Goal: Task Accomplishment & Management: Use online tool/utility

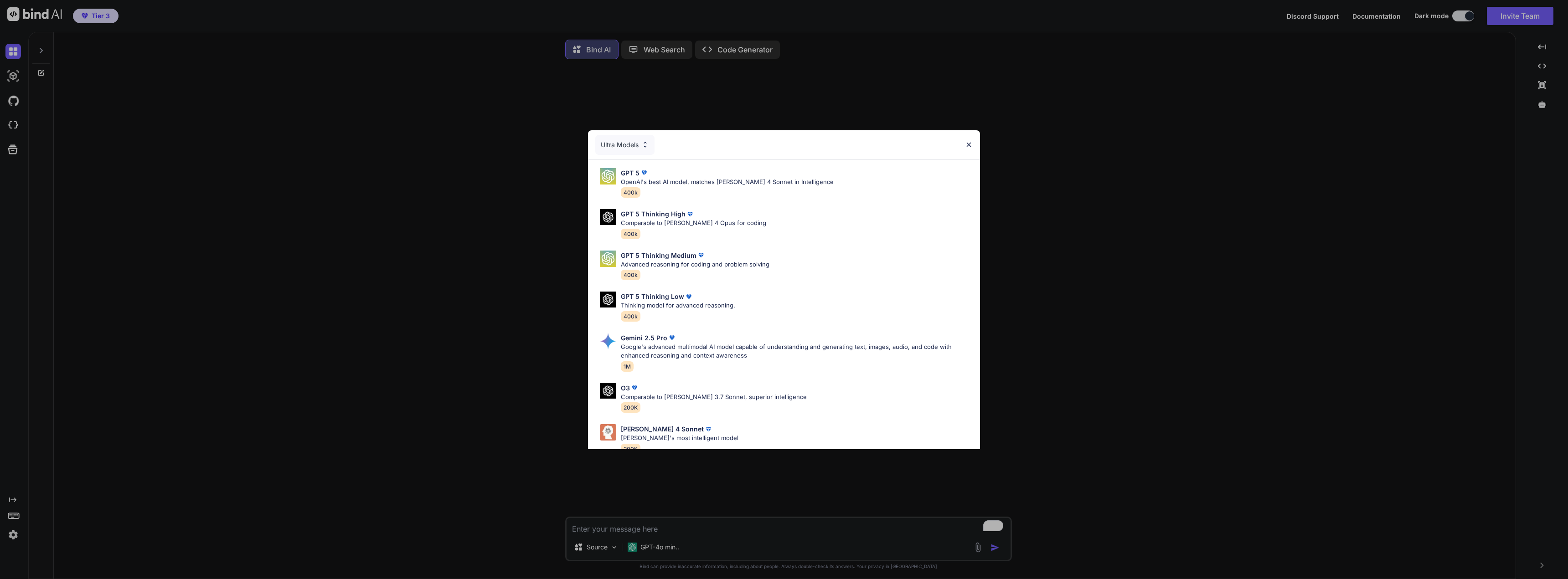
type textarea "x"
click at [971, 145] on img at bounding box center [968, 144] width 7 height 7
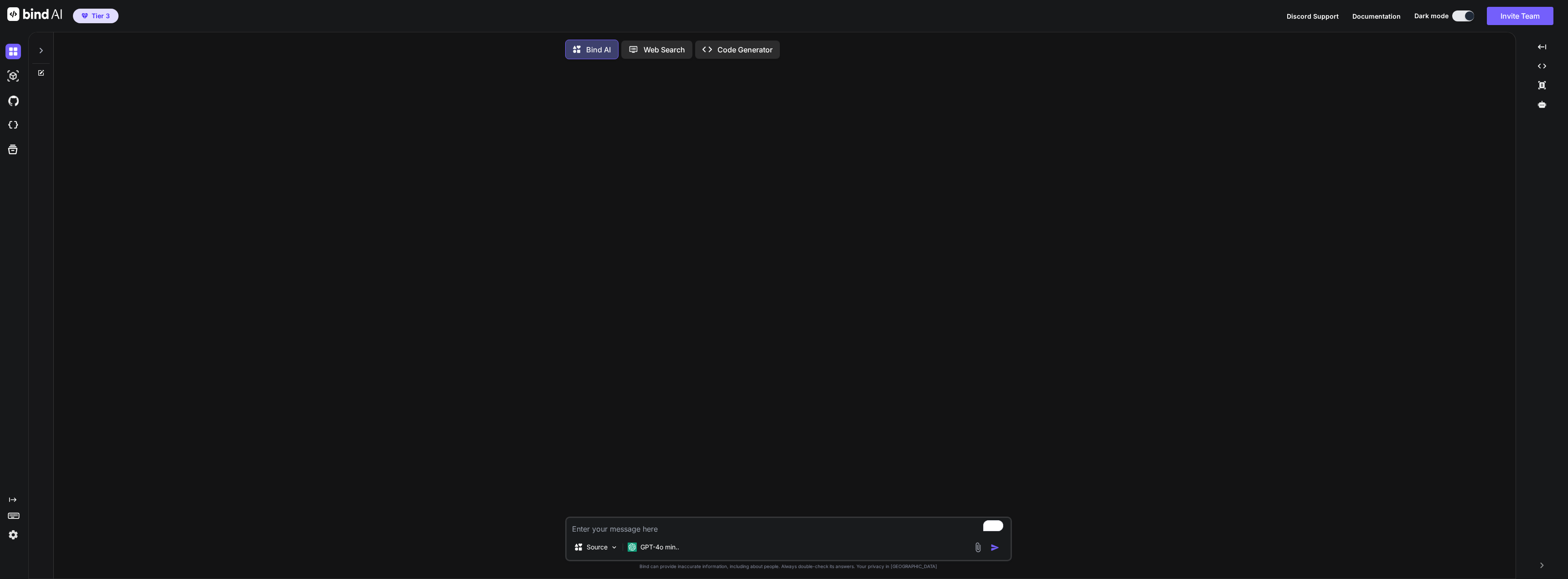
click at [43, 51] on icon at bounding box center [41, 51] width 7 height 7
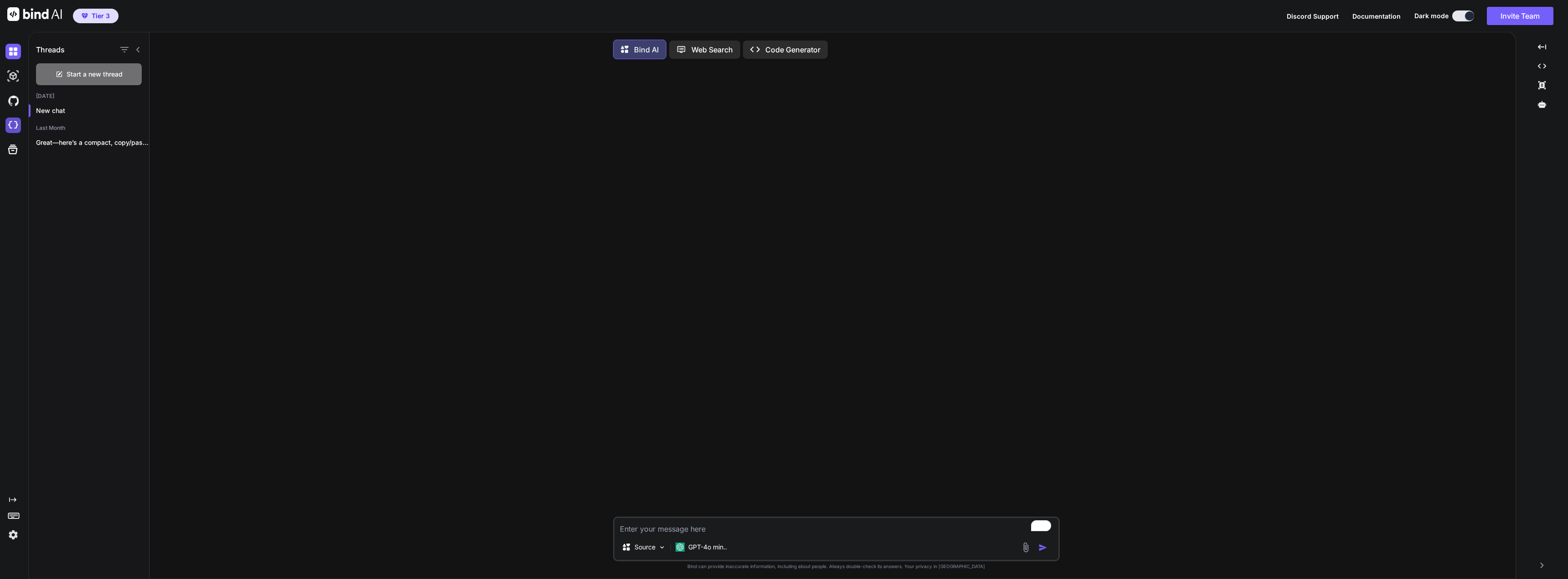
click at [16, 129] on img at bounding box center [13, 125] width 16 height 16
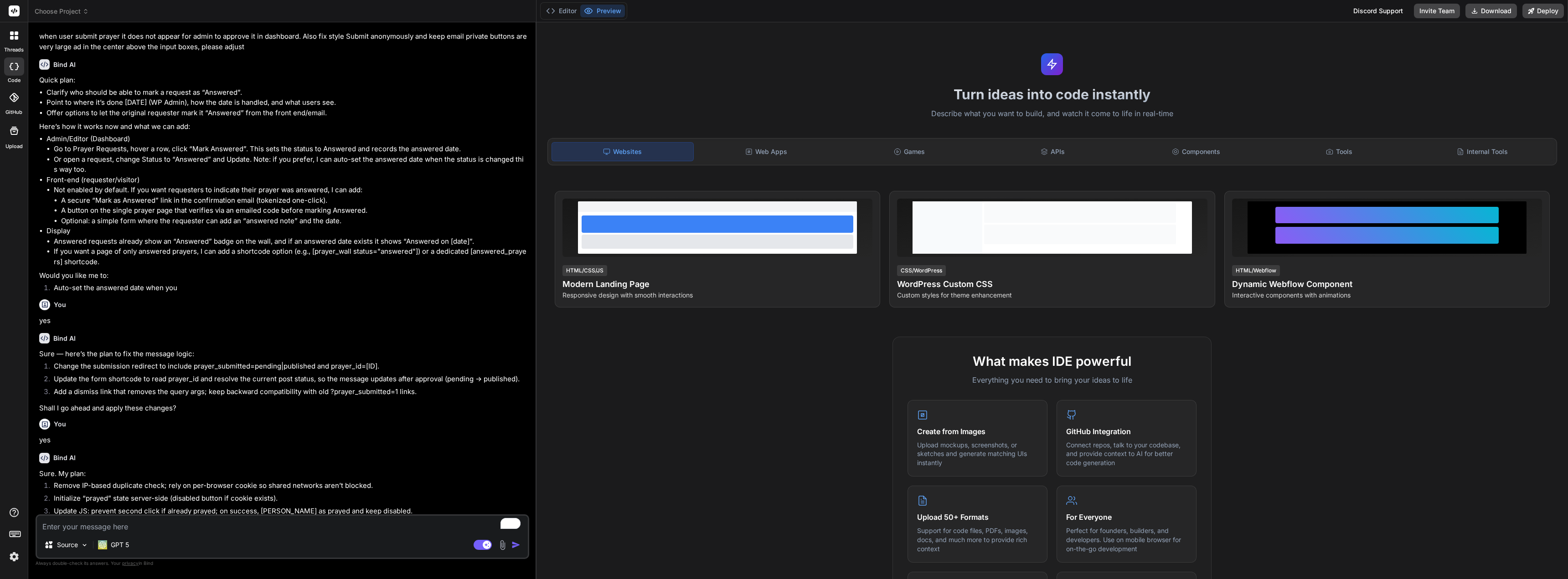
scroll to position [438, 0]
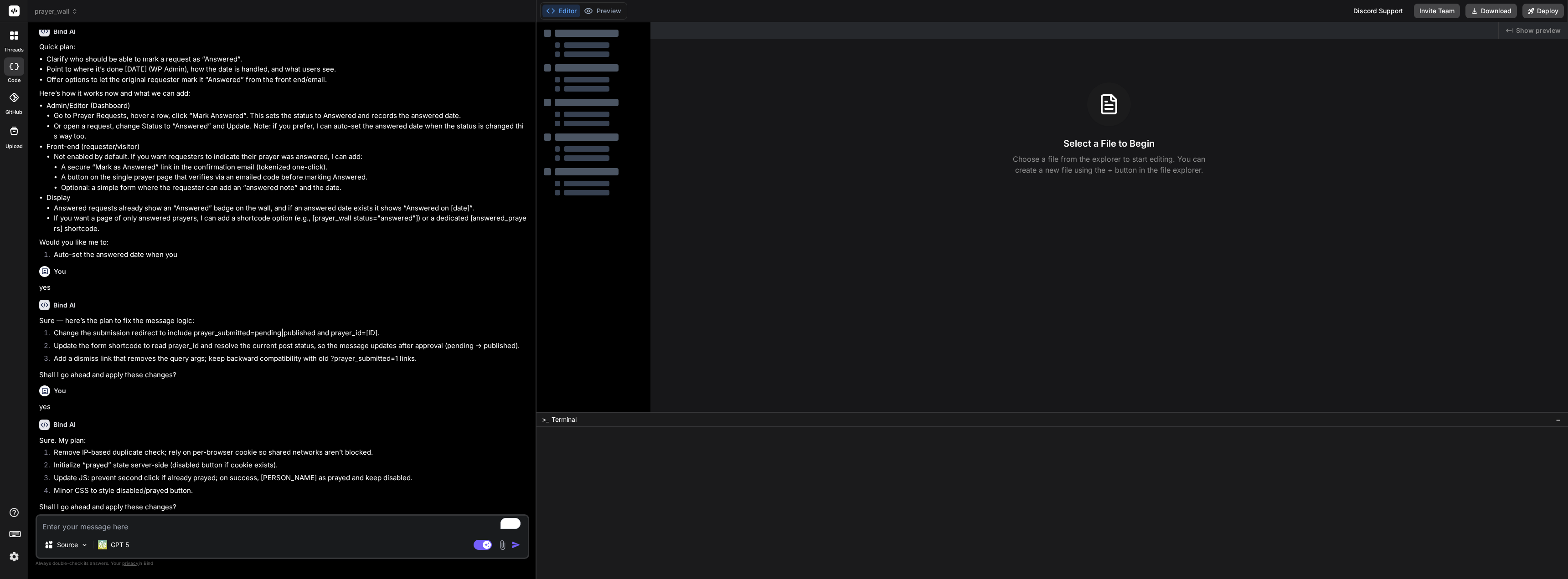
type textarea "x"
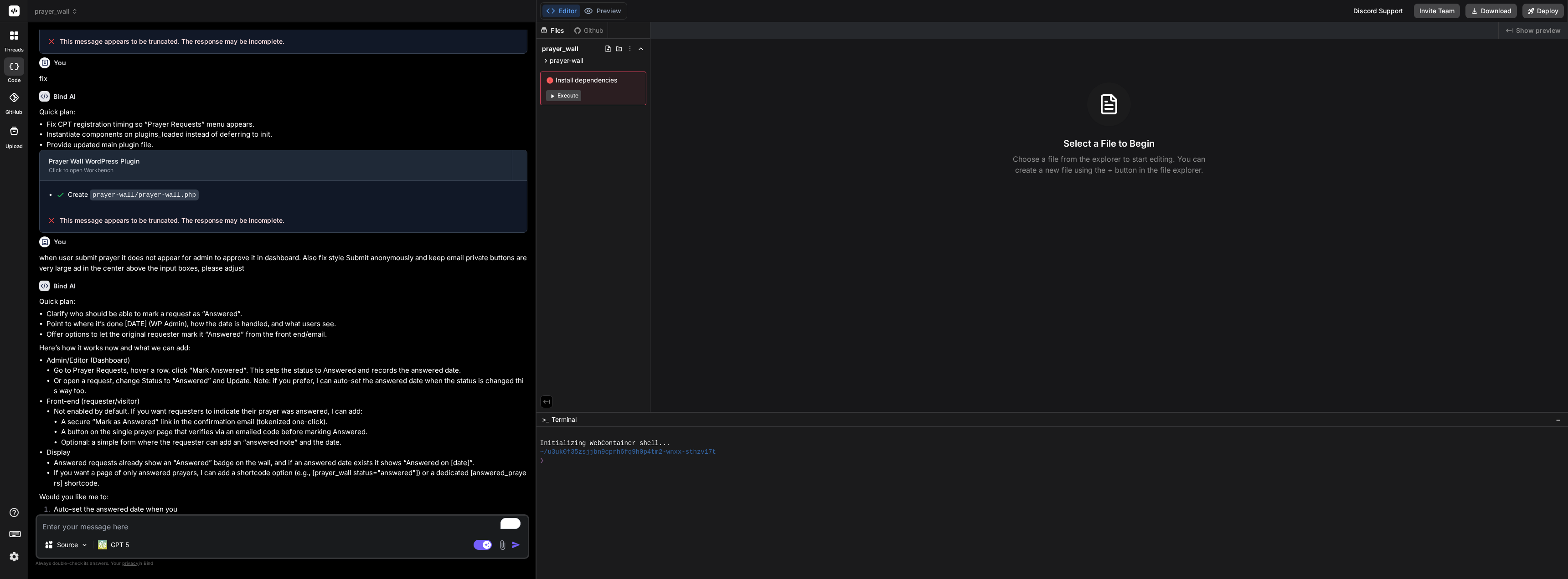
scroll to position [74, 0]
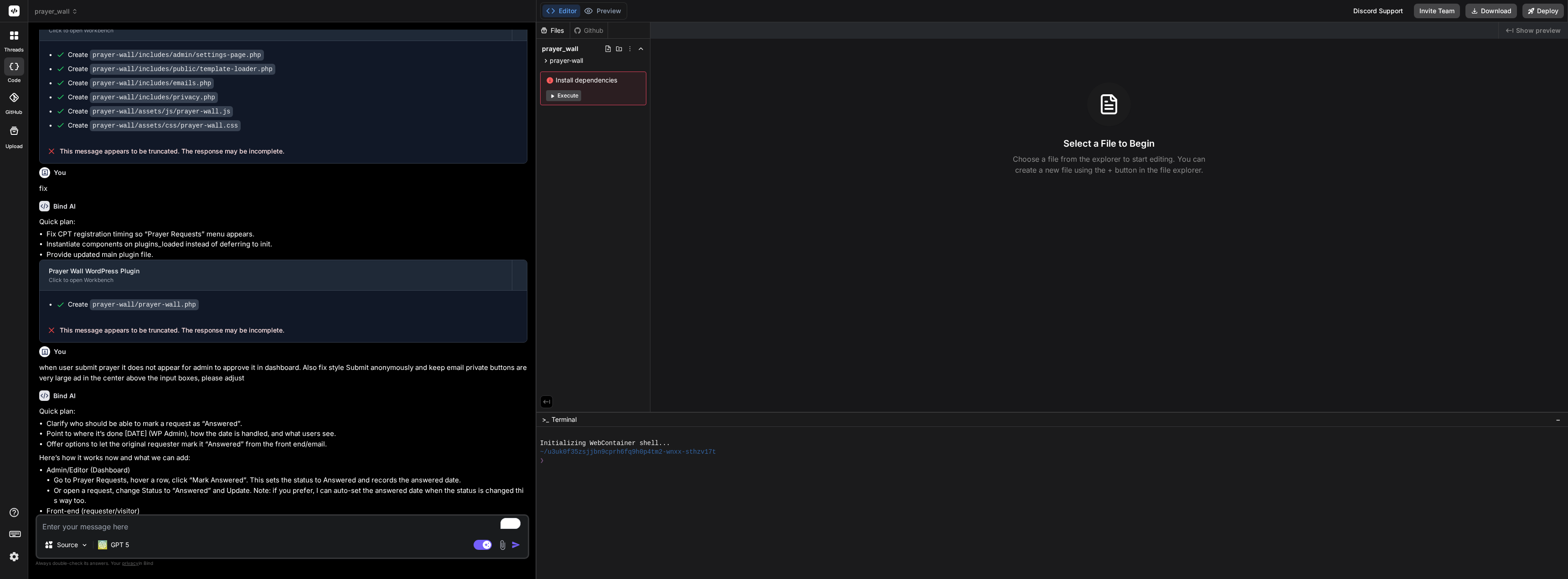
click at [69, 9] on span "prayer_wall" at bounding box center [57, 11] width 43 height 9
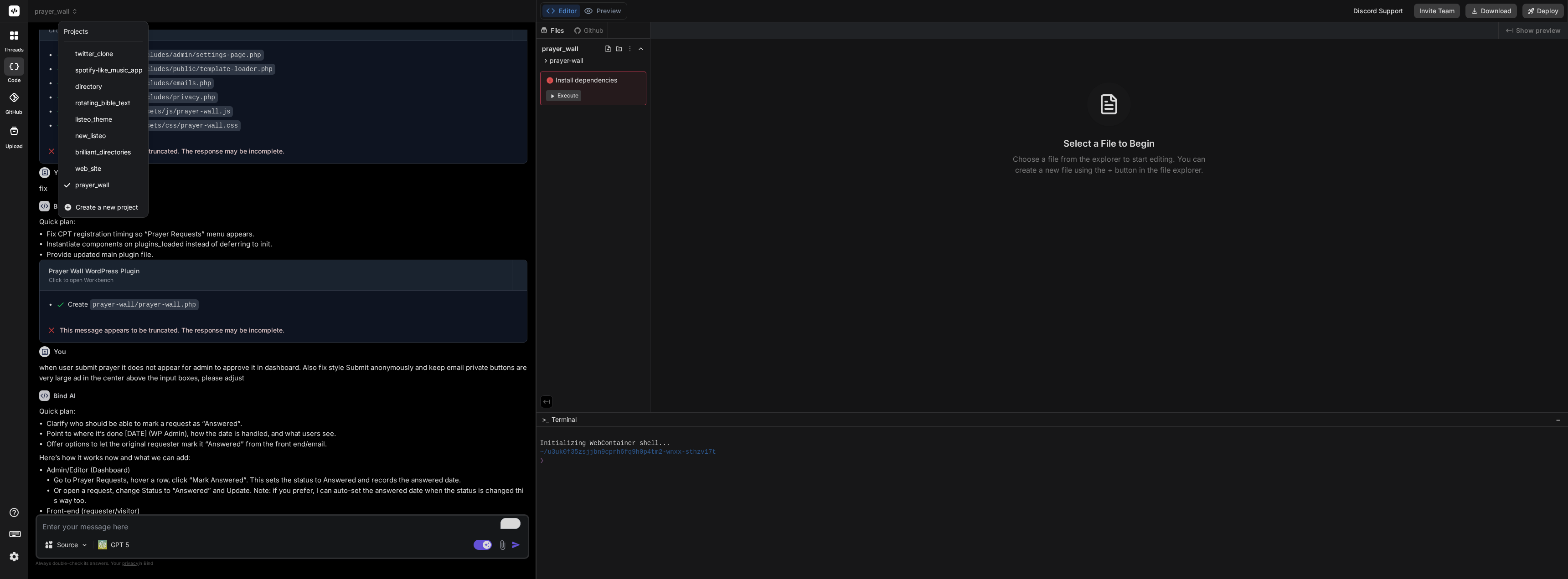
click at [91, 209] on span "Create a new project" at bounding box center [107, 207] width 62 height 9
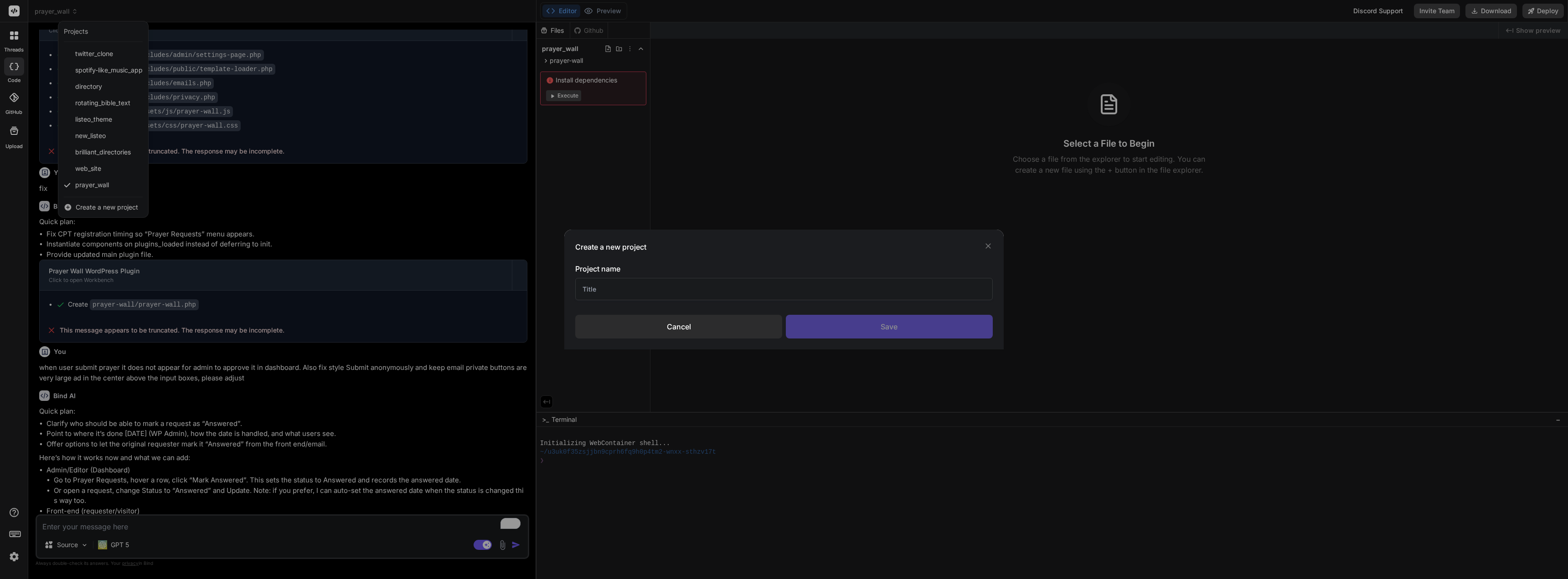
drag, startPoint x: 676, startPoint y: 284, endPoint x: 671, endPoint y: 283, distance: 5.1
click at [676, 285] on input "text" at bounding box center [783, 289] width 417 height 22
type input "Listeo"
click at [859, 328] on div "Save" at bounding box center [889, 326] width 207 height 24
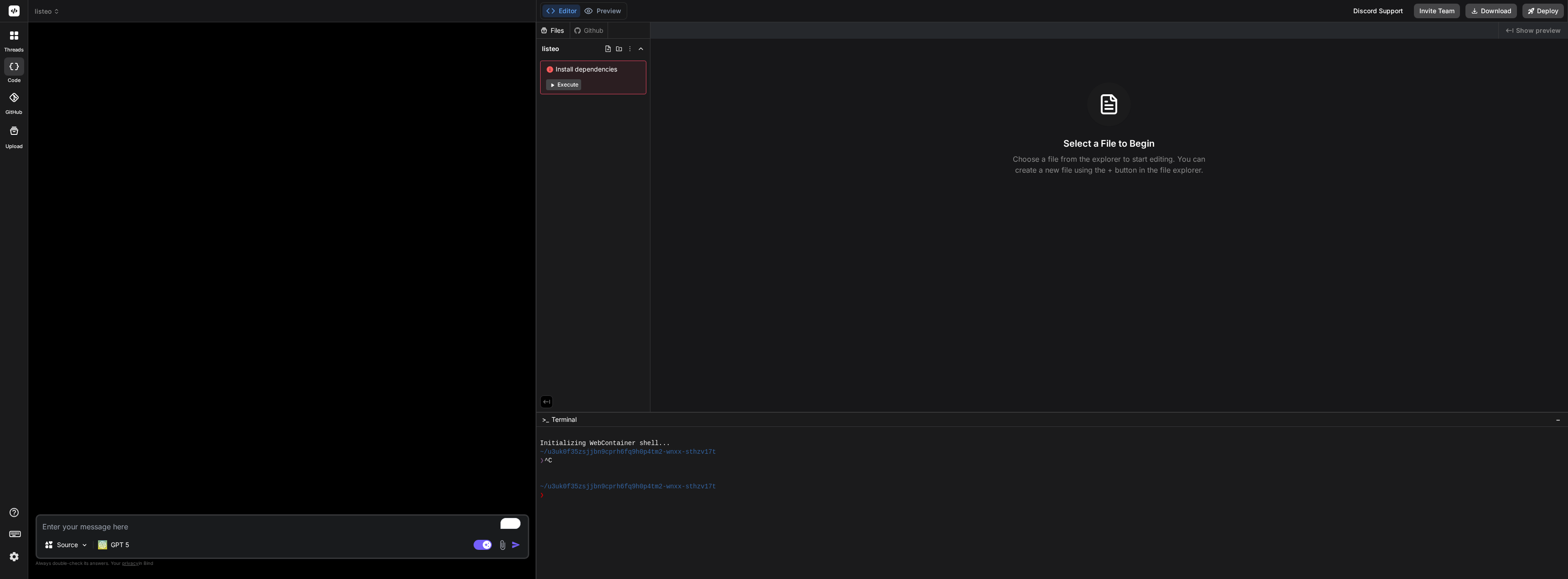
click at [123, 528] on textarea "To enrich screen reader interactions, please activate Accessibility in Grammarl…" at bounding box center [283, 524] width 491 height 16
click at [14, 39] on icon at bounding box center [13, 35] width 8 height 8
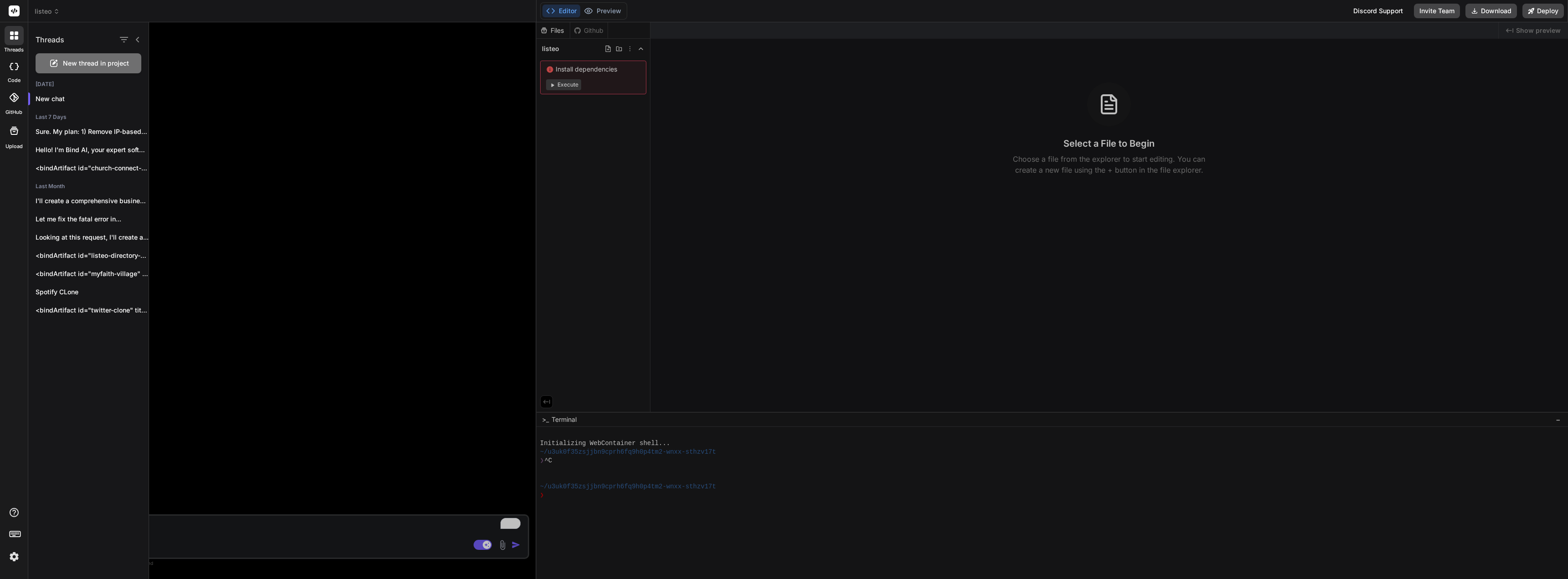
click at [8, 35] on div at bounding box center [14, 36] width 19 height 19
click at [245, 522] on div at bounding box center [858, 300] width 1418 height 557
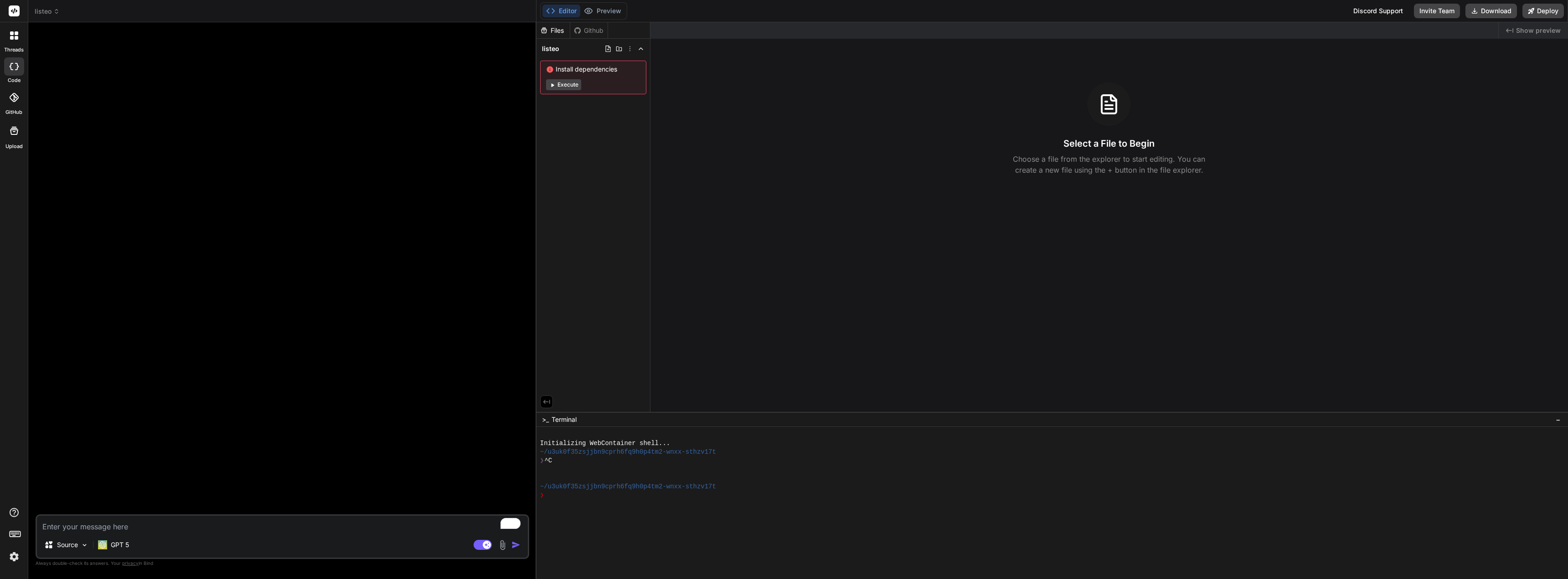
click at [219, 528] on textarea "To enrich screen reader interactions, please activate Accessibility in Grammarl…" at bounding box center [283, 524] width 491 height 16
type textarea "x"
type textarea "d"
type textarea "x"
type textarea "do"
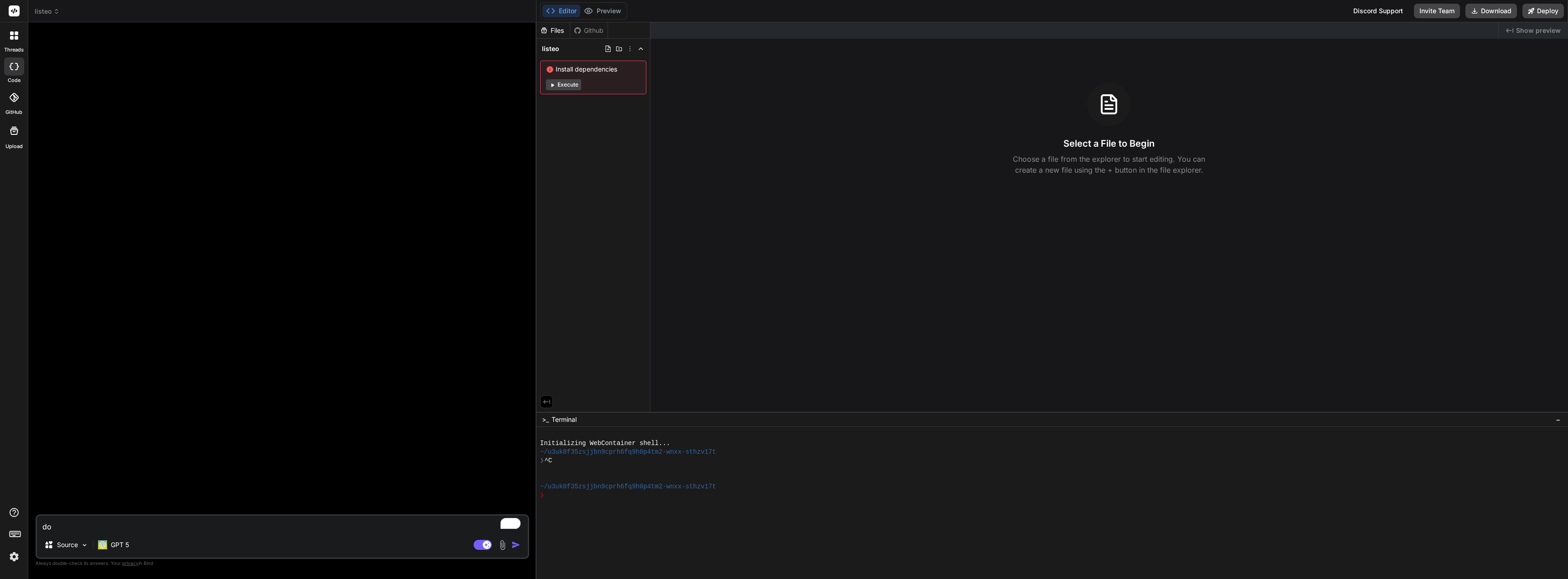
type textarea "x"
type textarea "do"
type textarea "x"
type textarea "do y"
type textarea "x"
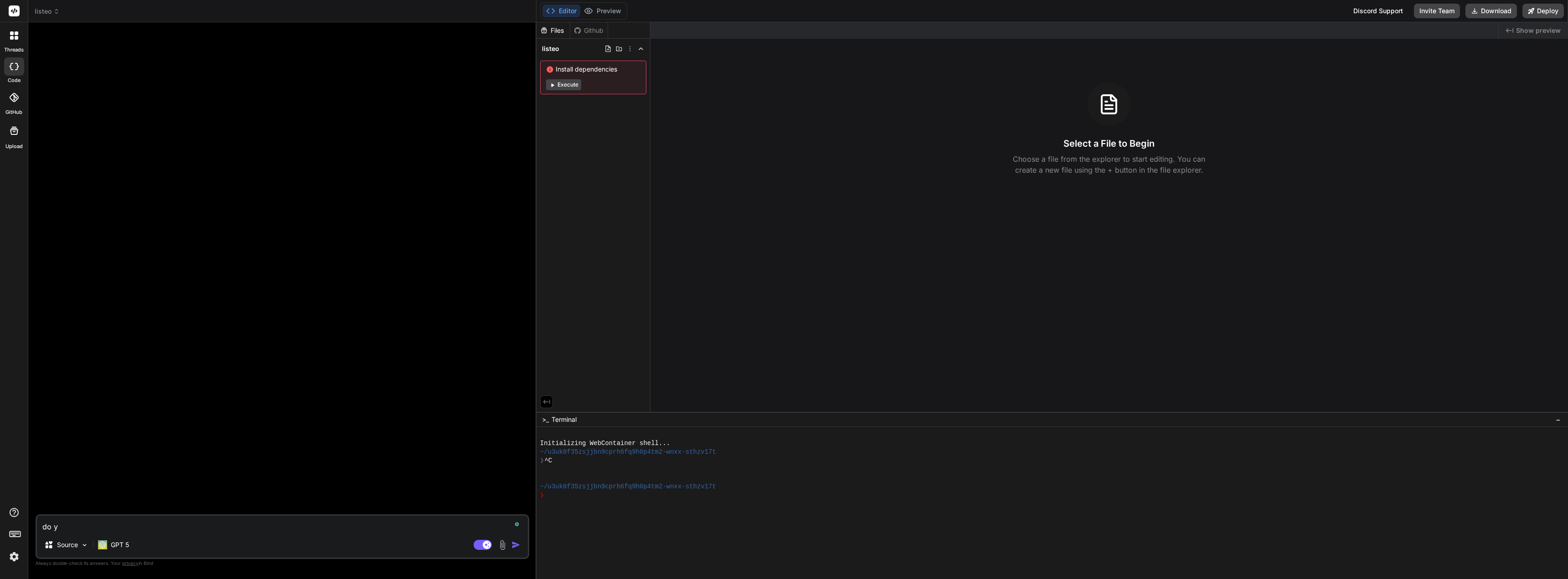
type textarea "do yo"
type textarea "x"
type textarea "do you"
type textarea "x"
type textarea "do you"
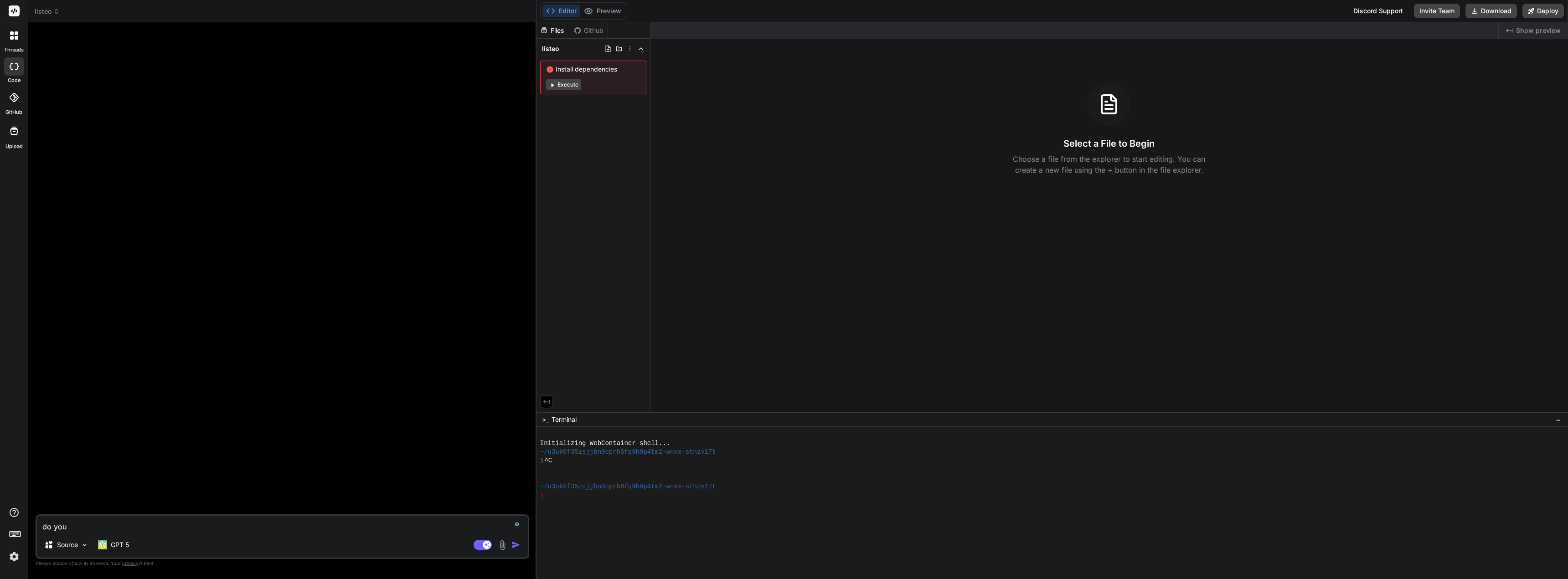
type textarea "x"
type textarea "do you k"
type textarea "x"
type textarea "do you kn"
type textarea "x"
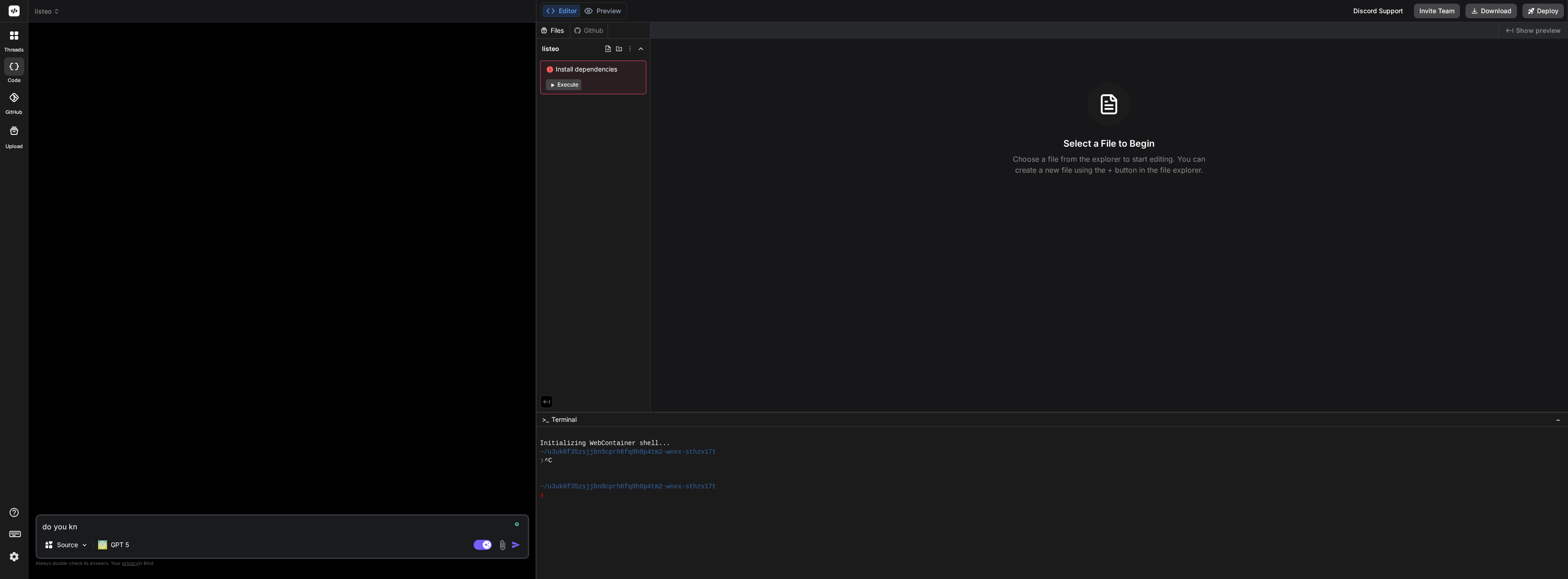
type textarea "do you kno"
type textarea "x"
type textarea "do you know"
type textarea "x"
type textarea "do you know"
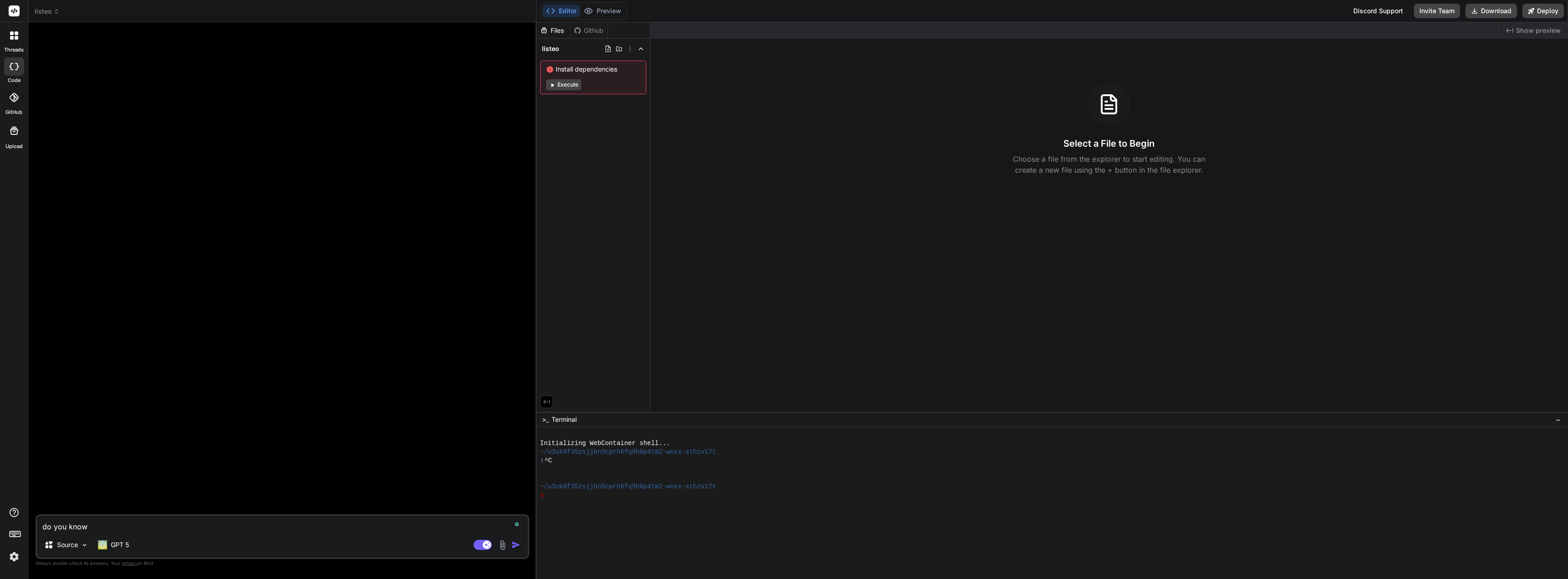
type textarea "x"
type textarea "do you know a"
type textarea "x"
type textarea "do you know ab"
type textarea "x"
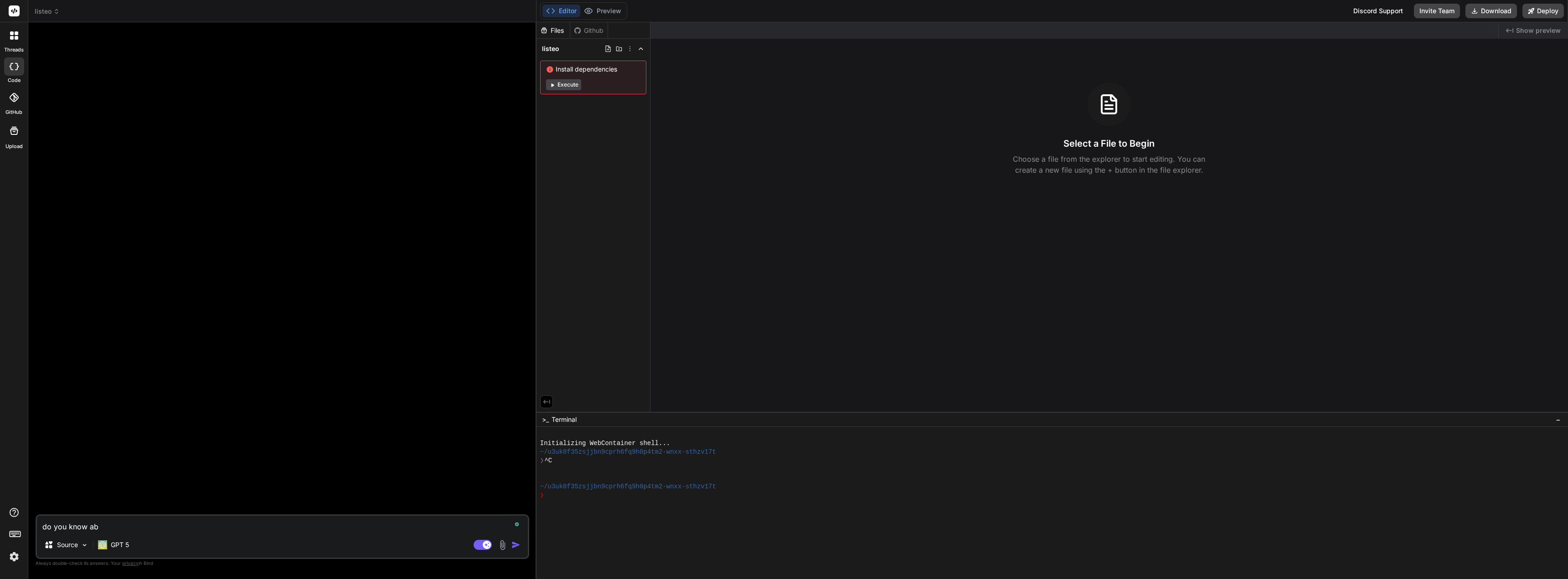
type textarea "do you know abo"
type textarea "x"
type textarea "do you know abou"
type textarea "x"
type textarea "do you know about"
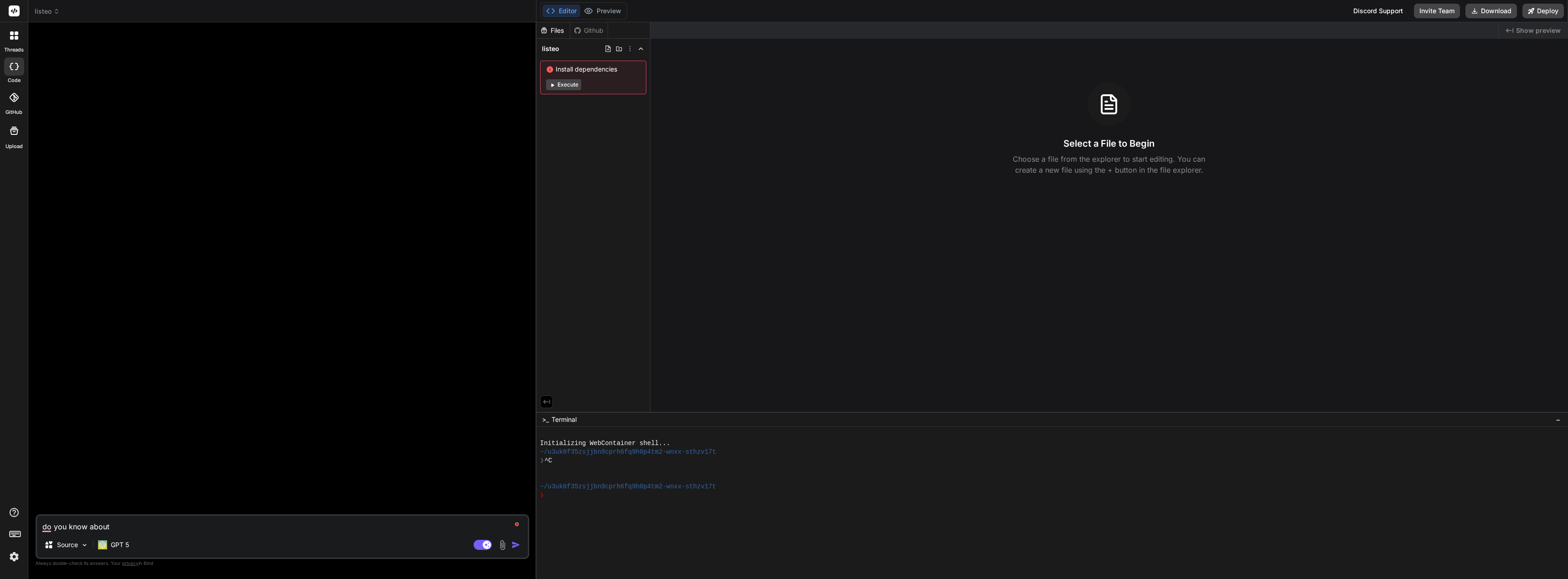
type textarea "x"
type textarea "do you know about"
type textarea "x"
type textarea "do you know about l"
type textarea "x"
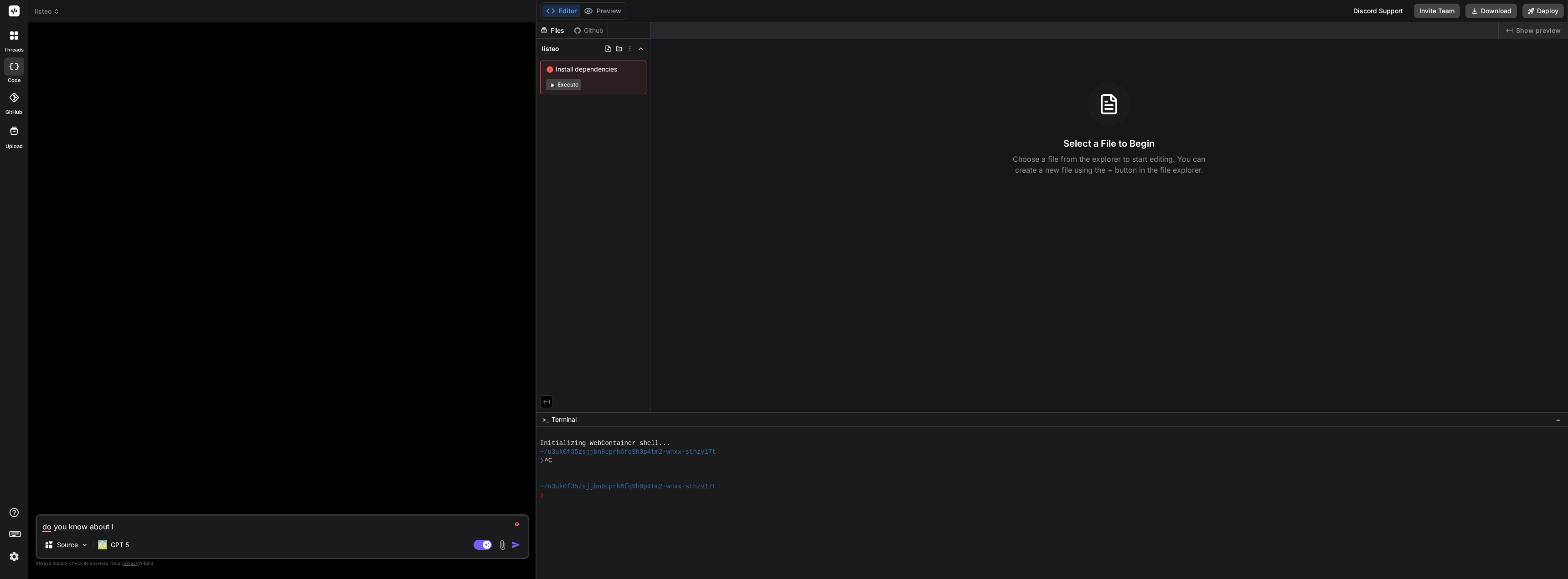
type textarea "do you know about li"
type textarea "x"
type textarea "do you know about lis"
type textarea "x"
type textarea "do you know about list"
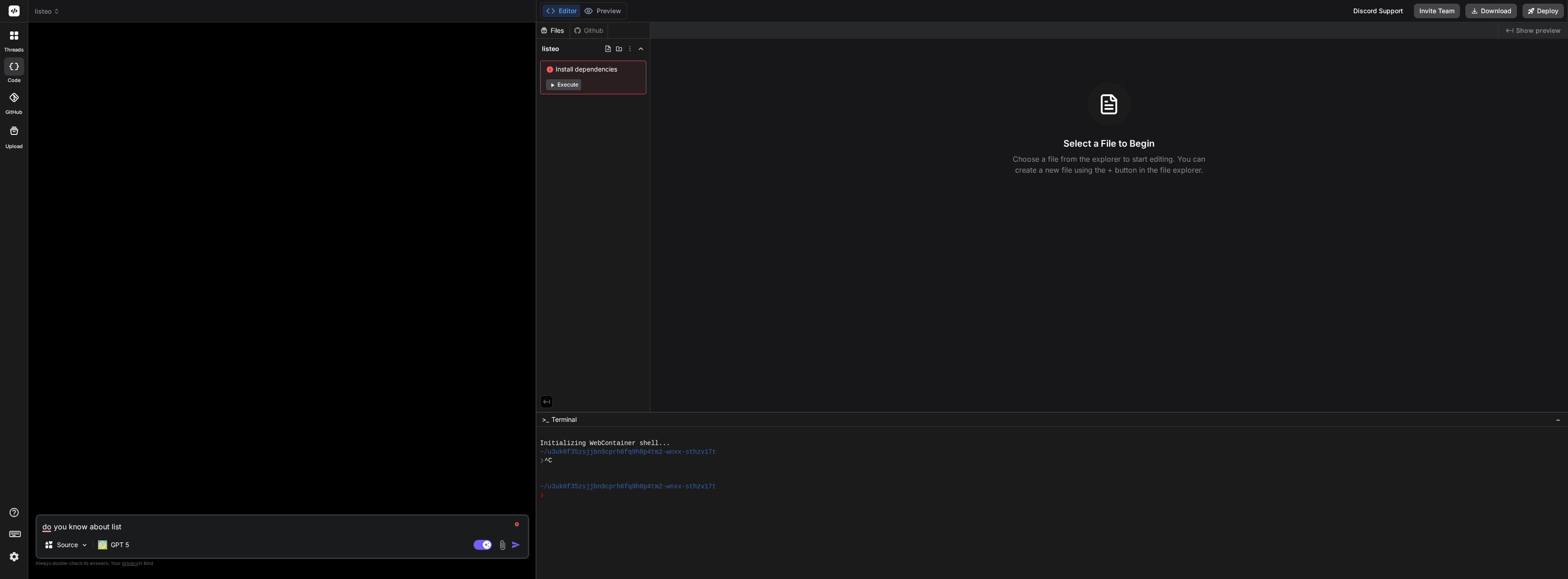
type textarea "x"
type textarea "do you know about liste"
type textarea "x"
type textarea "do you know about listeo"
type textarea "x"
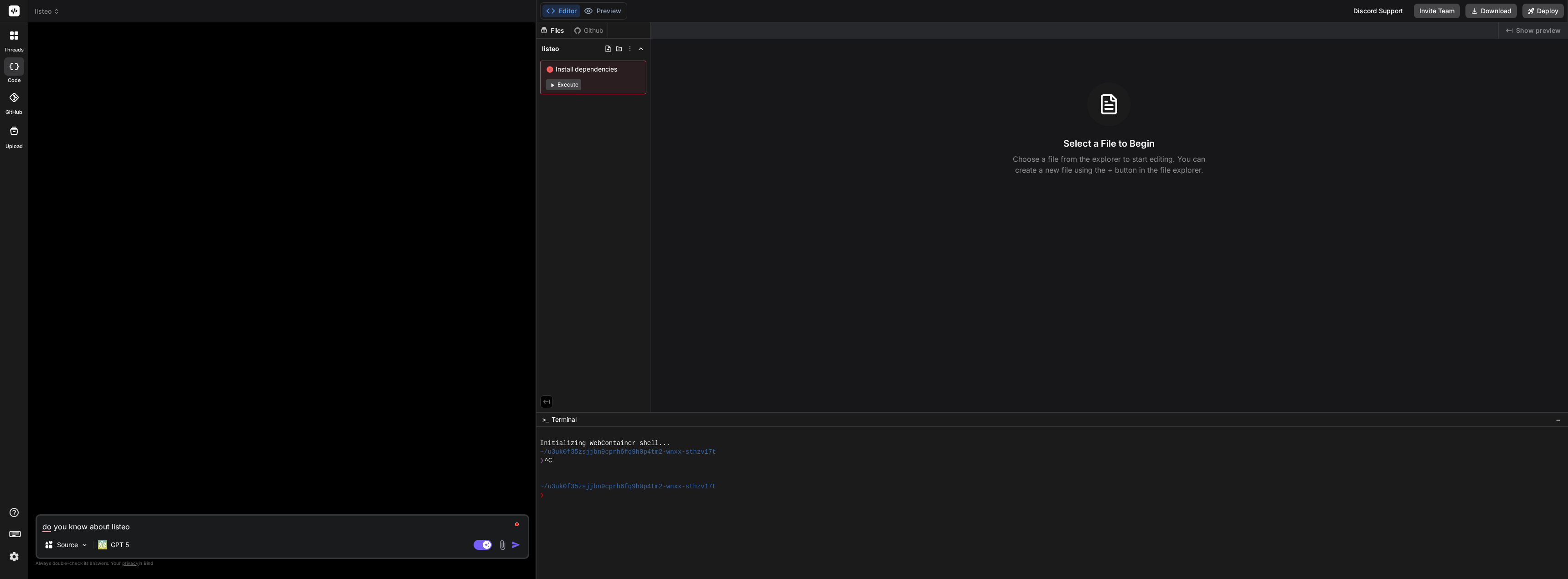
type textarea "do you know about listeo"
type textarea "x"
type textarea "do you know about listeo p"
type textarea "x"
type textarea "do you know about listeo pl"
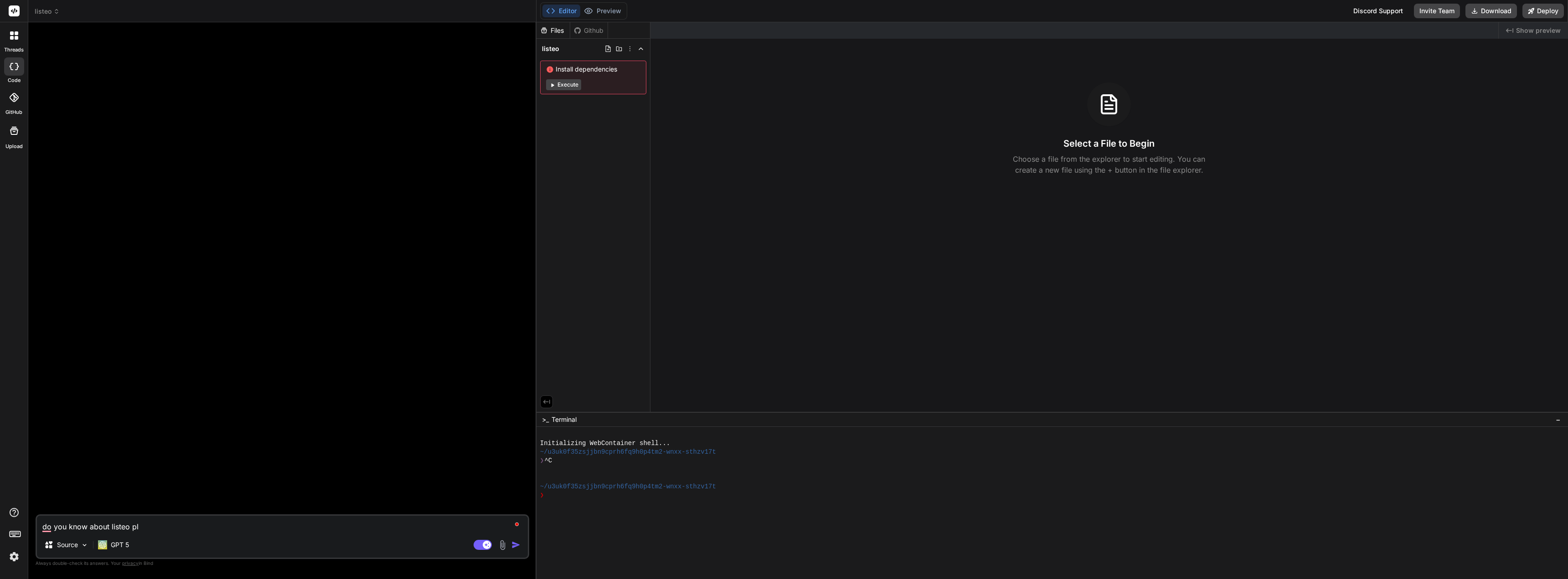
type textarea "x"
type textarea "do you know about listeo plu"
type textarea "x"
type textarea "do you know about listeo plug"
type textarea "x"
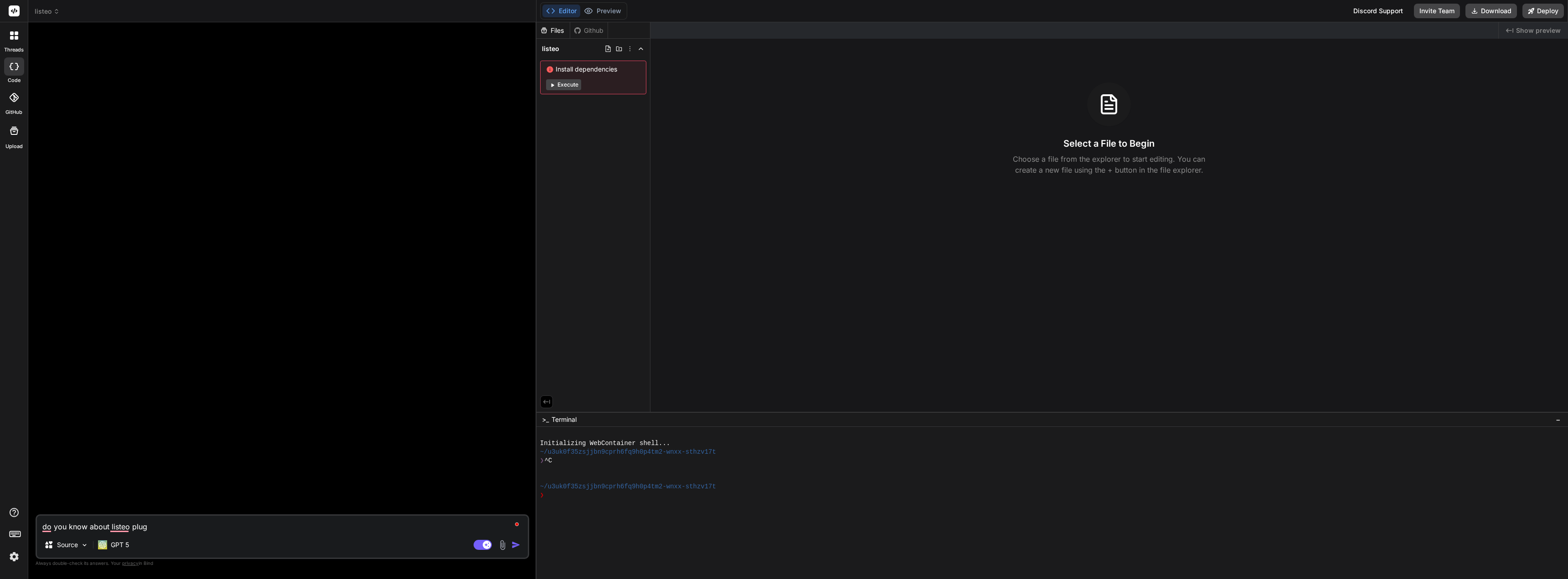
type textarea "do you know about listeo plugi"
type textarea "x"
type textarea "do you know about listeo plugin"
type textarea "x"
type textarea "do you know about listeo plugin"
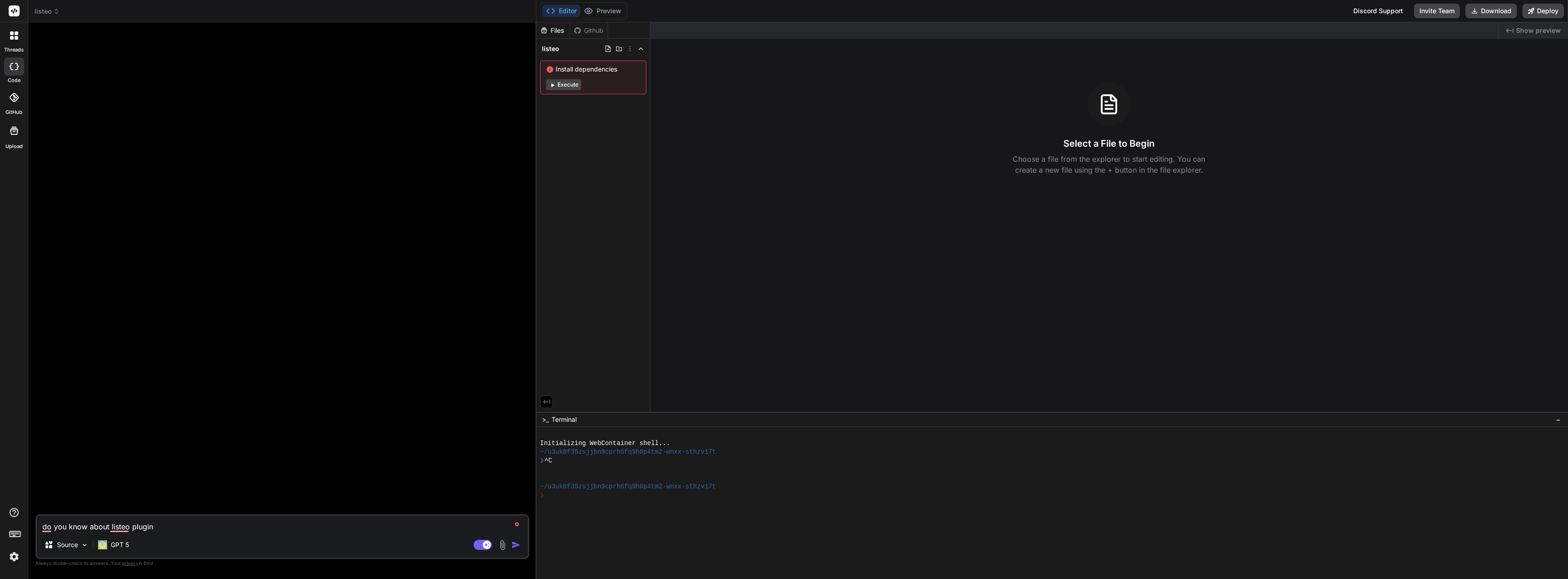
type textarea "x"
type textarea "do you know about listeo plugin v"
type textarea "x"
type textarea "do you know about listeo plugin ve"
type textarea "x"
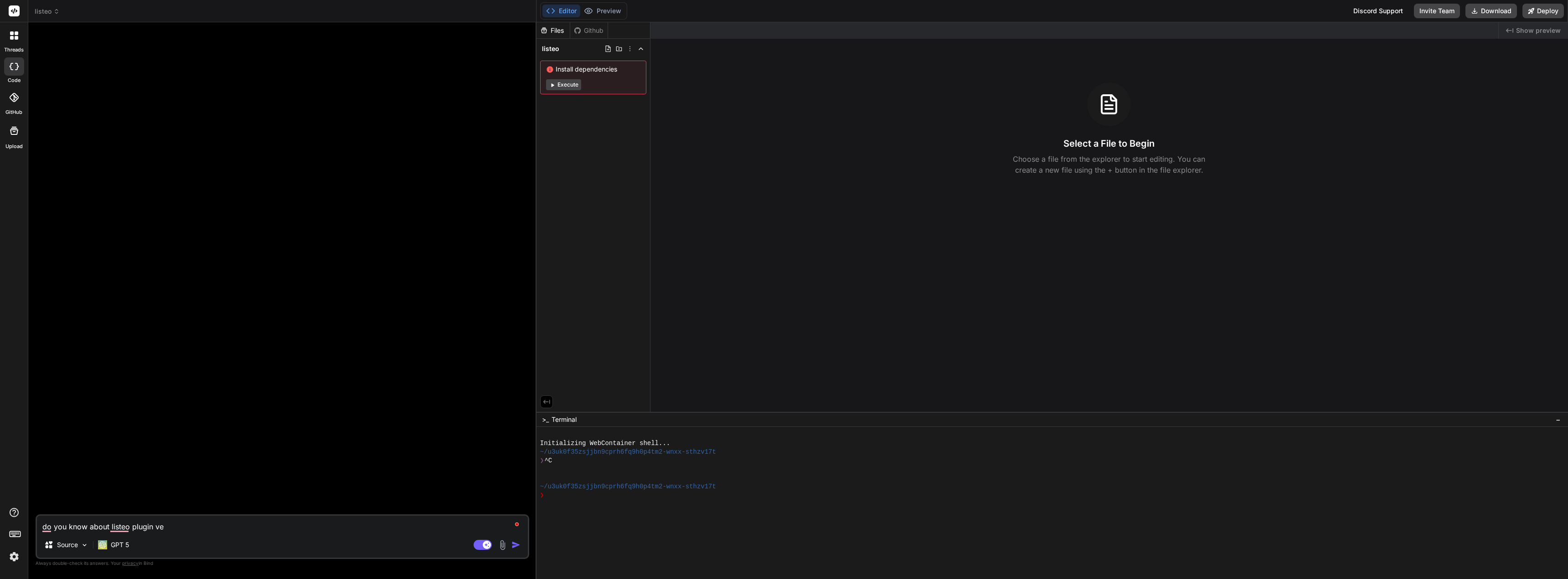
type textarea "do you know about listeo plugin ver"
type textarea "x"
type textarea "do you know about listeo plugin vers"
type textarea "x"
type textarea "do you know about listeo plugin versi"
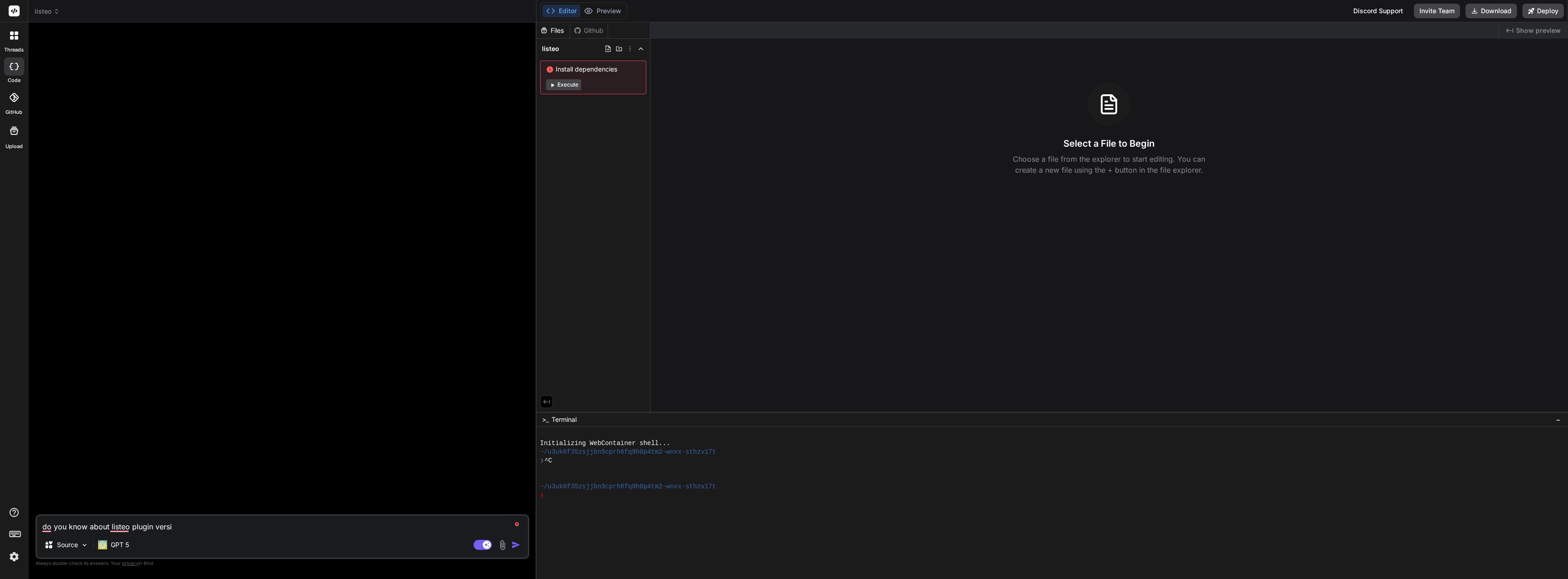
type textarea "x"
type textarea "do you know about listeo plugin versio"
type textarea "x"
type textarea "do you know about listeo plugin version"
type textarea "x"
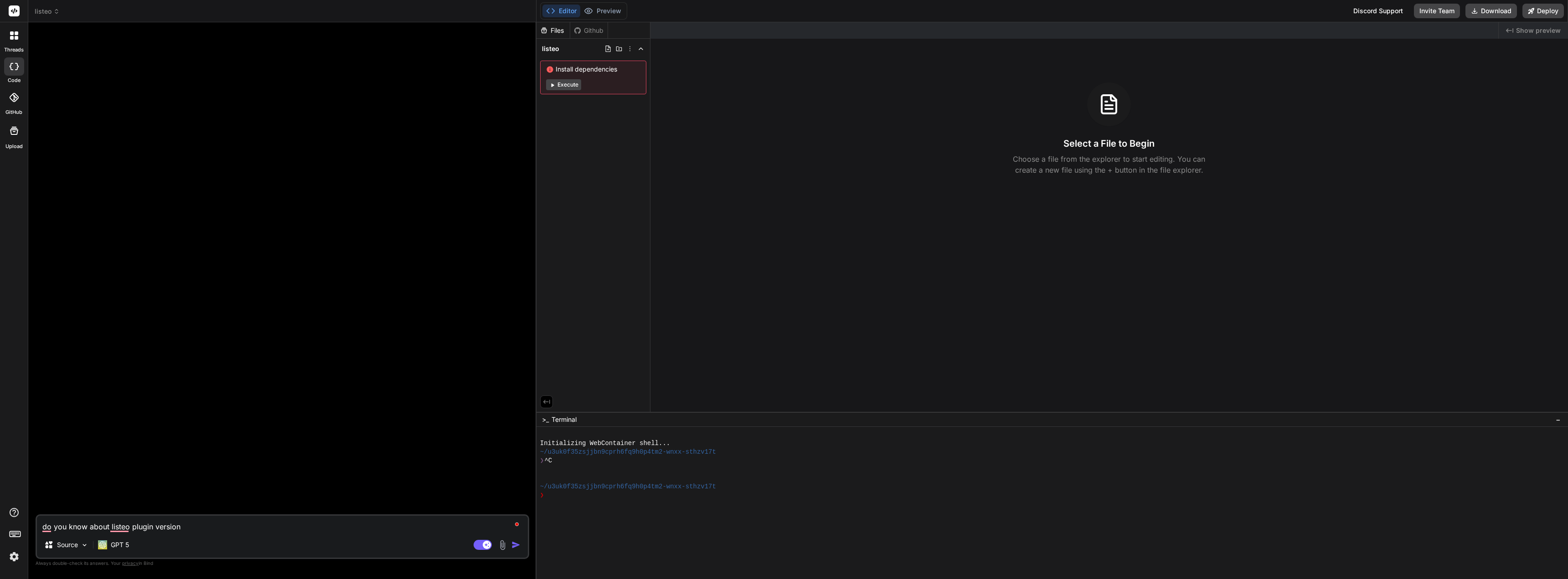
type textarea "do you know about listeo plugin version"
type textarea "x"
type textarea "do you know about listeo plugin version 2"
type textarea "x"
type textarea "do you know about listeo plugin version 2."
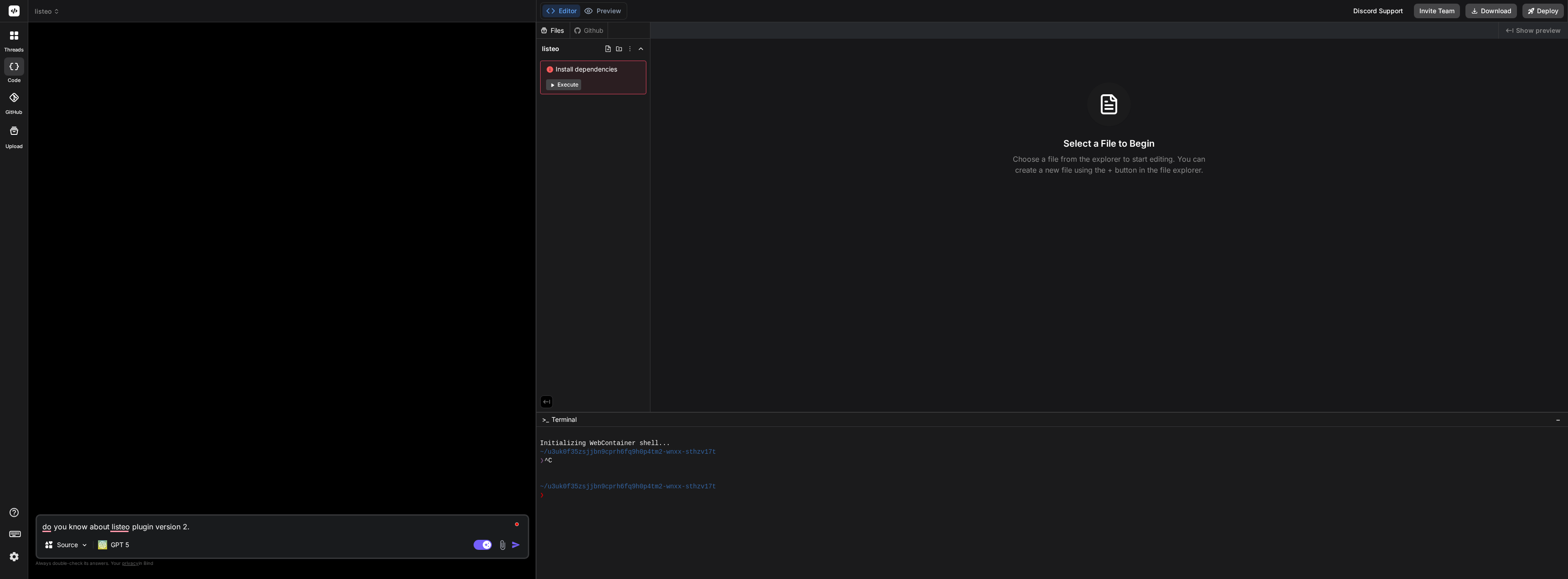
type textarea "x"
type textarea "do you know about listeo plugin version 2.0"
type textarea "x"
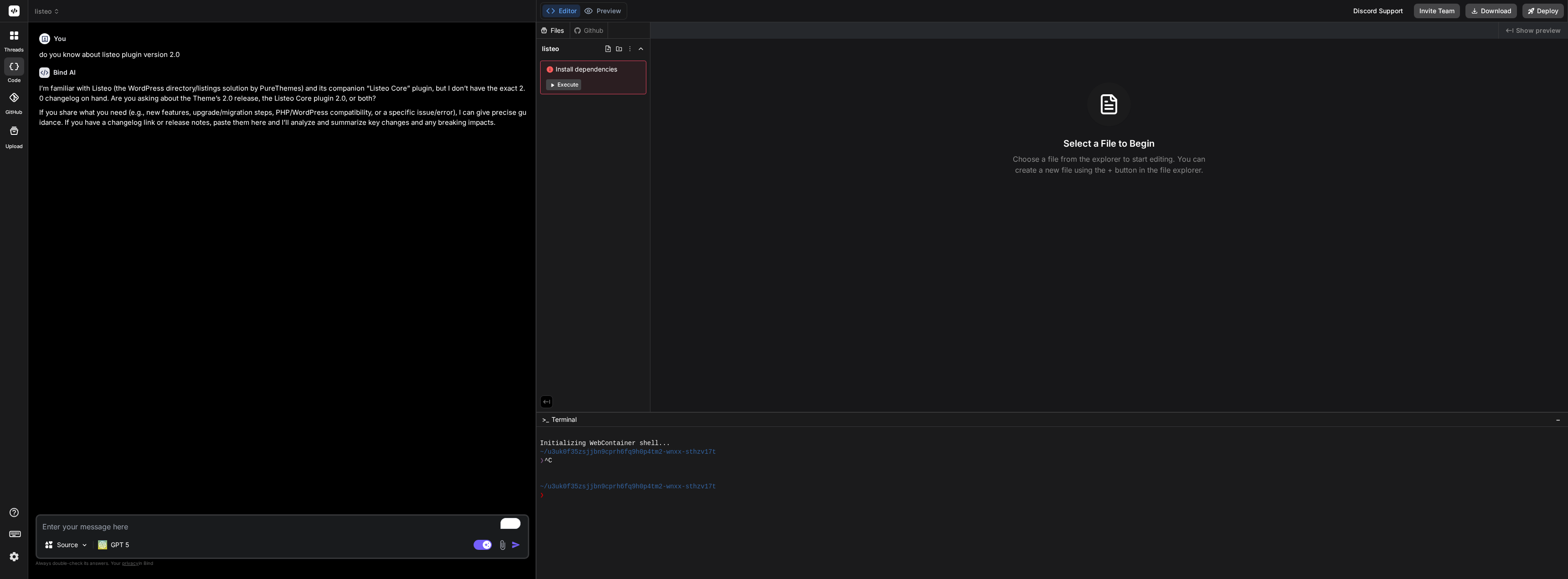
click at [152, 523] on textarea "To enrich screen reader interactions, please activate Accessibility in Grammarl…" at bounding box center [283, 524] width 491 height 16
type textarea "x"
type textarea "t"
type textarea "x"
type textarea "th"
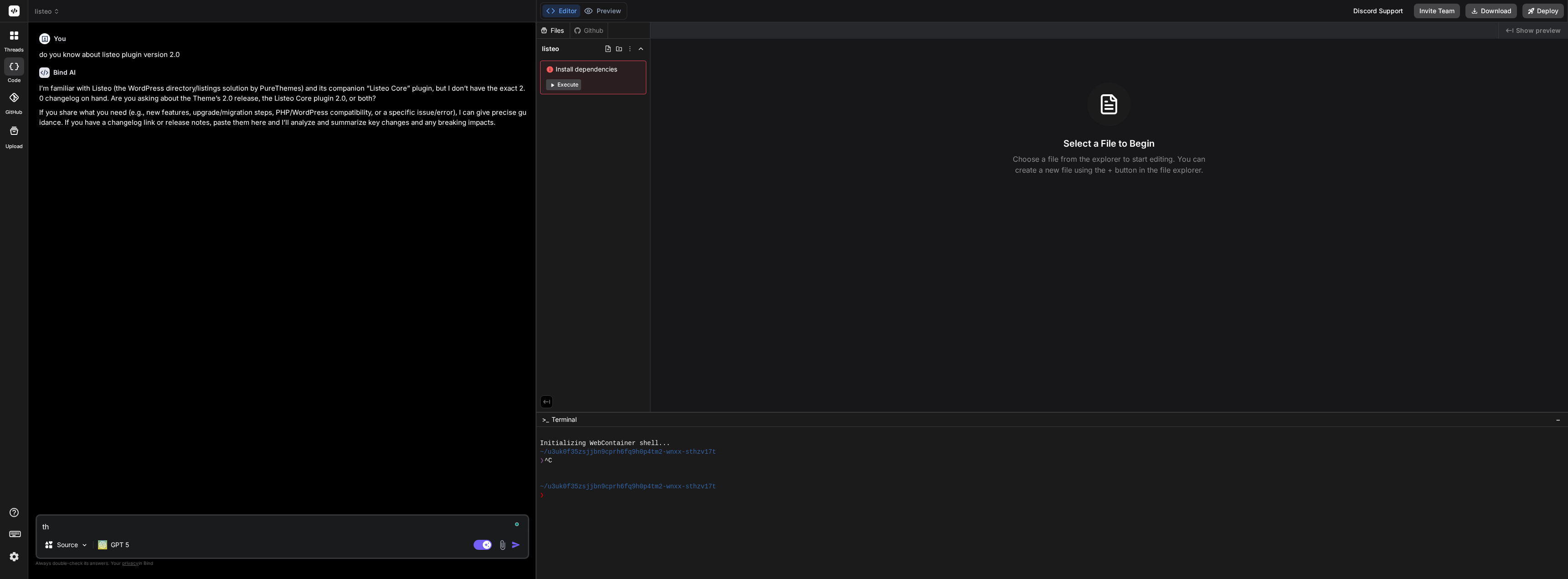
type textarea "x"
type textarea "the"
type textarea "x"
type textarea "them"
type textarea "x"
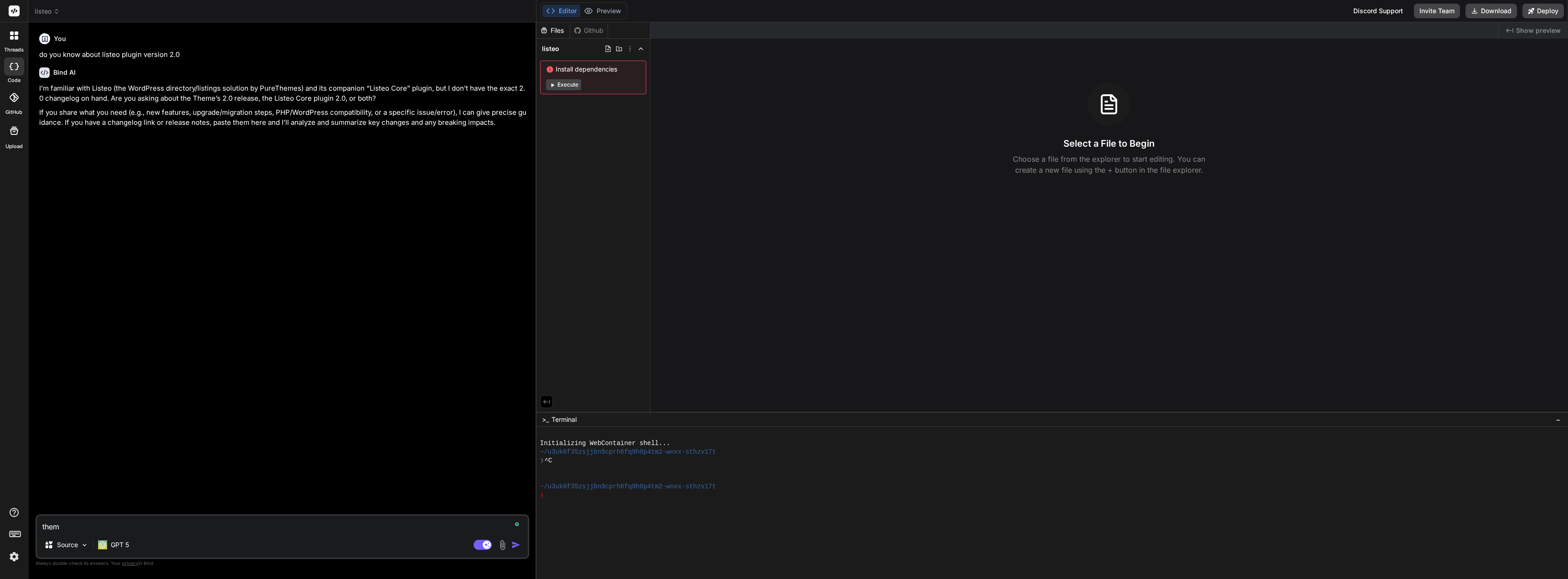
type textarea "theme"
type textarea "x"
type textarea "them"
type textarea "x"
type textarea "the"
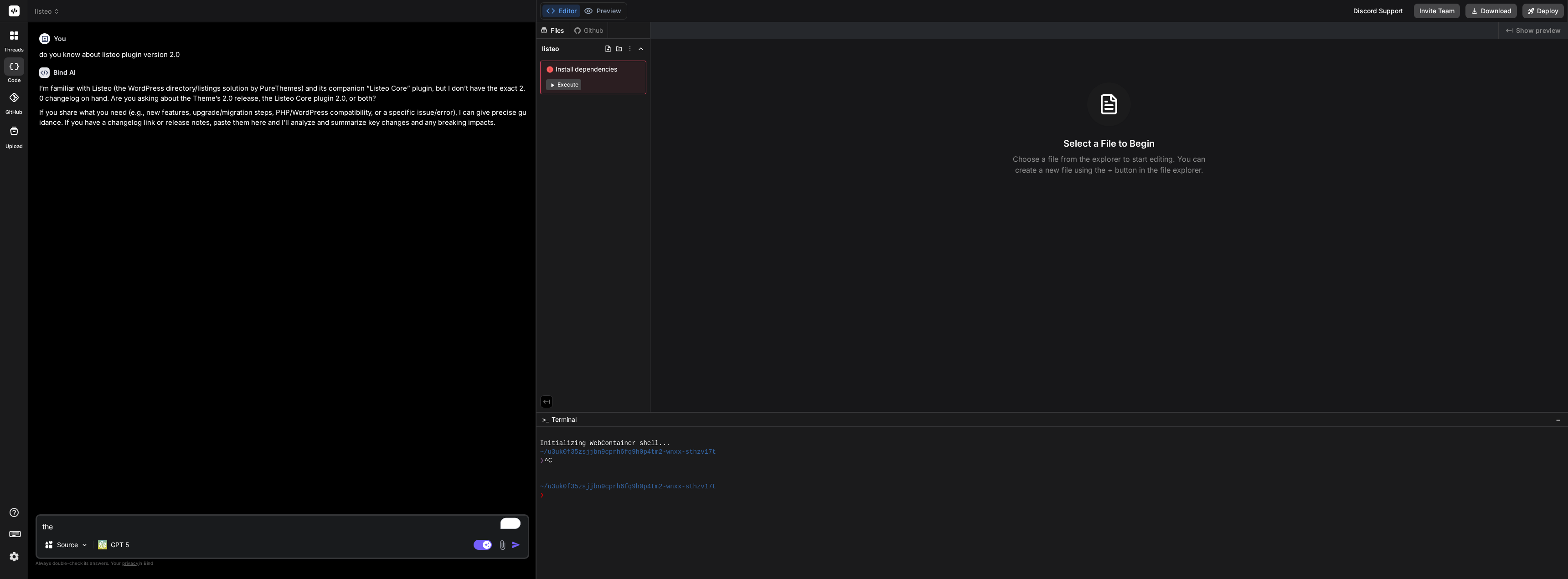
type textarea "x"
type textarea "th"
type textarea "x"
type textarea "t"
type textarea "x"
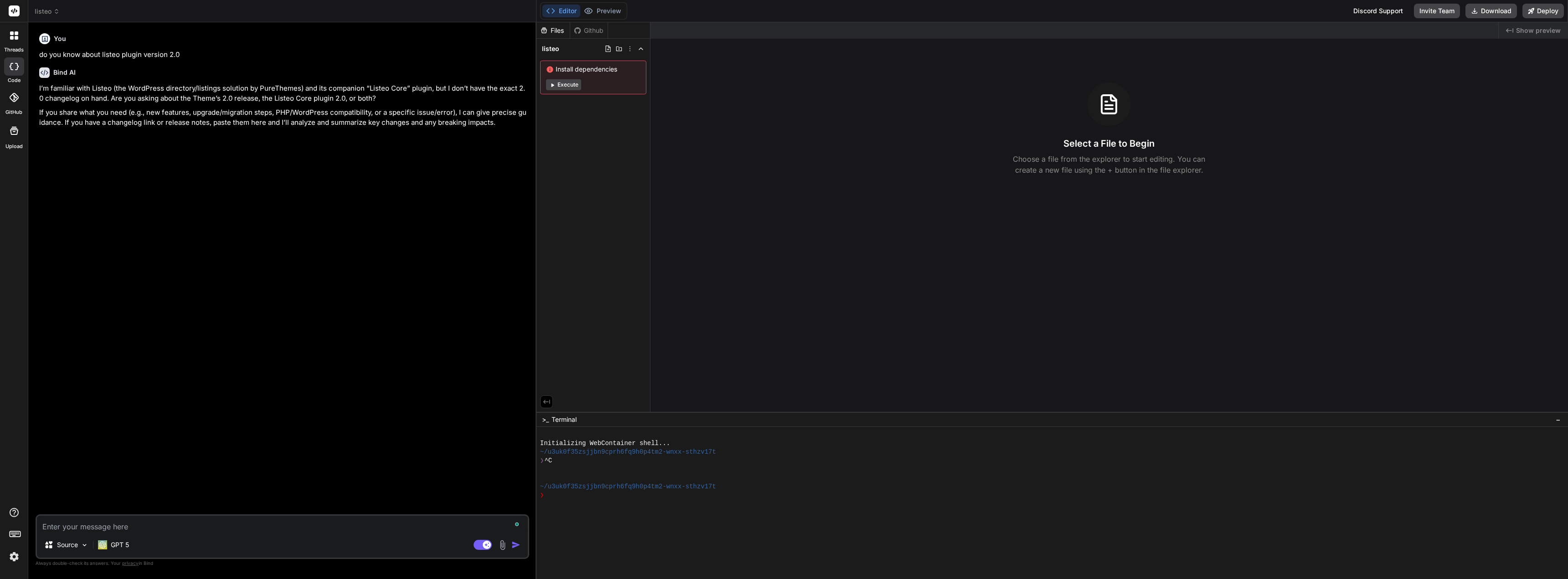
type textarea "x"
type textarea "i"
type textarea "x"
type textarea "i"
type textarea "x"
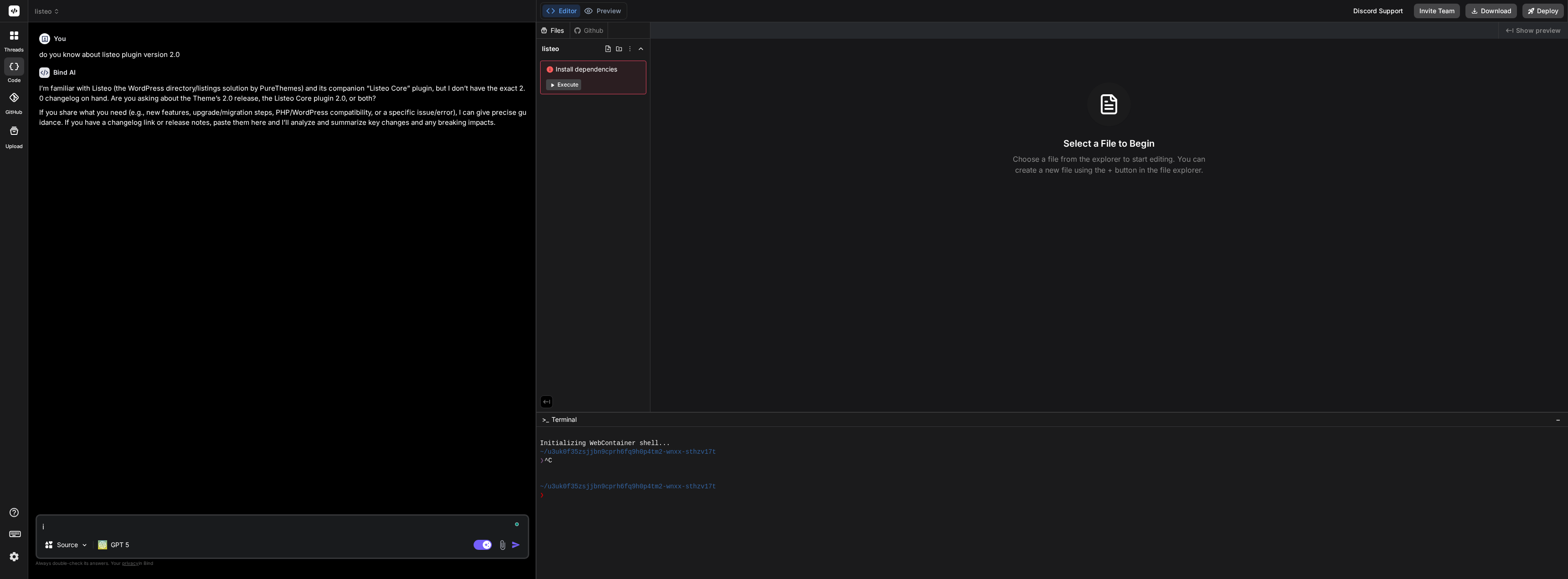
type textarea "i a"
type textarea "x"
type textarea "i am"
type textarea "x"
type textarea "i am"
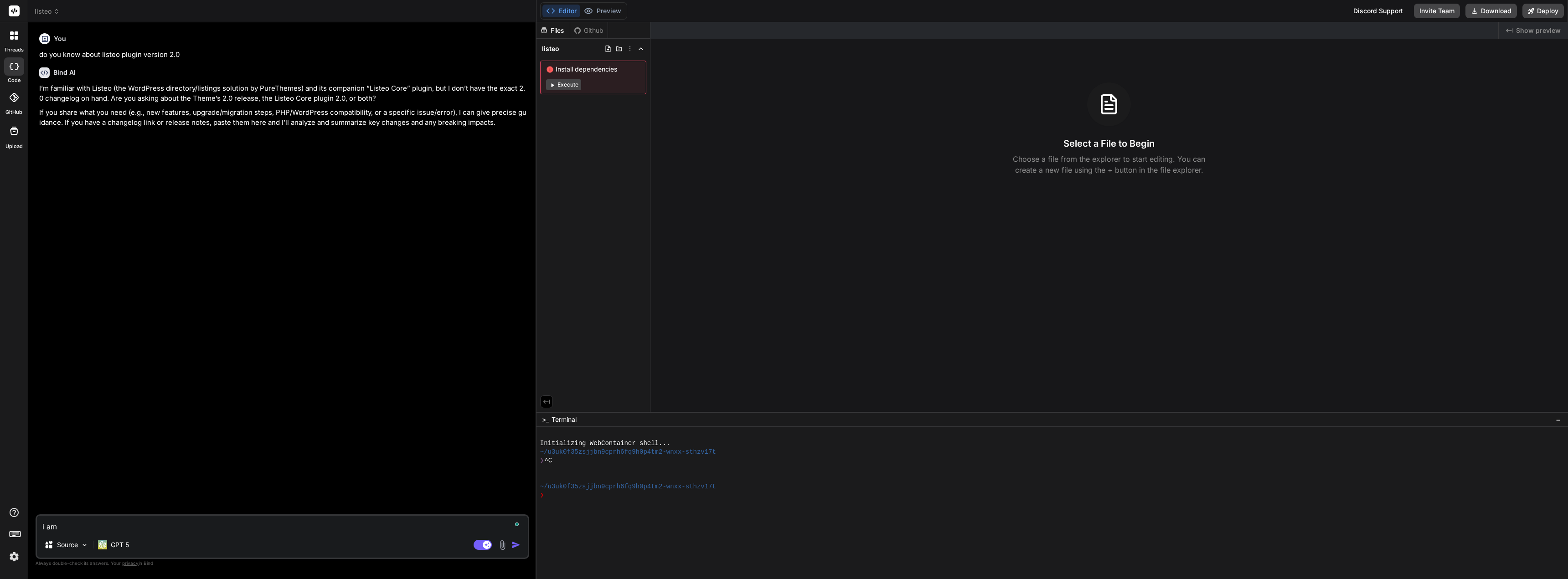
type textarea "x"
type textarea "i am r"
type textarea "x"
type textarea "i am re"
type textarea "x"
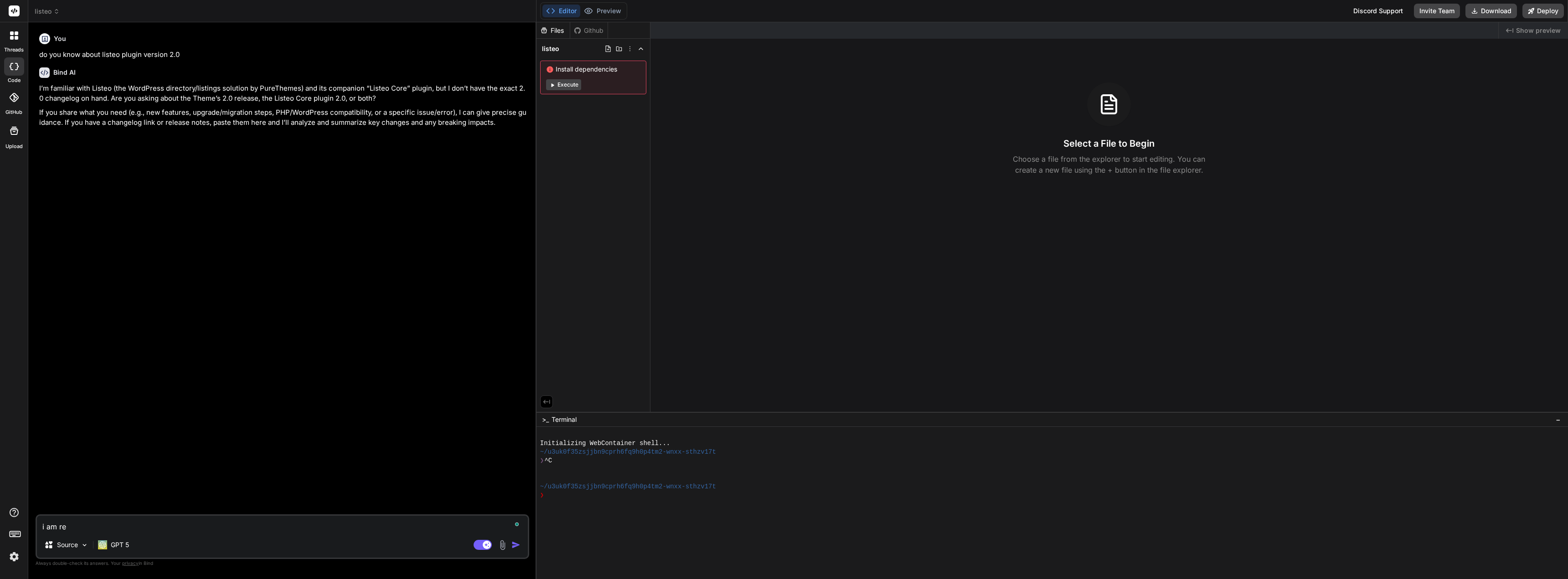
type textarea "i am ref"
type textarea "x"
type textarea "i am refe"
type textarea "x"
type textarea "i am refer"
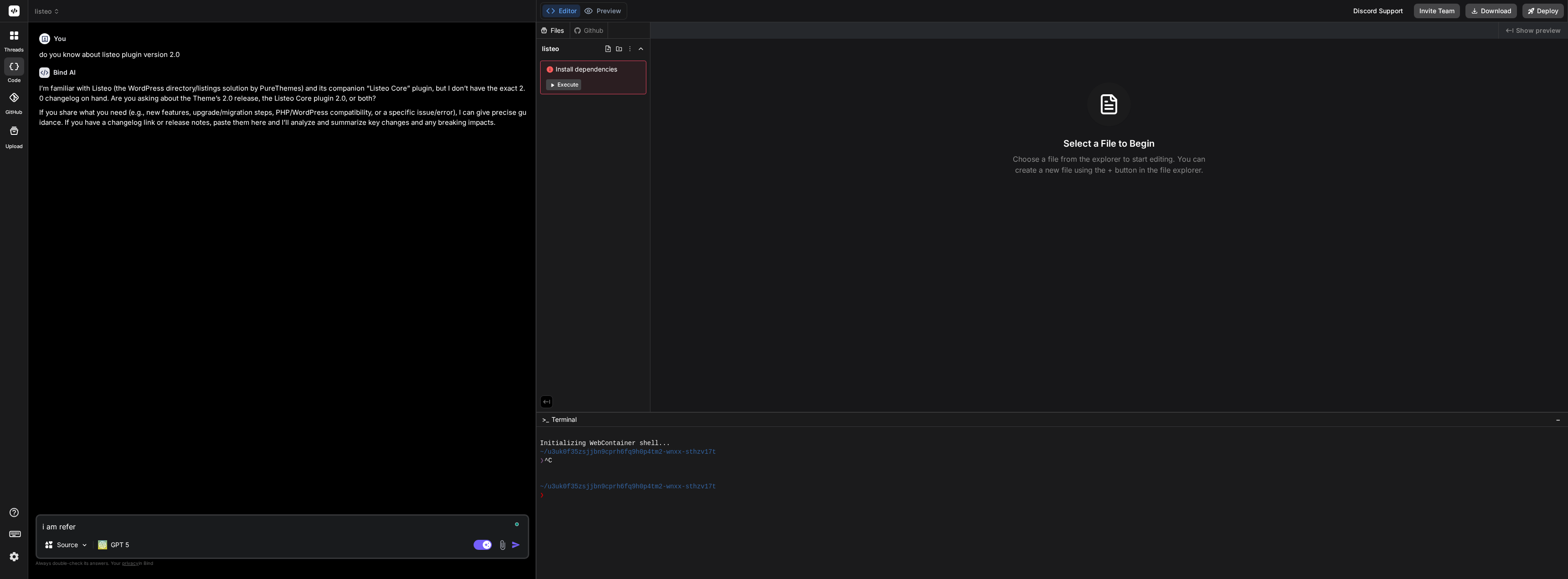
type textarea "x"
type textarea "i am refere"
type textarea "x"
type textarea "i am referei"
type textarea "x"
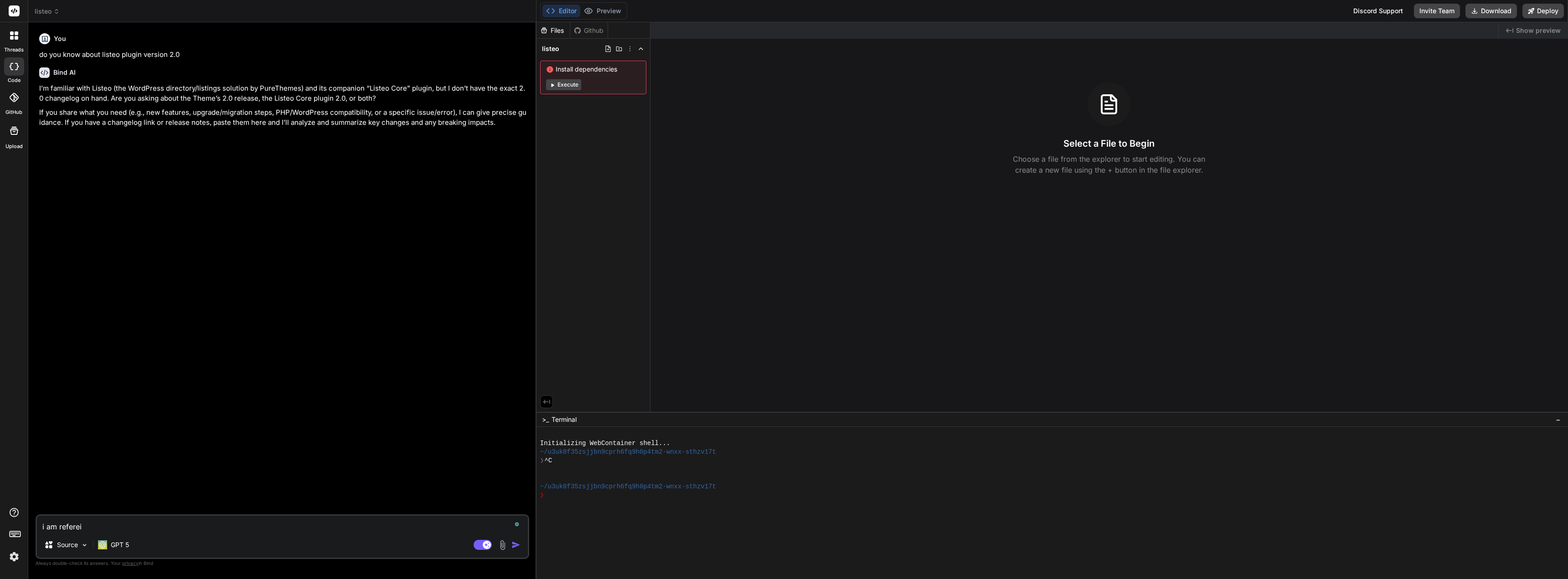
type textarea "i am referein"
type textarea "x"
type textarea "i am refereing"
type textarea "x"
type textarea "i am refereing"
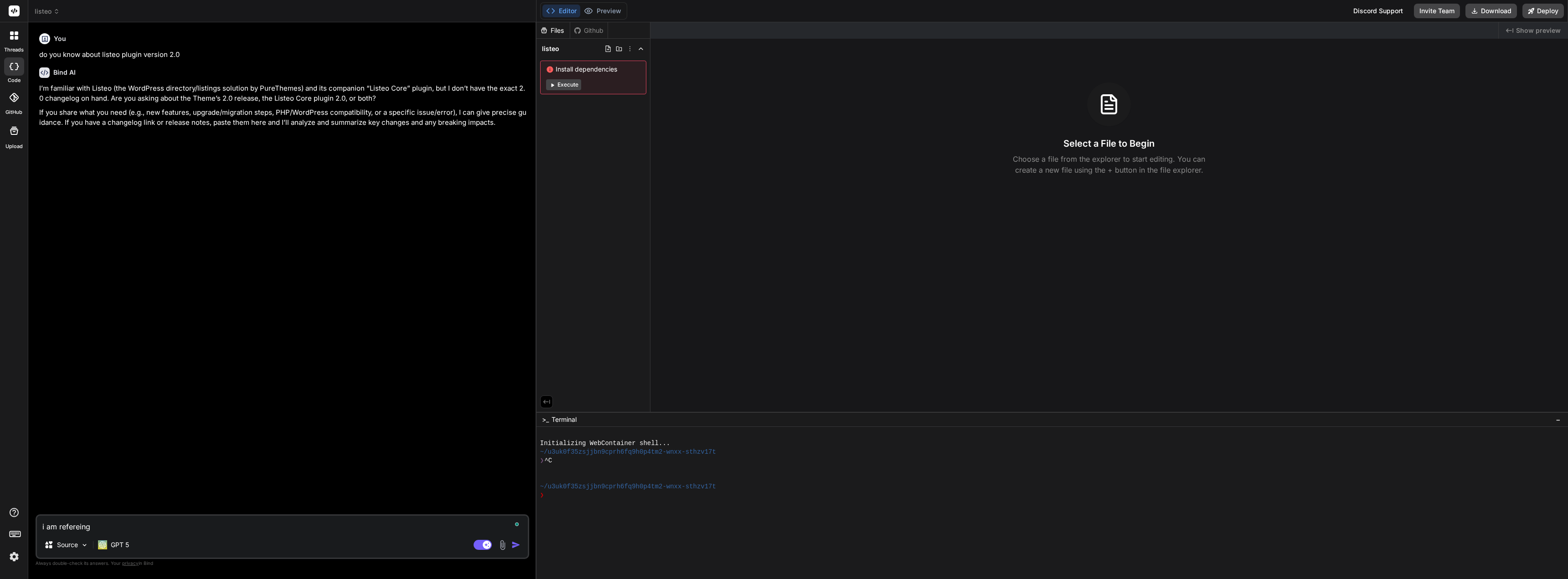
type textarea "x"
type textarea "i am refereing t"
type textarea "x"
type textarea "i am refereing to"
type textarea "x"
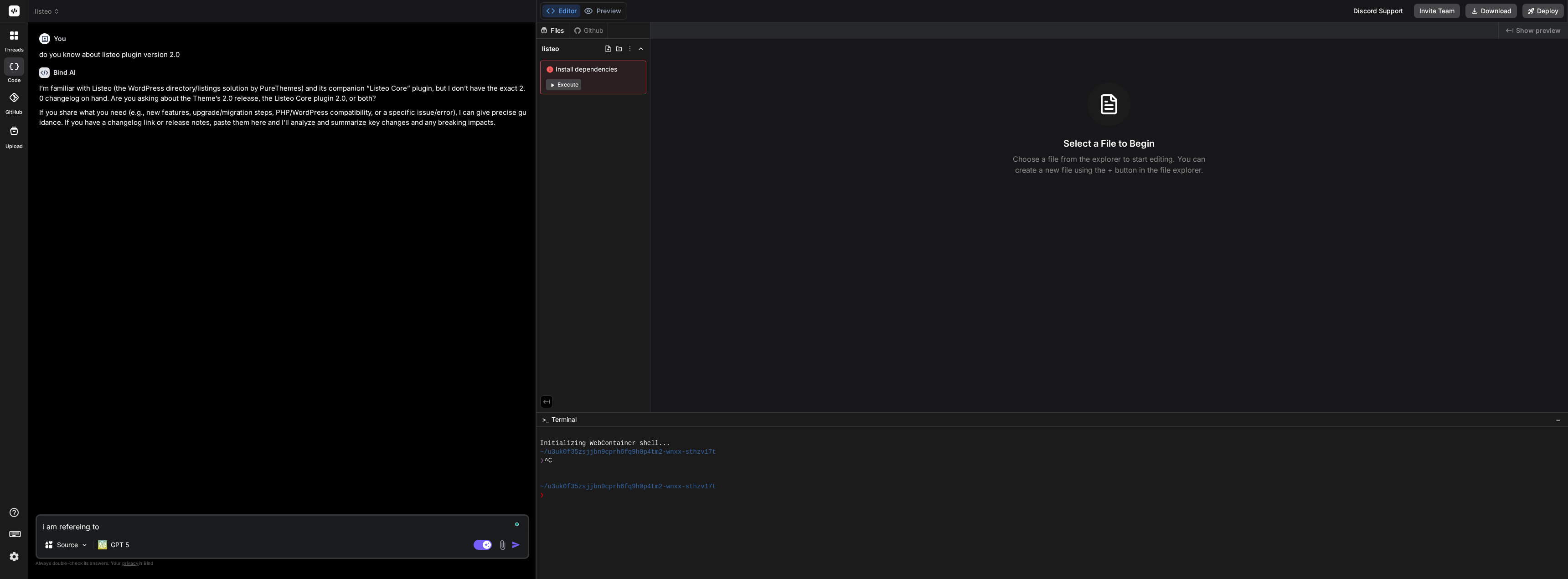
type textarea "i am refereing to"
type textarea "x"
type textarea "i am refereing to t"
type textarea "x"
type textarea "i am refereing to th"
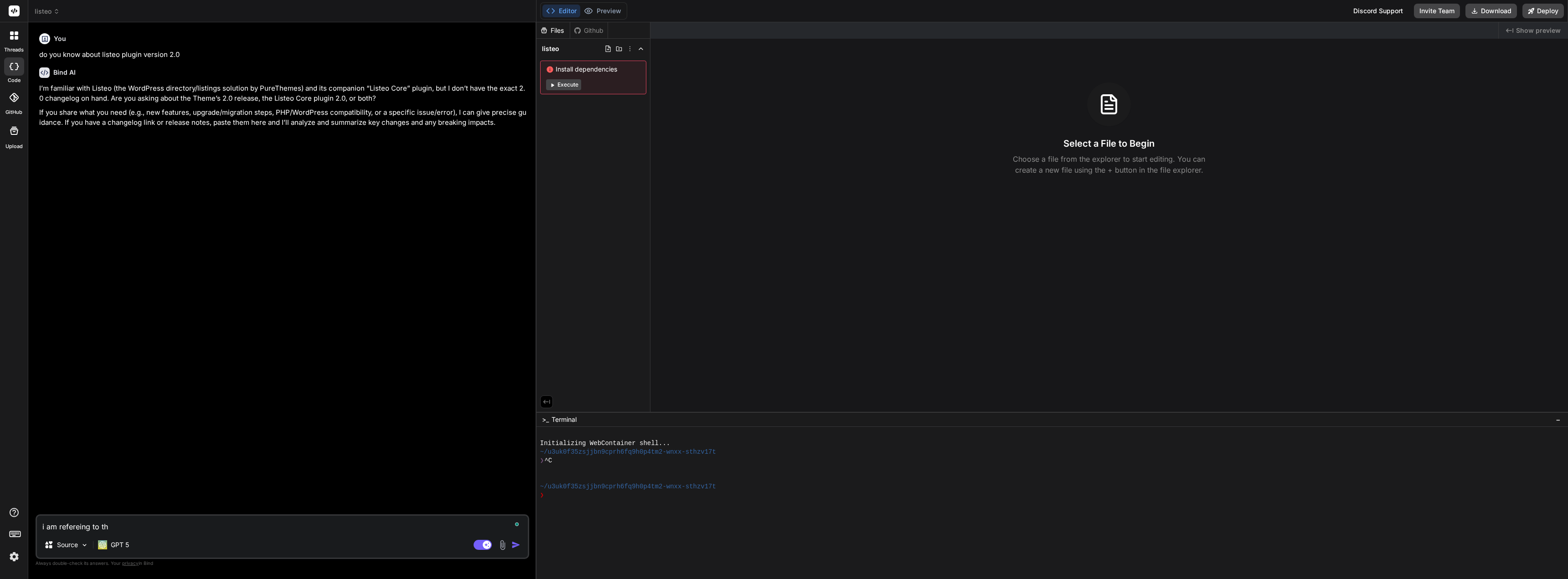
type textarea "x"
type textarea "i am refereing to the"
type textarea "x"
type textarea "i am refereing to the"
type textarea "x"
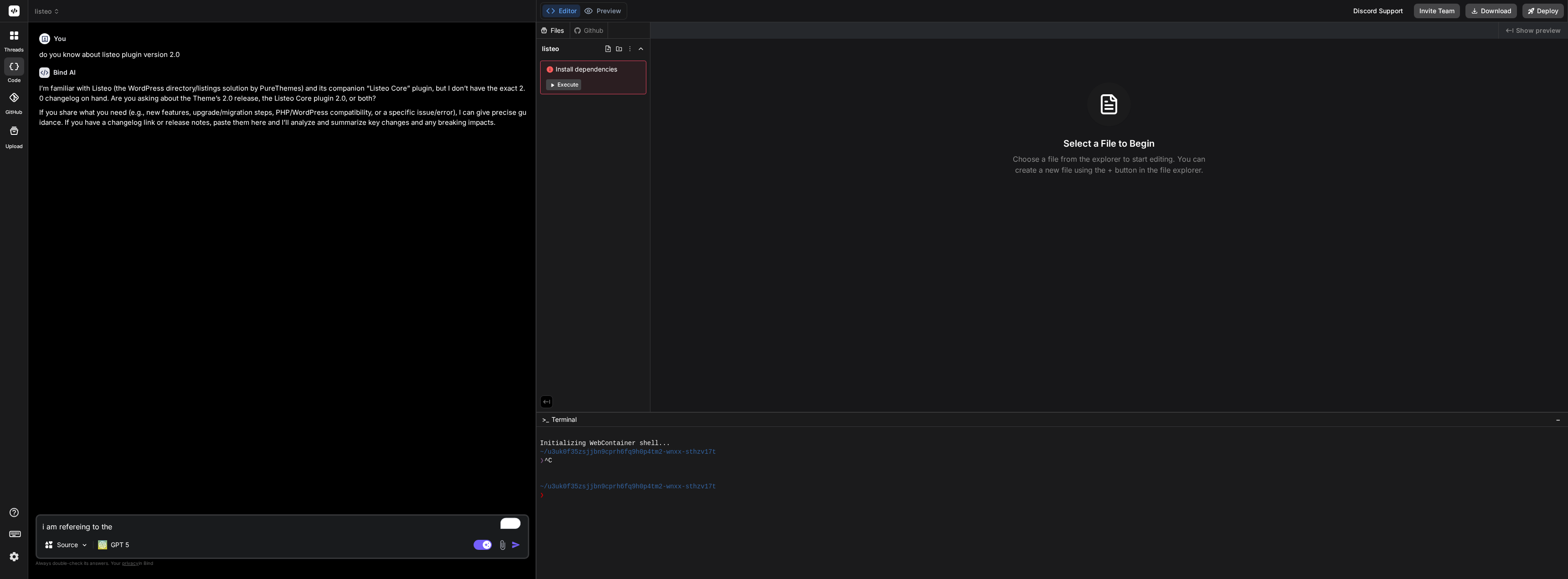
type textarea "i am refereing to the t"
type textarea "x"
type textarea "i am refereing to the th"
type textarea "x"
type textarea "i am refereing to the the"
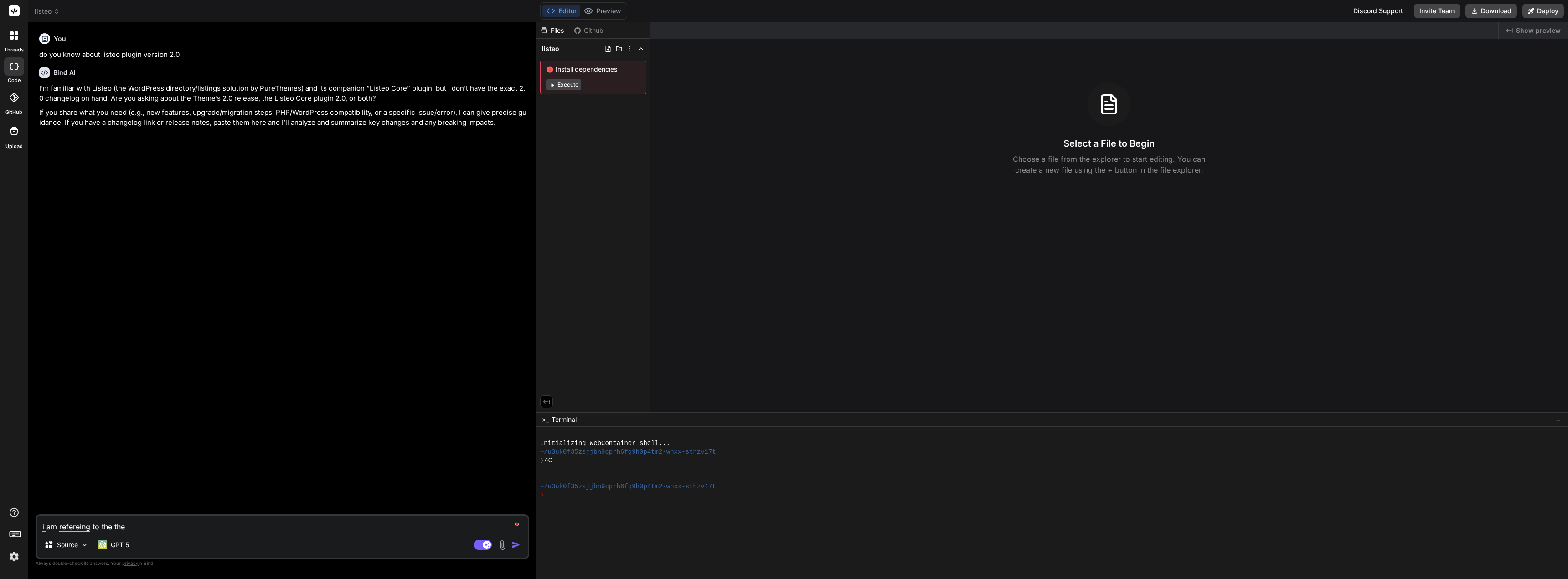
type textarea "x"
type textarea "i am refereing to the them"
type textarea "x"
type textarea "i am refereing to the theme"
type textarea "x"
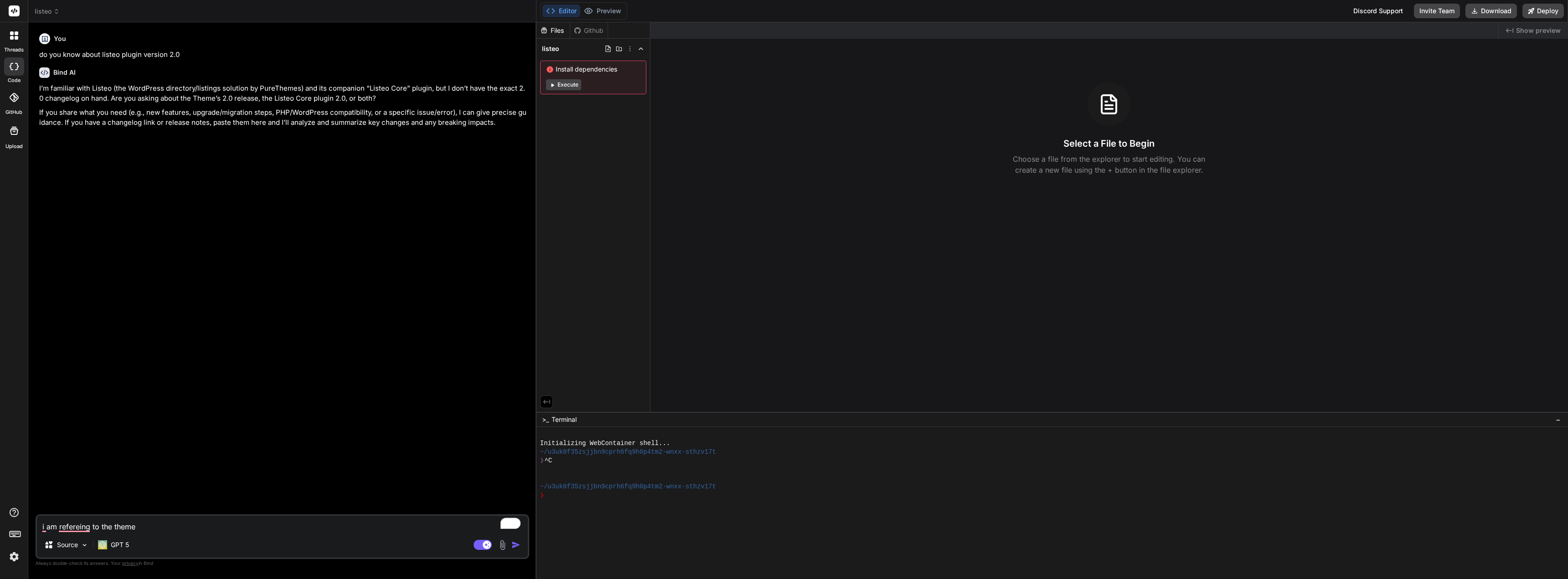
type textarea "i am refereing to the theme."
type textarea "x"
type textarea "i am refereing to the theme."
type textarea "x"
type textarea "i am refereing to the theme. I"
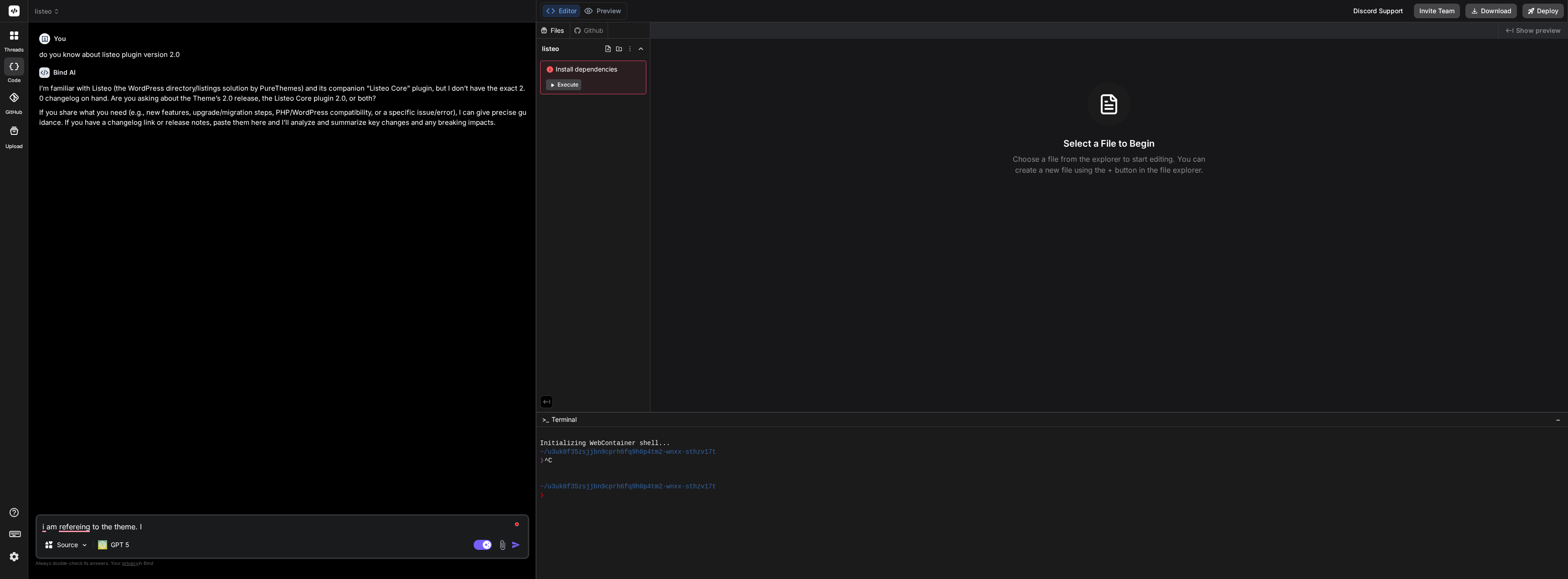
type textarea "x"
type textarea "i am refereing to the theme. I"
type textarea "x"
type textarea "i am refereing to the theme. I n"
type textarea "x"
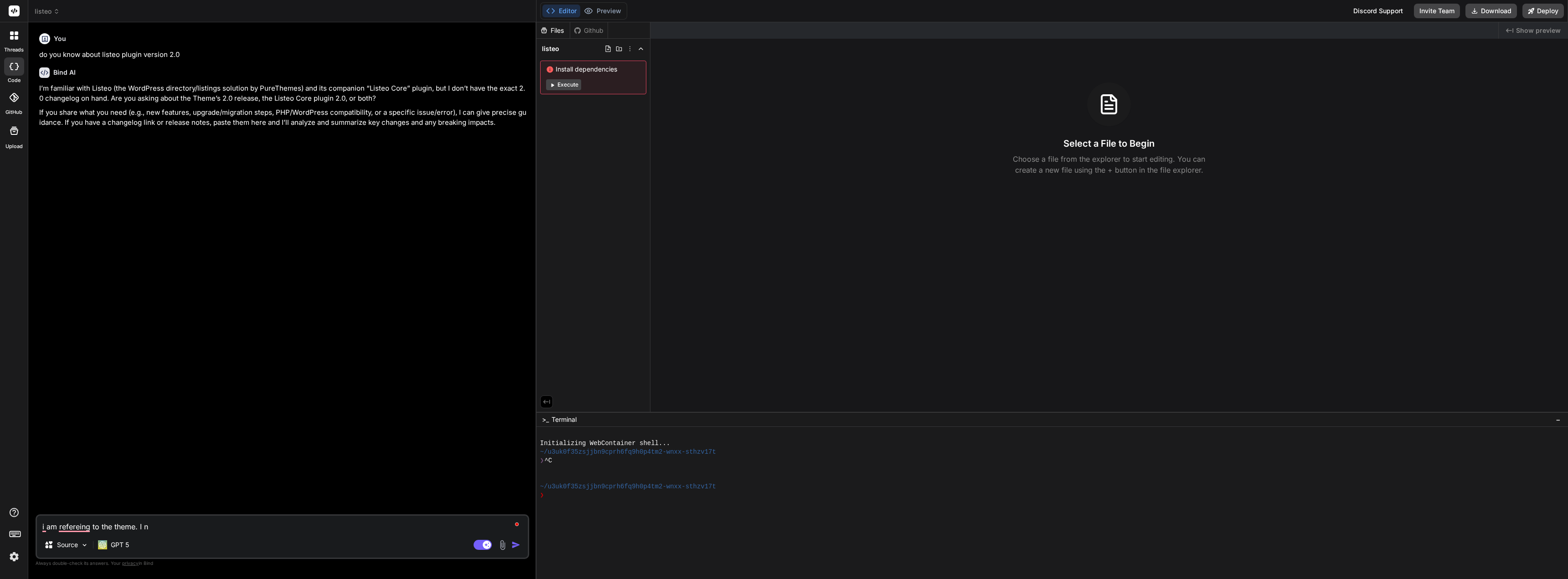
type textarea "i am refereing to the theme. I ne"
type textarea "x"
type textarea "i am refereing to the theme. I nee"
type textarea "x"
type textarea "i am refereing to the theme. I need"
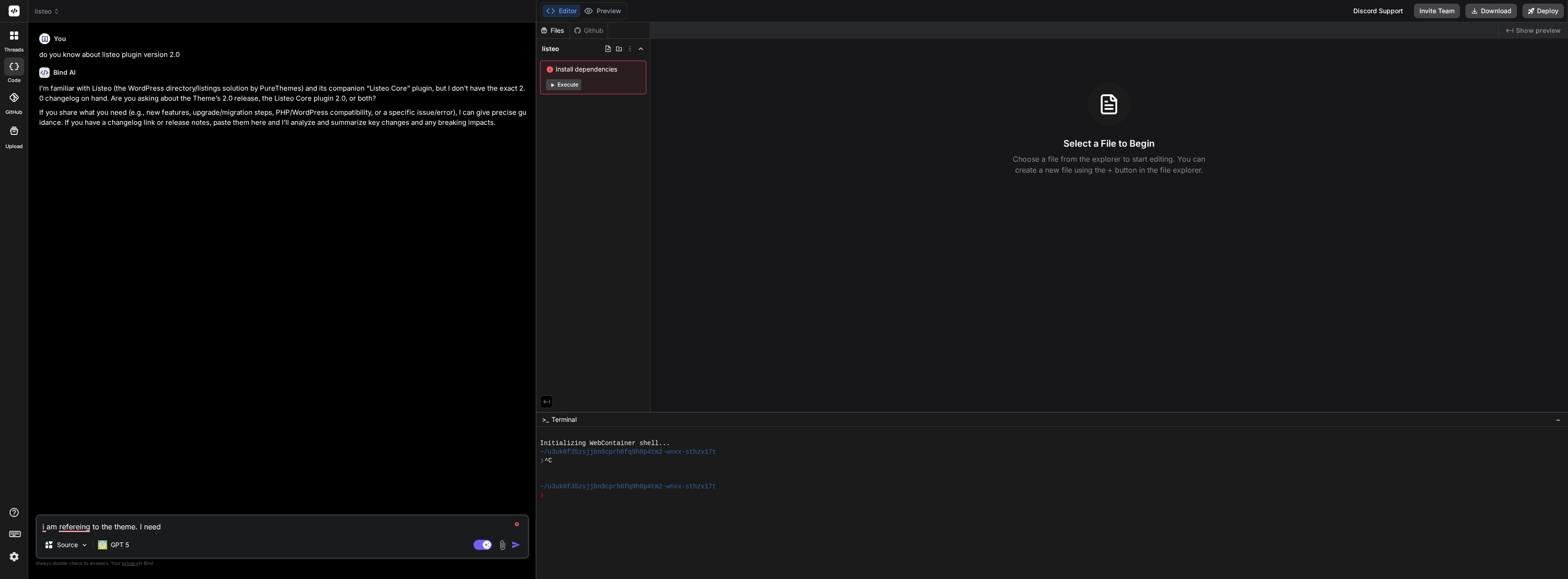
type textarea "x"
type textarea "i am refereing to the theme. I need"
type textarea "x"
type textarea "i am refereing to the theme. I need t"
type textarea "x"
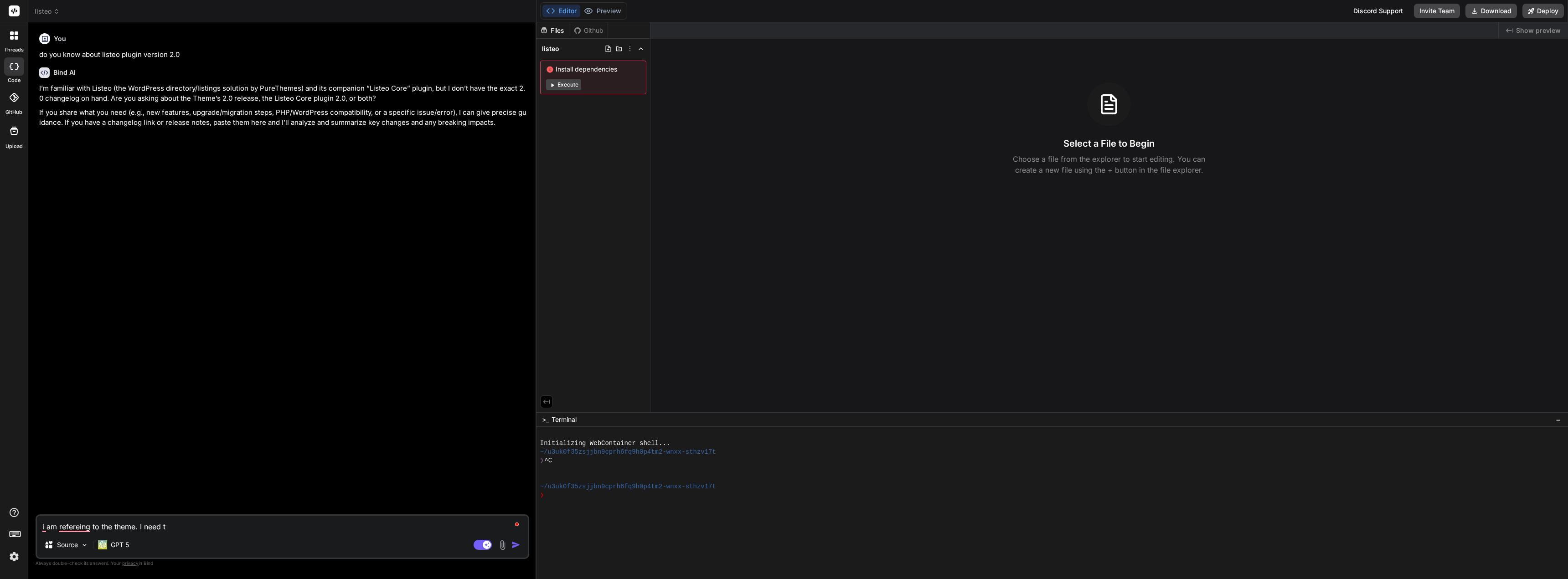
type textarea "i am refereing to the theme. I need to"
type textarea "x"
type textarea "i am refereing to the theme. I need to"
type textarea "x"
type textarea "i am refereing to the theme. I need to i"
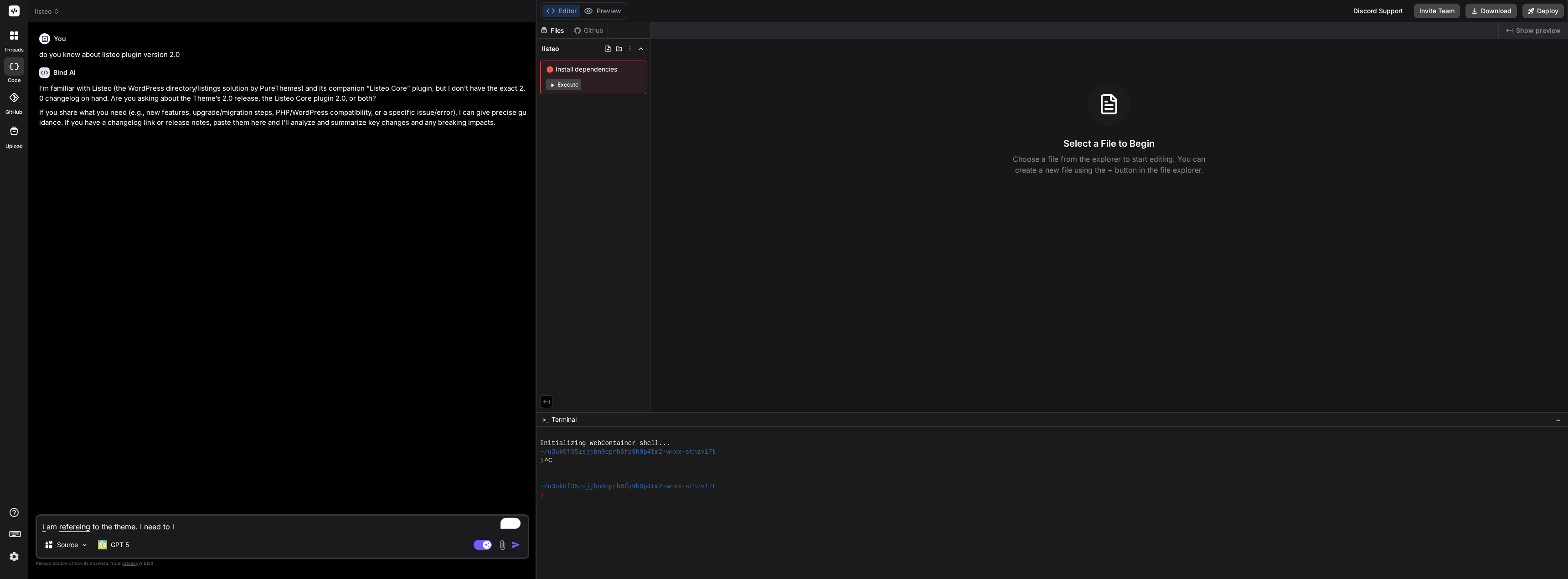
type textarea "x"
type textarea "i am refereing to the theme. I need to im"
type textarea "x"
type textarea "i am refereing to the theme. I need to imp"
type textarea "x"
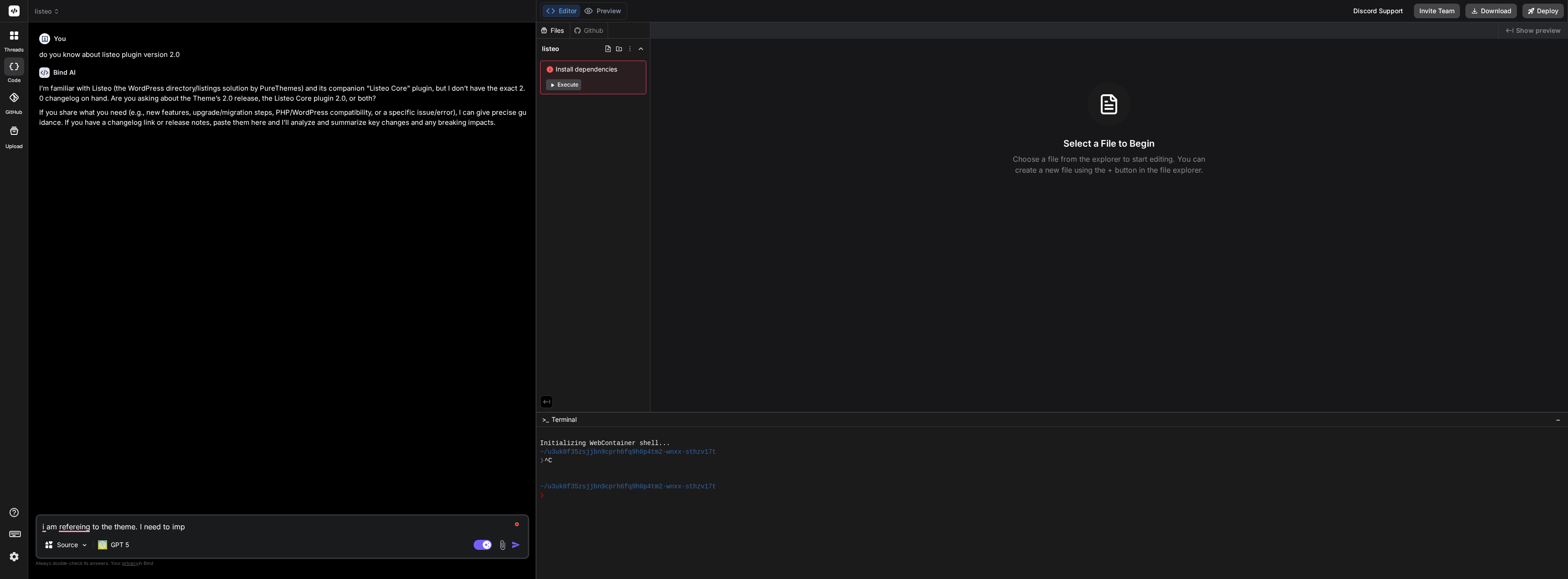
type textarea "i am refereing to the theme. I need to impo"
type textarea "x"
type textarea "i am refereing to the theme. I need to impor"
type textarea "x"
type textarea "i am refereing to the theme. I need to import"
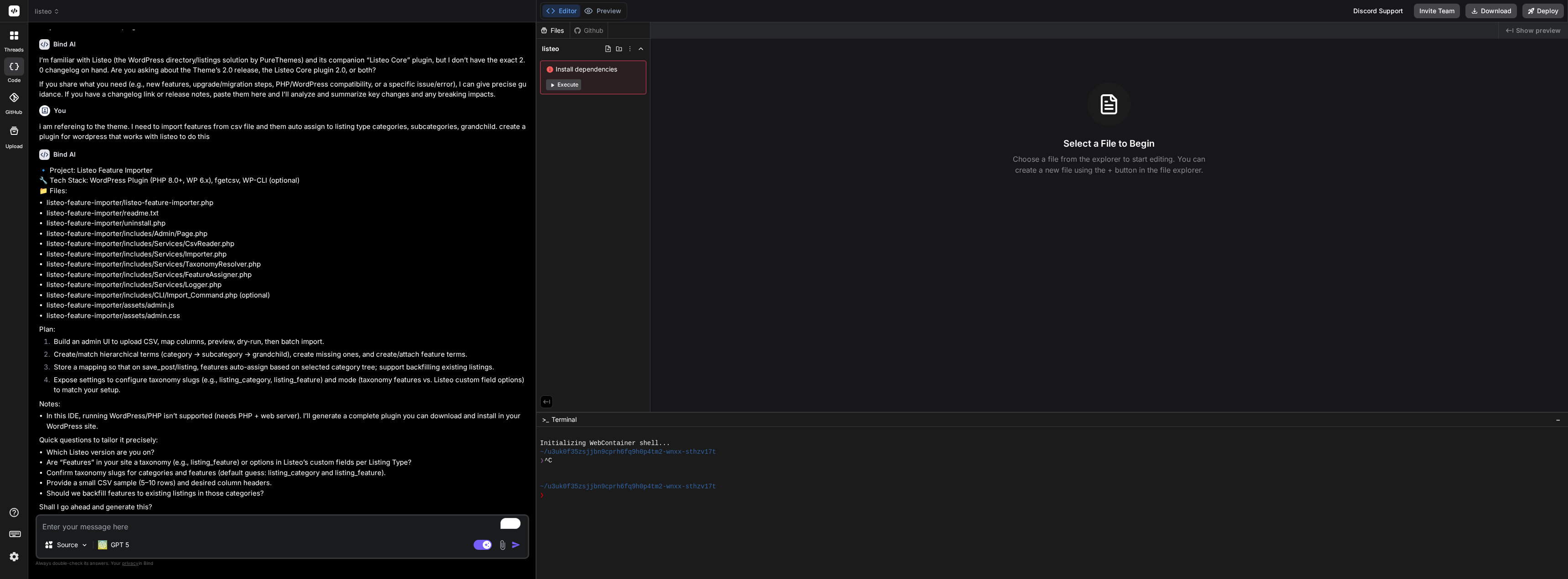
scroll to position [49, 0]
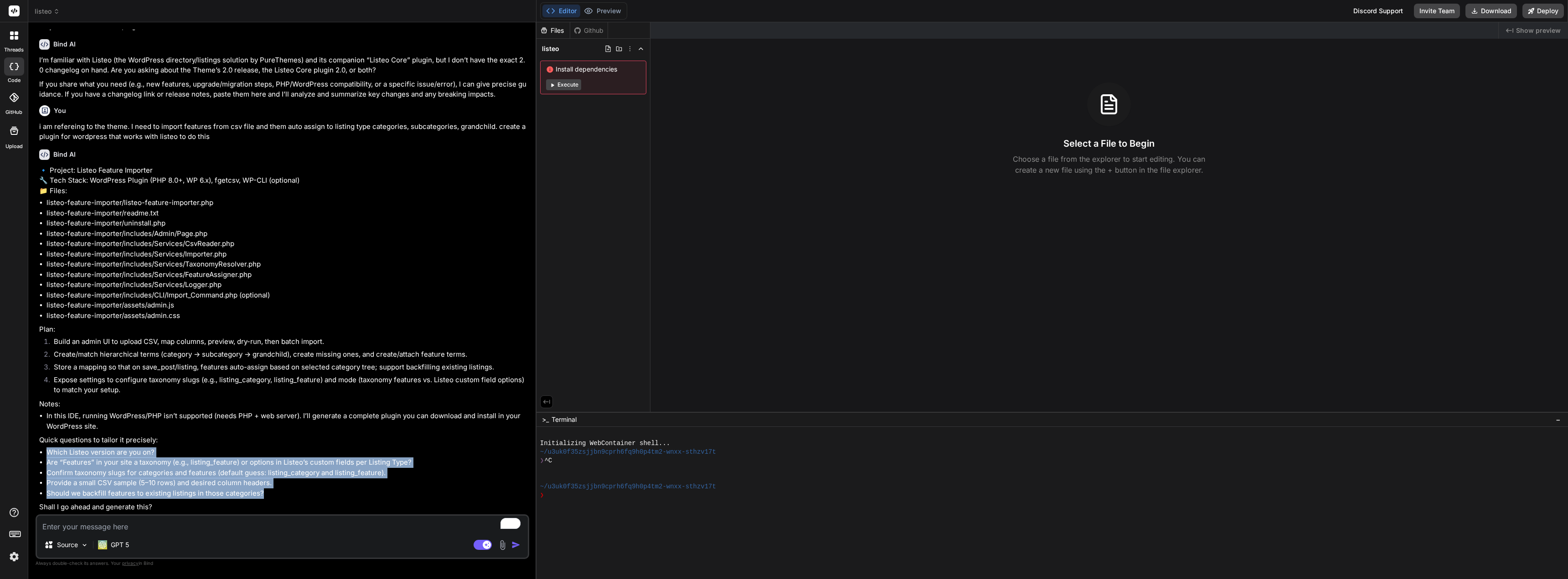
drag, startPoint x: 263, startPoint y: 491, endPoint x: 47, endPoint y: 452, distance: 219.5
click at [47, 452] on ul "Which Listeo version are you on? Are “Features” in your site a taxonomy (e.g., …" at bounding box center [283, 473] width 488 height 51
copy ul "Which Listeo version are you on? Are “Features” in your site a taxonomy (e.g., …"
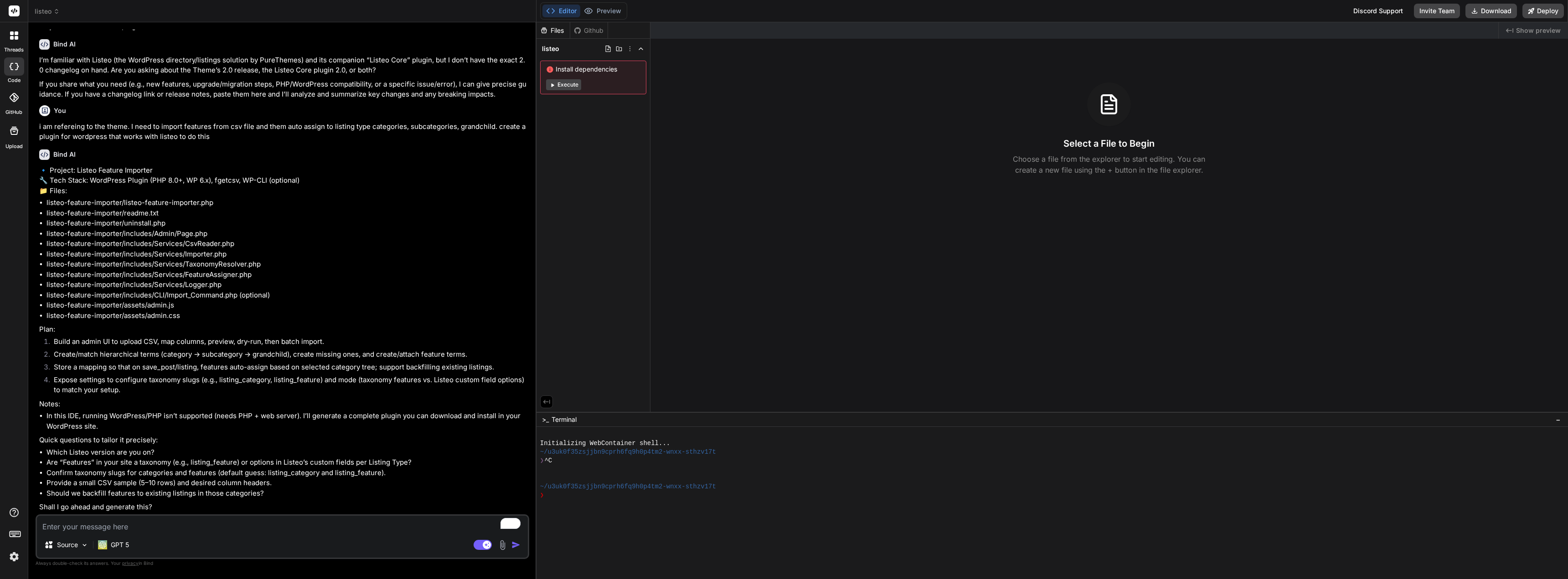
click at [183, 529] on textarea "To enrich screen reader interactions, please activate Accessibility in Grammarl…" at bounding box center [283, 524] width 491 height 16
paste textarea "Which Listeo version are you on? Are “Features” in your site a taxonomy (e.g., …"
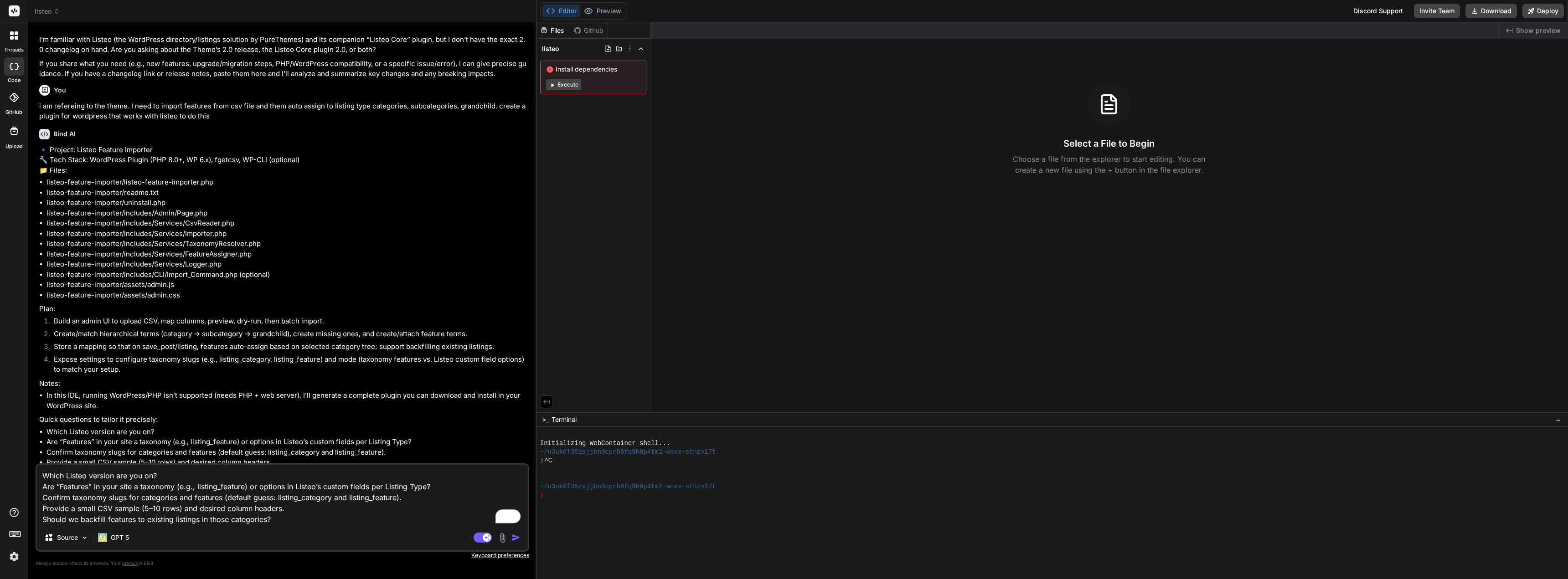
click at [191, 472] on textarea "Which Listeo version are you on? Are “Features” in your site a taxonomy (e.g., …" at bounding box center [283, 494] width 491 height 60
drag, startPoint x: 245, startPoint y: 488, endPoint x: 196, endPoint y: 491, distance: 49.1
click at [196, 491] on textarea "Which Listeo version are you on? 2.02 Are “Features” in your site a taxonomy (e…" at bounding box center [283, 494] width 491 height 60
click at [448, 488] on textarea "Which Listeo version are you on? 2.02 Are “Features” in your site a taxonomy (e…" at bounding box center [283, 494] width 491 height 60
paste textarea "listing_feature"
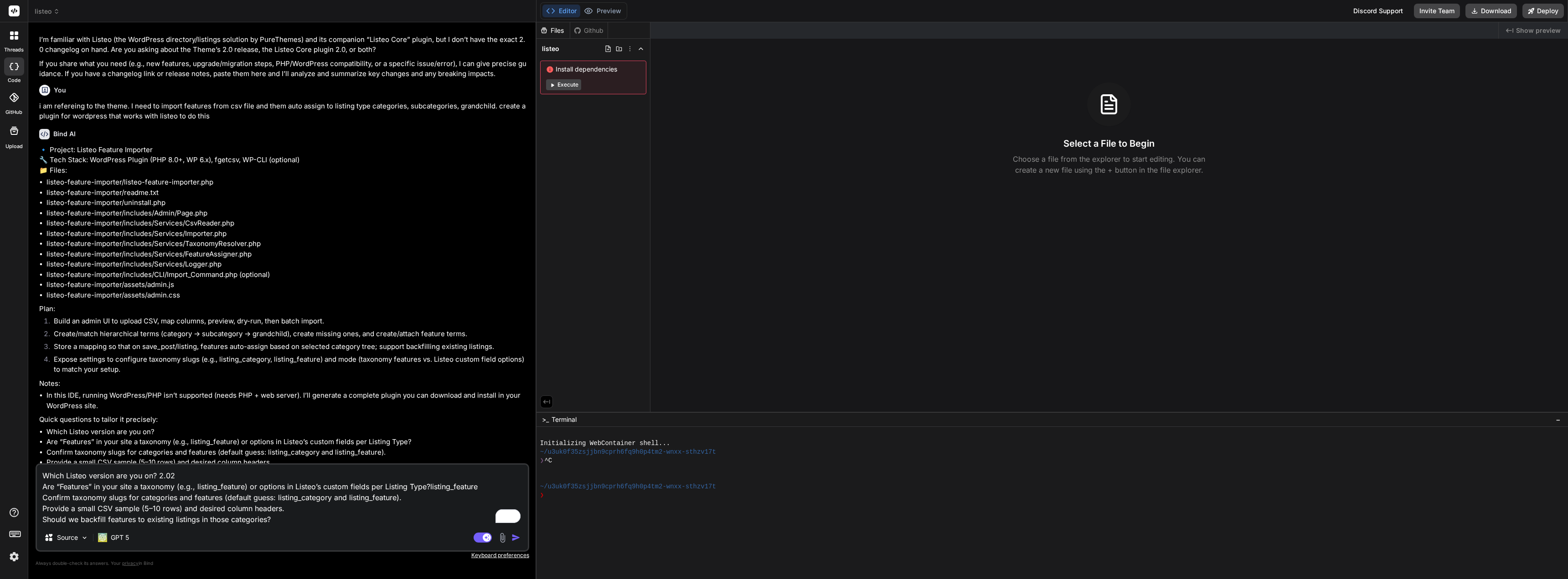
click at [420, 494] on textarea "Which Listeo version are you on? 2.02 Are “Features” in your site a taxonomy (e…" at bounding box center [283, 494] width 491 height 60
paste textarea "listing_feature"
click at [288, 519] on textarea "Which Listeo version are you on? 2.02 Are “Features” in your site a taxonomy (e…" at bounding box center [283, 494] width 491 height 60
click at [90, 539] on div "Source" at bounding box center [66, 537] width 51 height 19
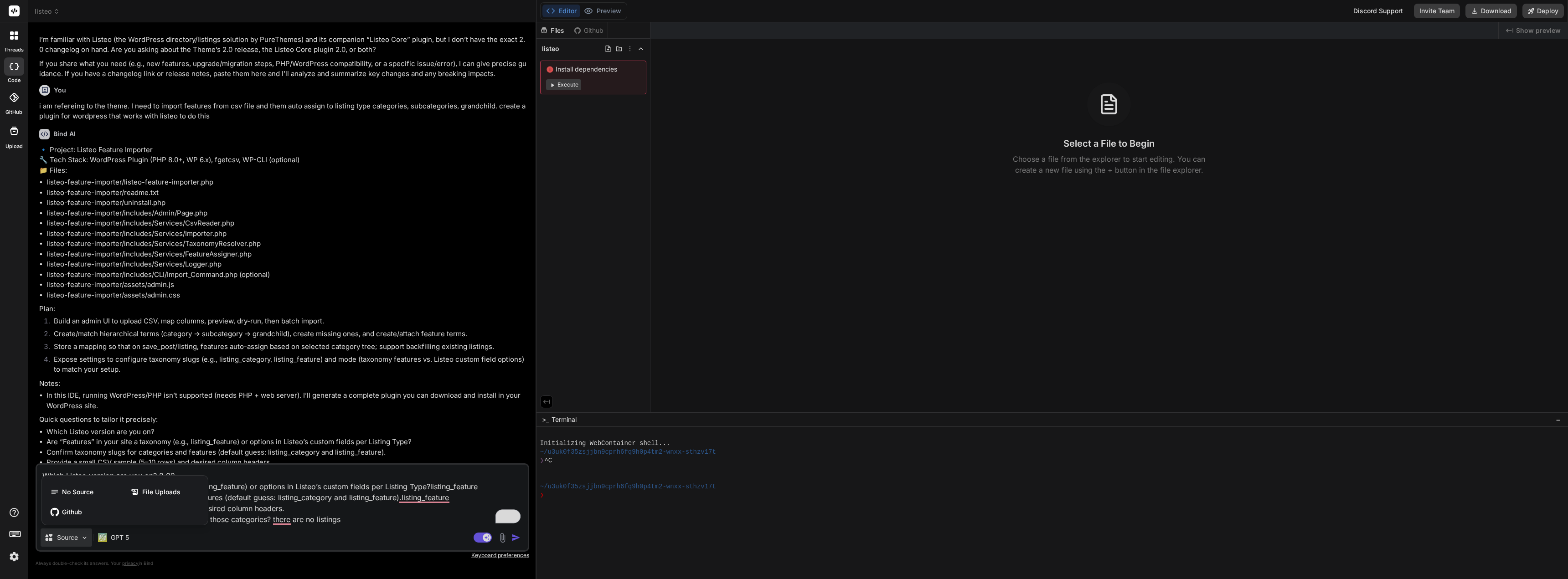
click at [90, 539] on div at bounding box center [784, 289] width 1568 height 579
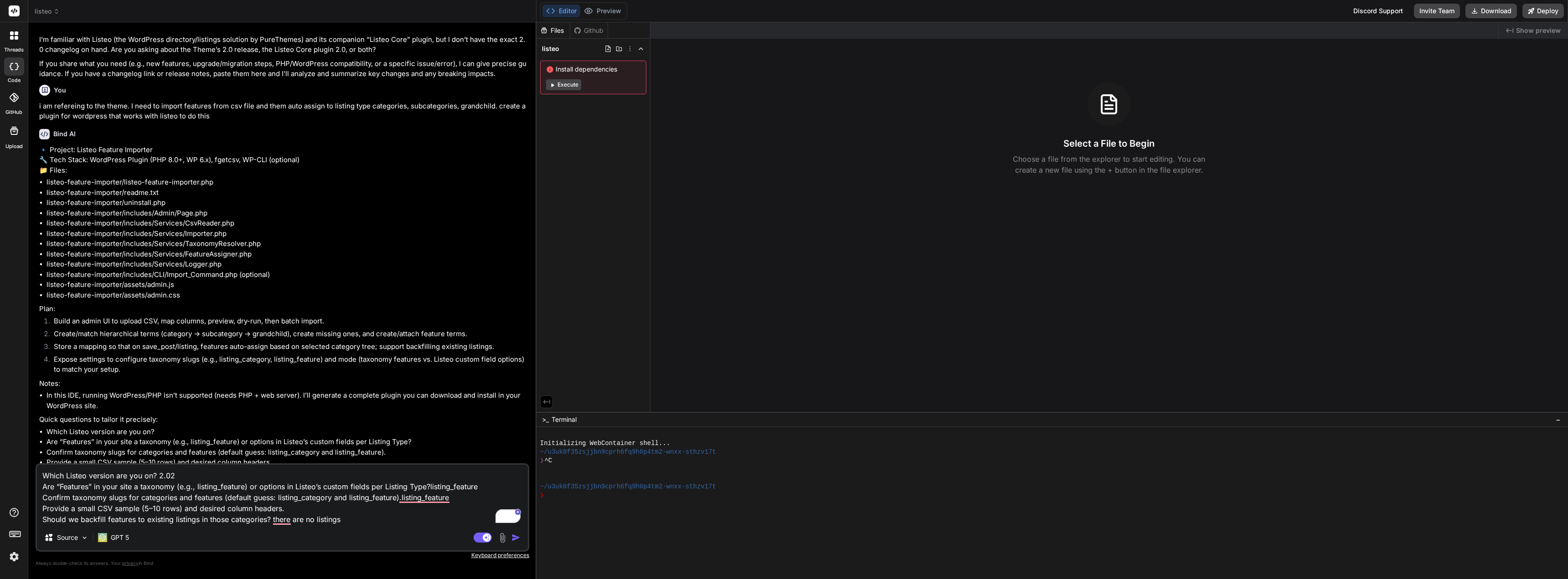
click at [502, 537] on img at bounding box center [502, 537] width 10 height 10
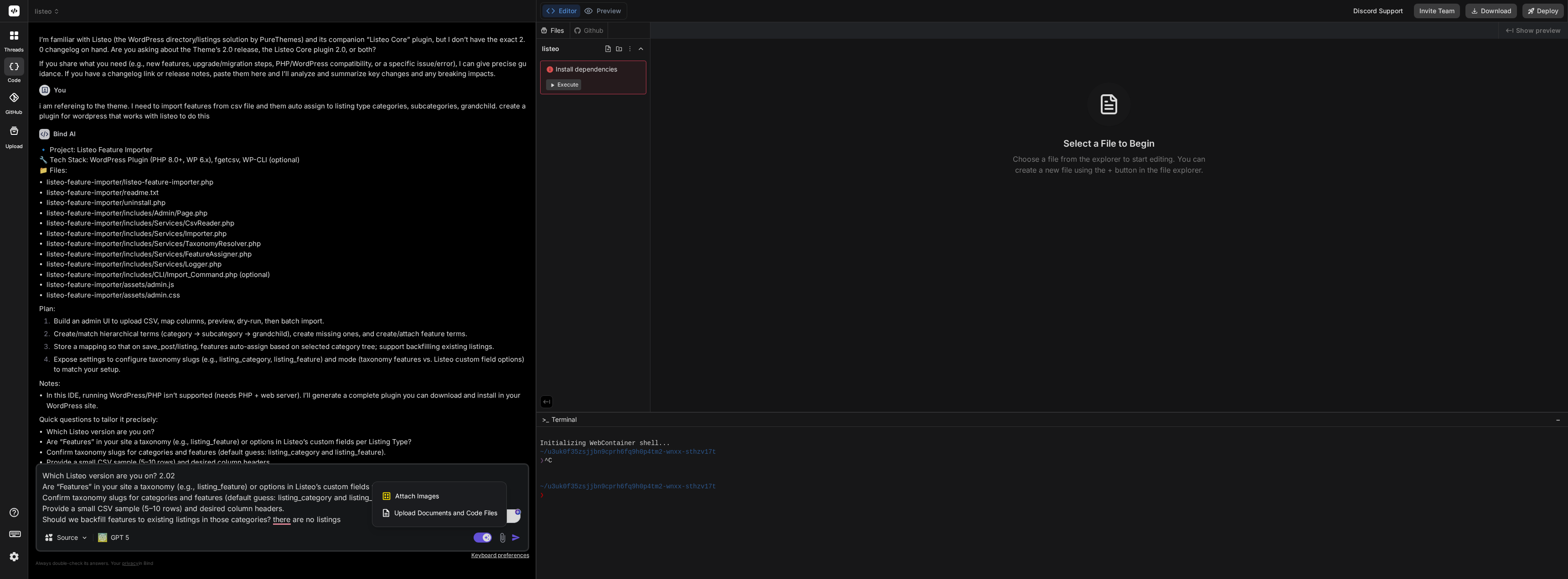
click at [473, 511] on span "Upload Documents and Code Files" at bounding box center [446, 513] width 103 height 9
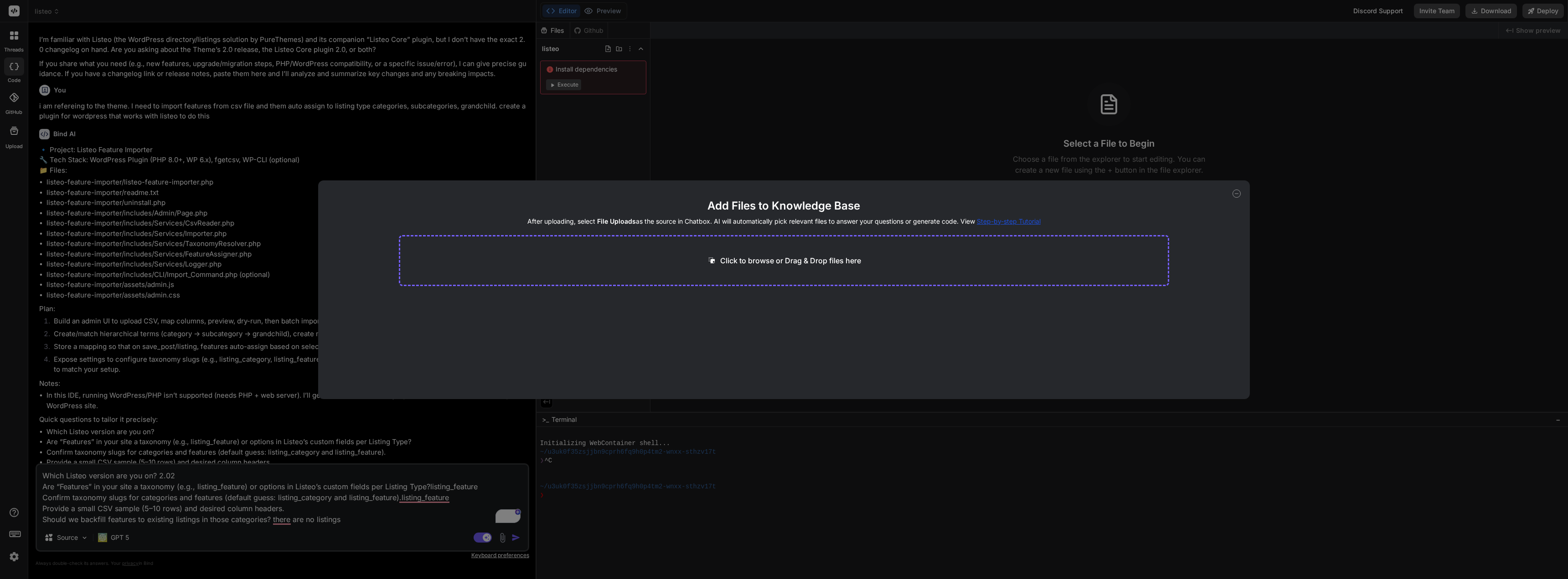
click at [756, 258] on p "Click to browse or Drag & Drop files here" at bounding box center [790, 260] width 141 height 11
click at [1237, 193] on icon at bounding box center [1236, 193] width 8 height 8
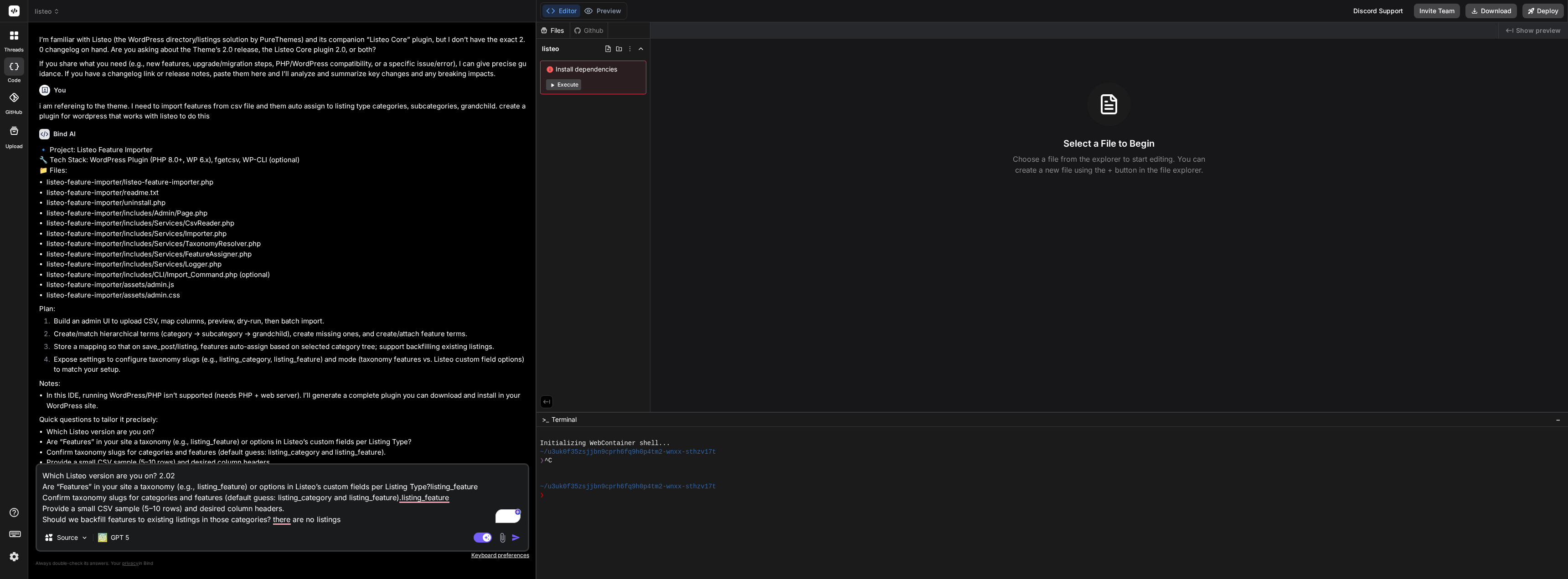
click at [515, 534] on img "button" at bounding box center [515, 537] width 9 height 9
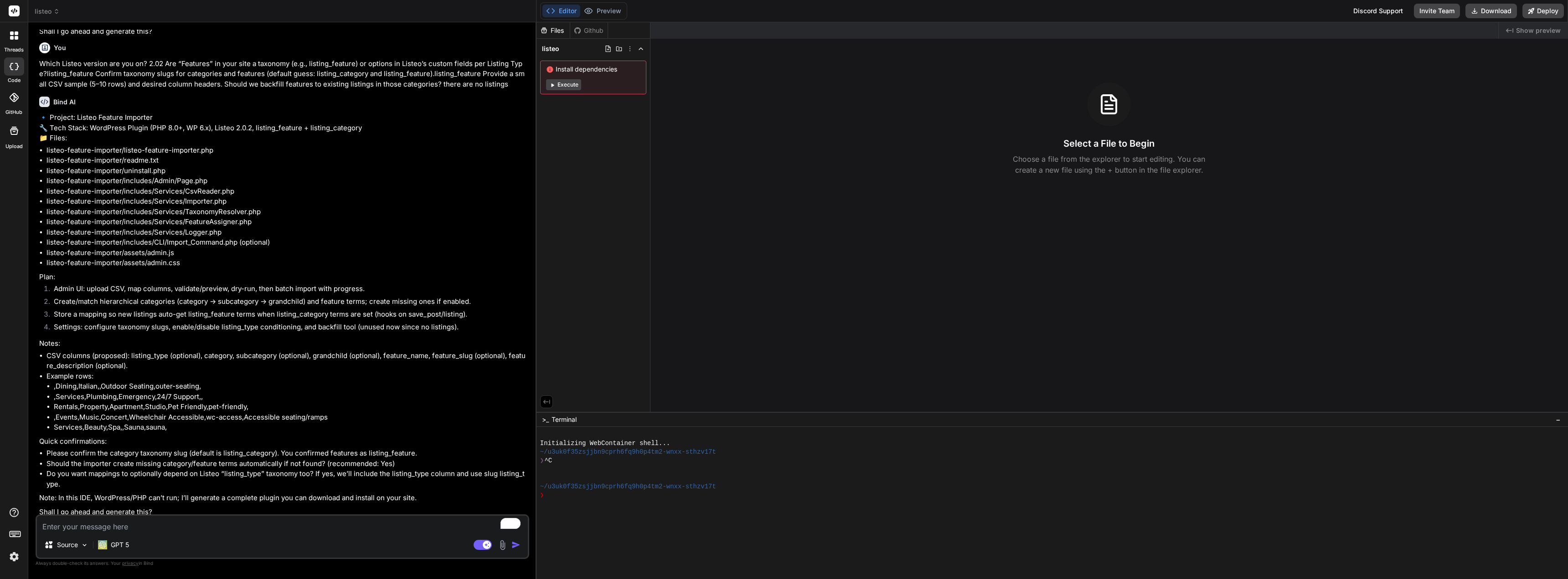
scroll to position [549, 0]
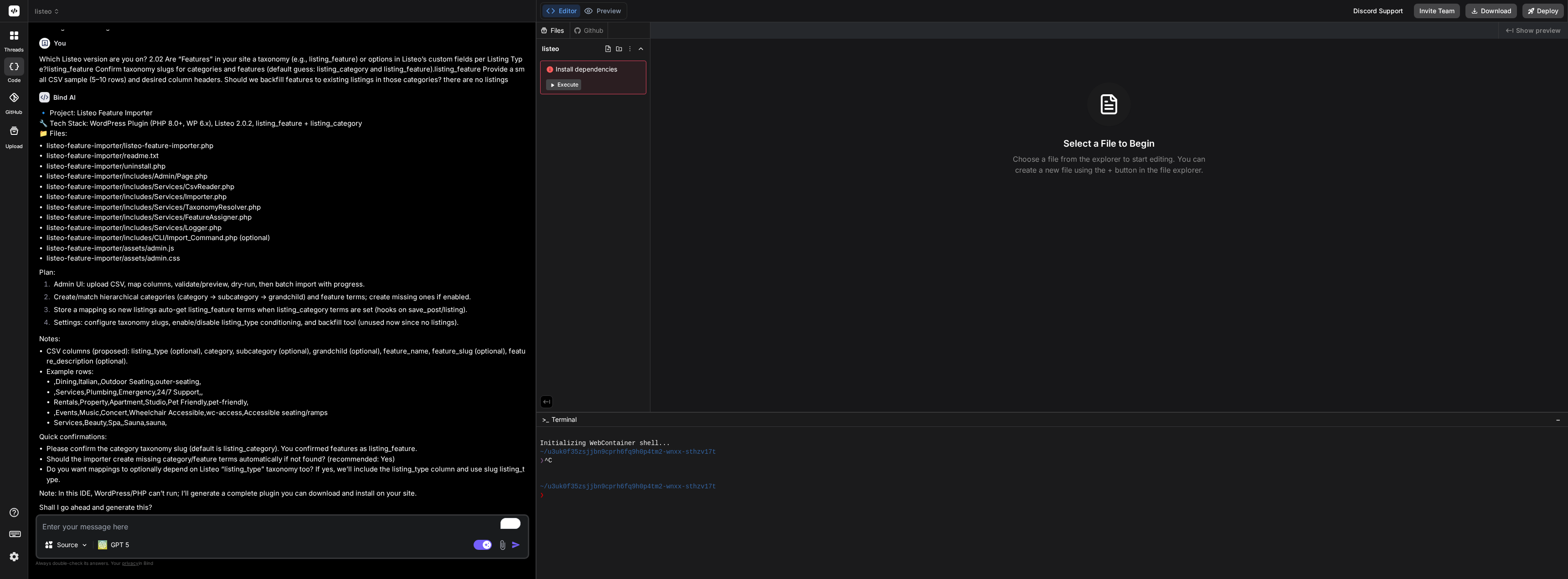
click at [503, 544] on img at bounding box center [502, 545] width 10 height 10
click at [406, 518] on span "Upload Documents and Code Files" at bounding box center [446, 520] width 103 height 9
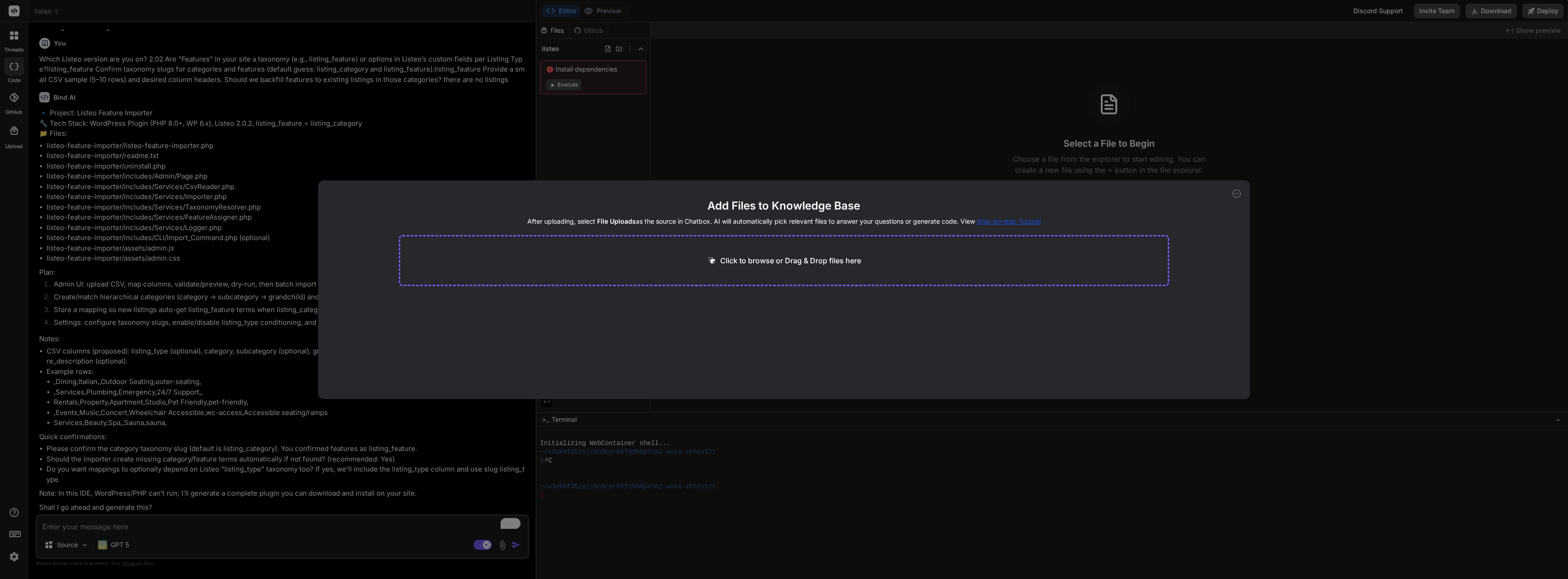
click at [1236, 193] on icon at bounding box center [1236, 193] width 3 height 0
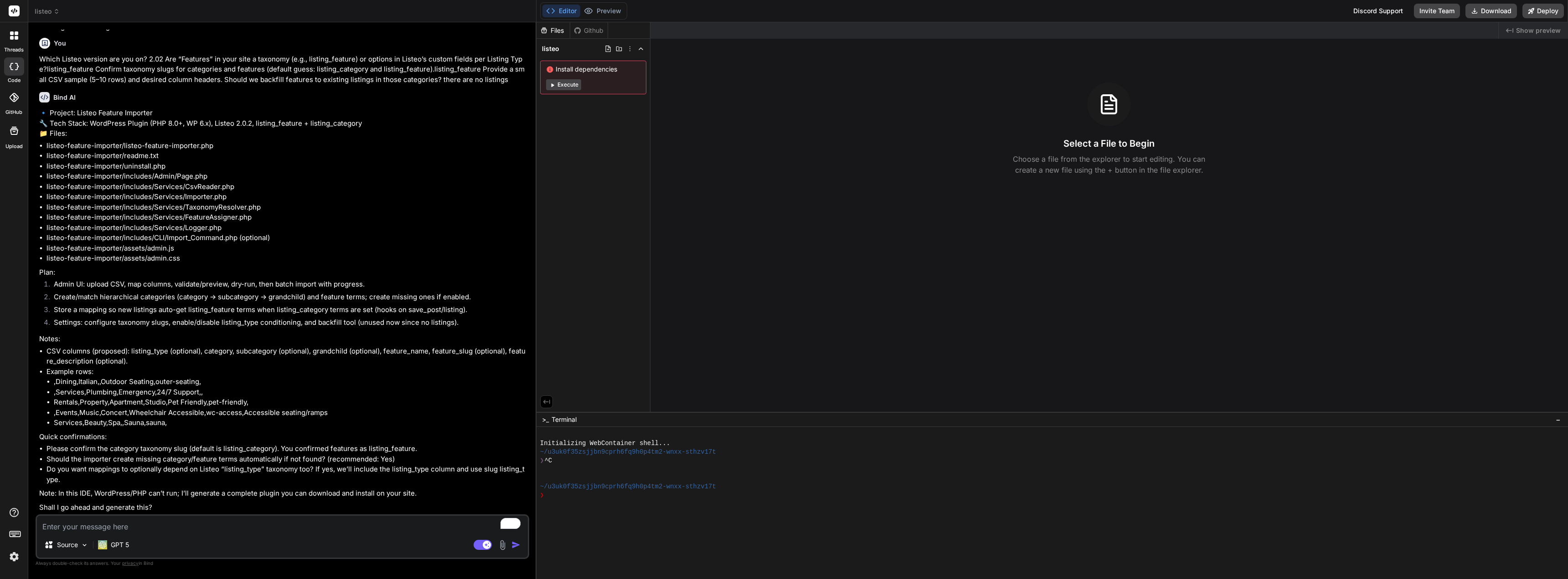
click at [502, 543] on img at bounding box center [502, 545] width 10 height 10
click at [429, 520] on span "Upload Documents and Code Files" at bounding box center [446, 520] width 103 height 9
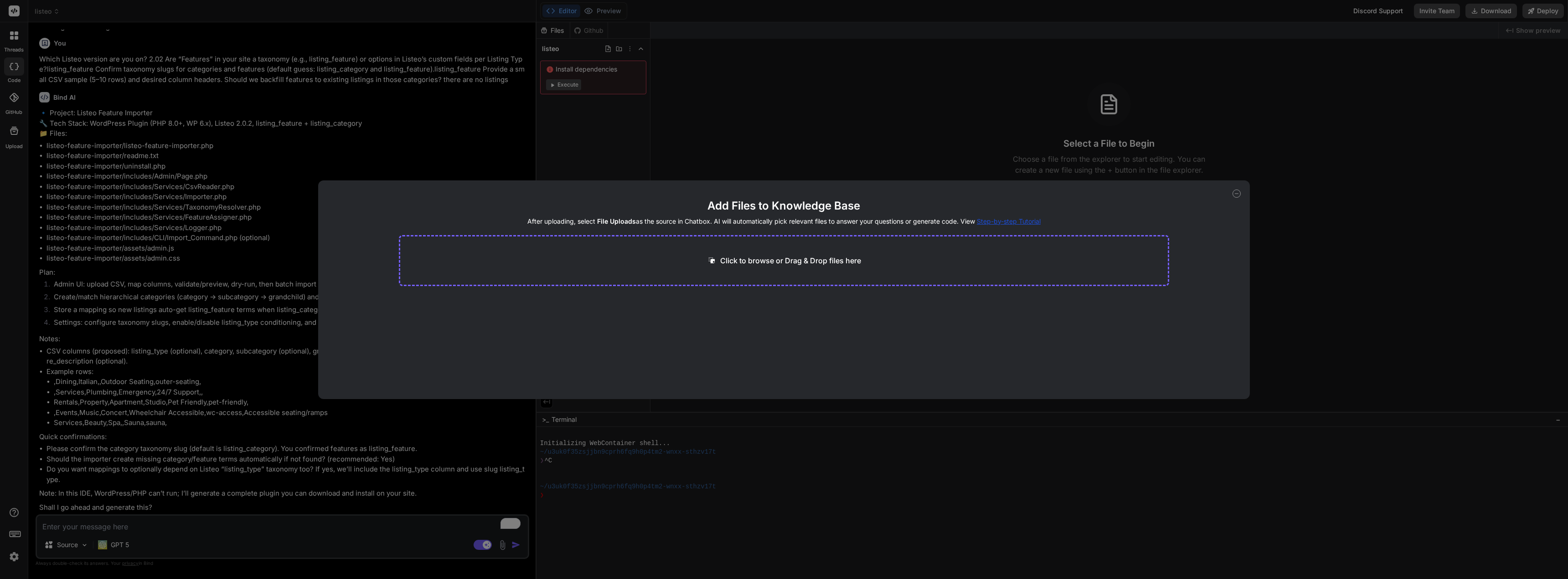
click at [735, 256] on p "Click to browse or Drag & Drop files here" at bounding box center [790, 260] width 141 height 11
click at [1149, 363] on button "Finish" at bounding box center [1153, 362] width 32 height 19
click at [1237, 195] on icon at bounding box center [1236, 193] width 8 height 8
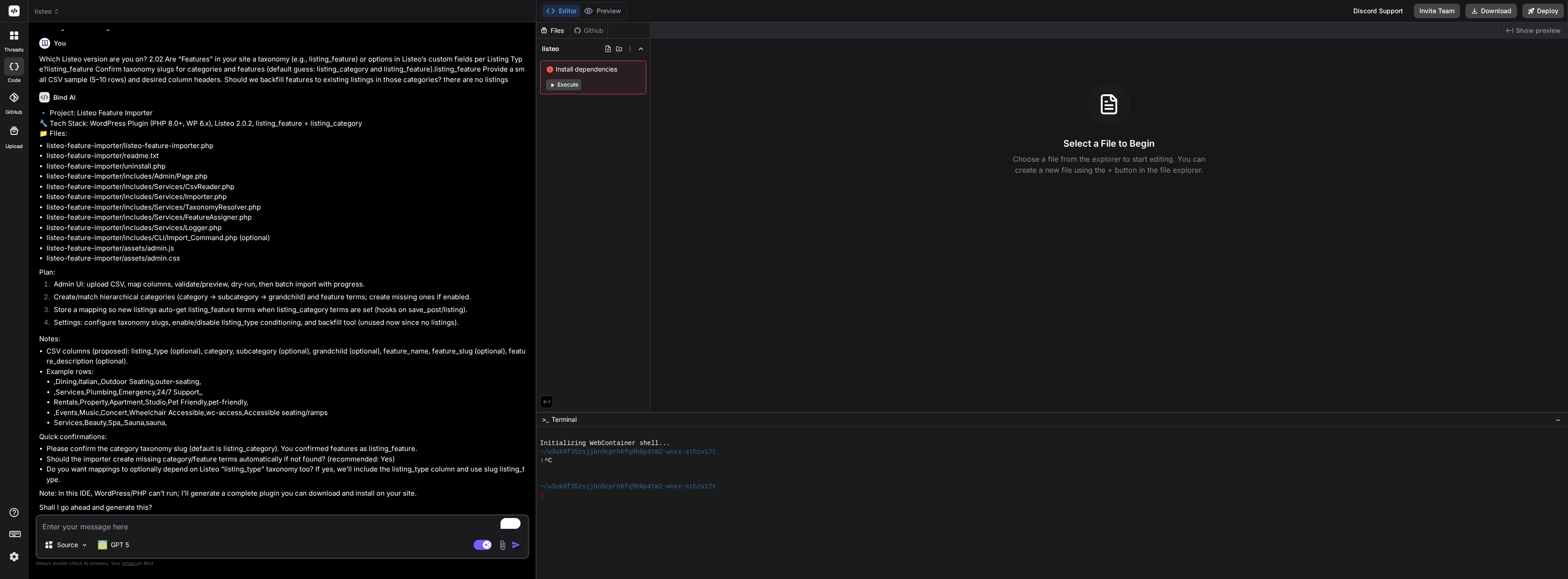
click at [504, 543] on img at bounding box center [502, 545] width 10 height 10
click at [457, 521] on span "Upload Documents and Code Files" at bounding box center [446, 520] width 103 height 9
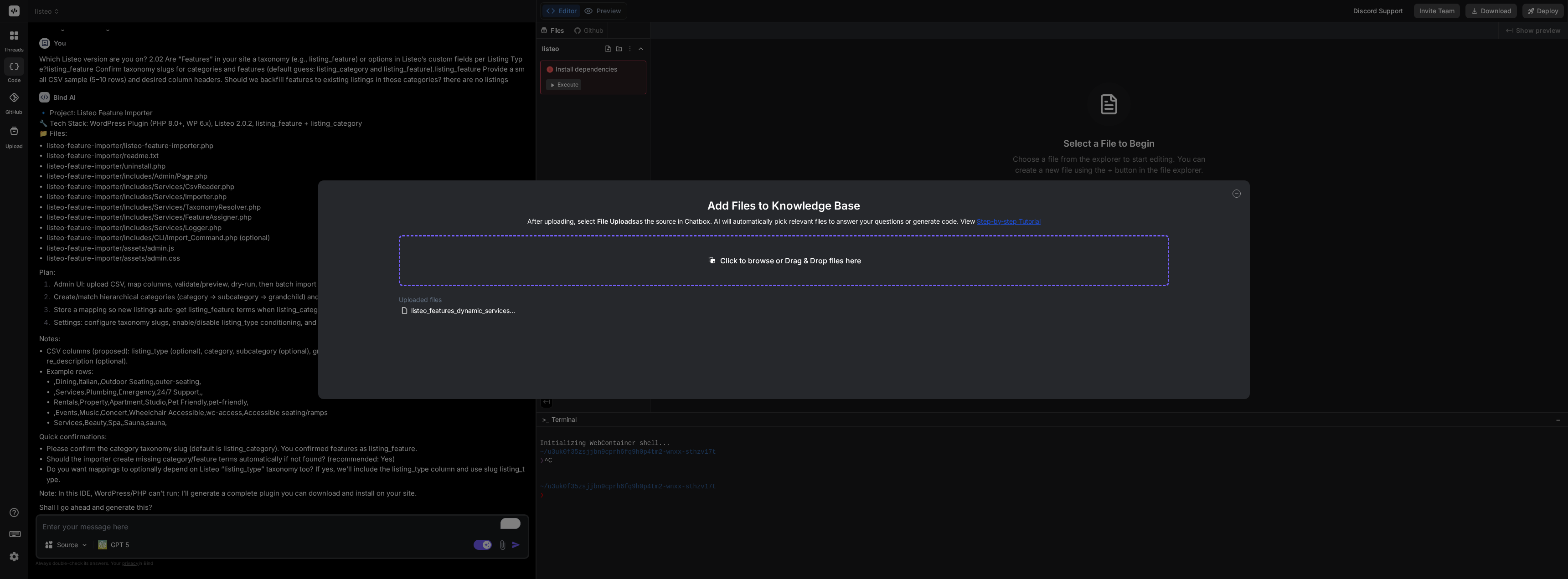
drag, startPoint x: 1231, startPoint y: 187, endPoint x: 1220, endPoint y: 184, distance: 11.4
click at [1230, 187] on div "Add Files to Knowledge Base After uploading, select File Uploads as the source …" at bounding box center [784, 290] width 932 height 219
drag, startPoint x: 1239, startPoint y: 194, endPoint x: 1237, endPoint y: 253, distance: 59.0
click at [1240, 194] on icon at bounding box center [1236, 193] width 8 height 8
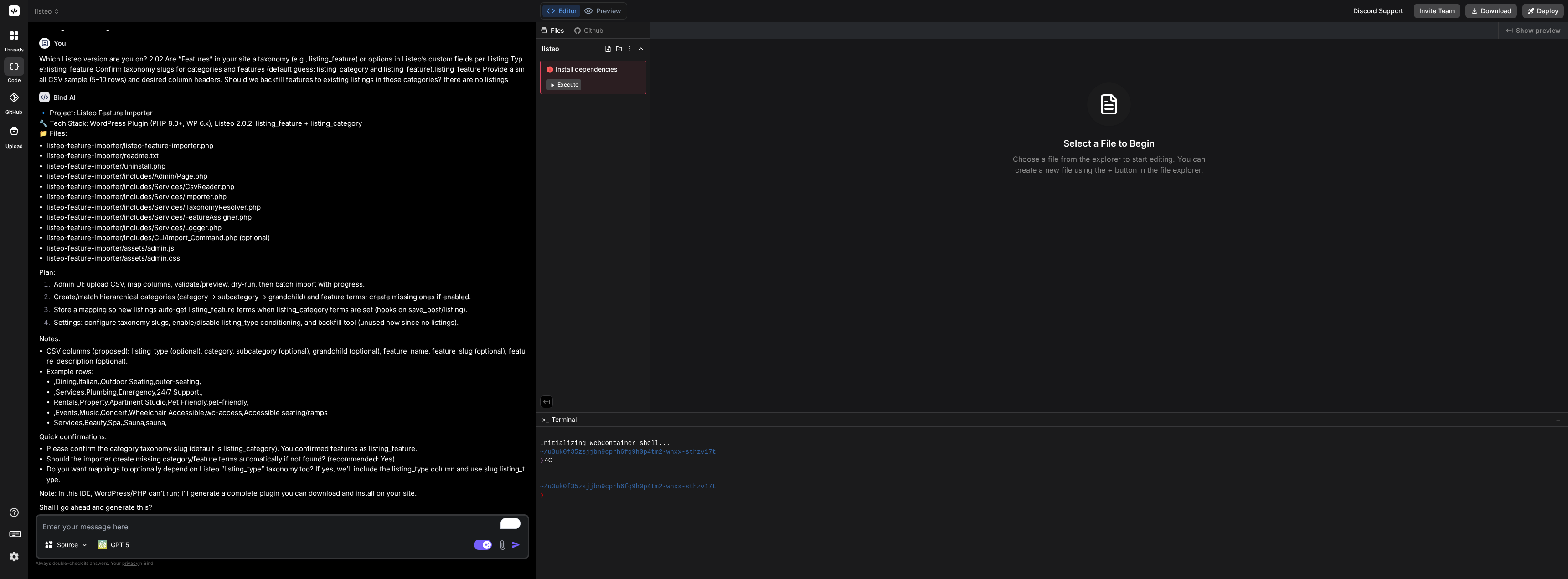
click at [115, 525] on textarea "To enrich screen reader interactions, please activate Accessibility in Grammarl…" at bounding box center [283, 524] width 491 height 16
paste textarea "Feature Assigned Category Group Certified / Licensed Accounting & Bookkeeping P…"
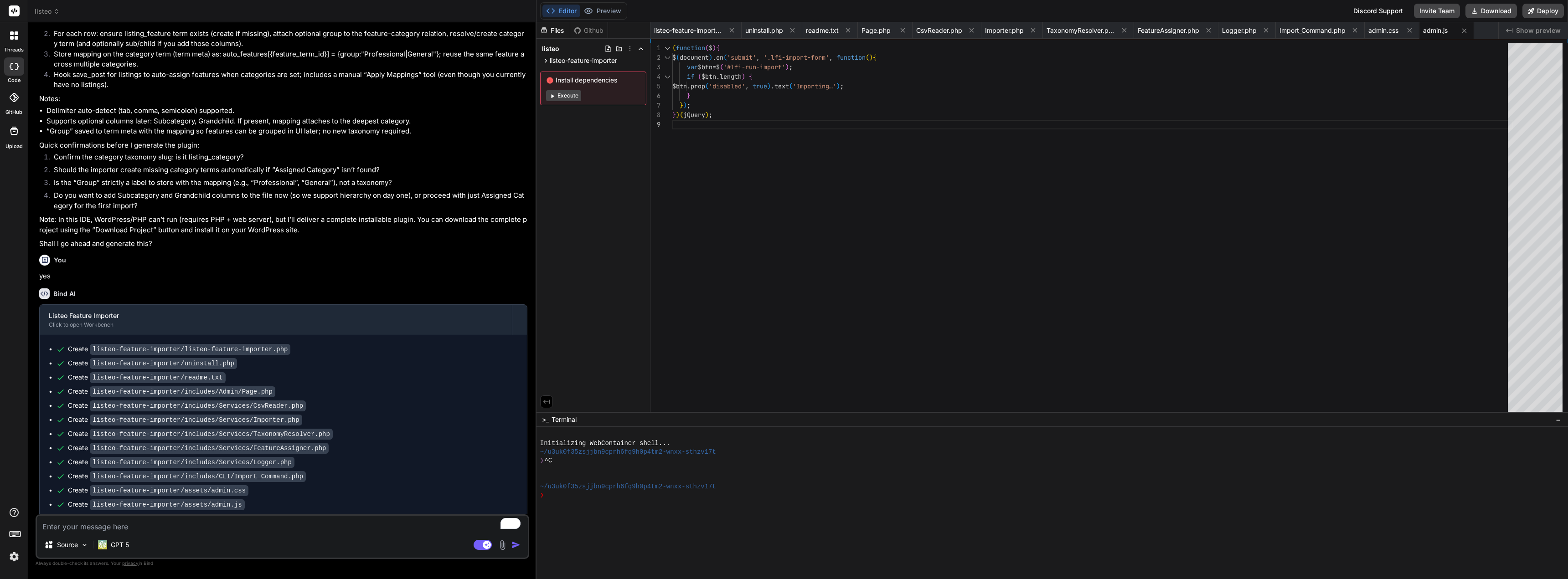
scroll to position [1342, 0]
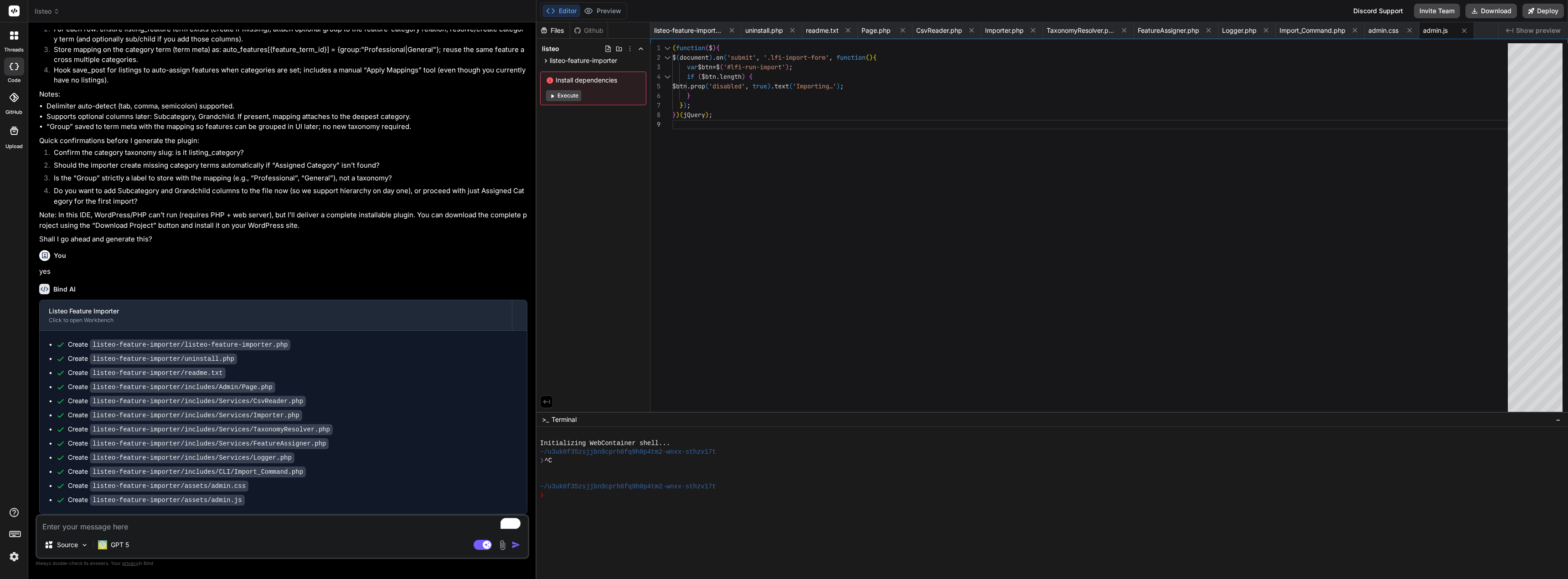
click at [571, 100] on button "Execute" at bounding box center [563, 95] width 35 height 11
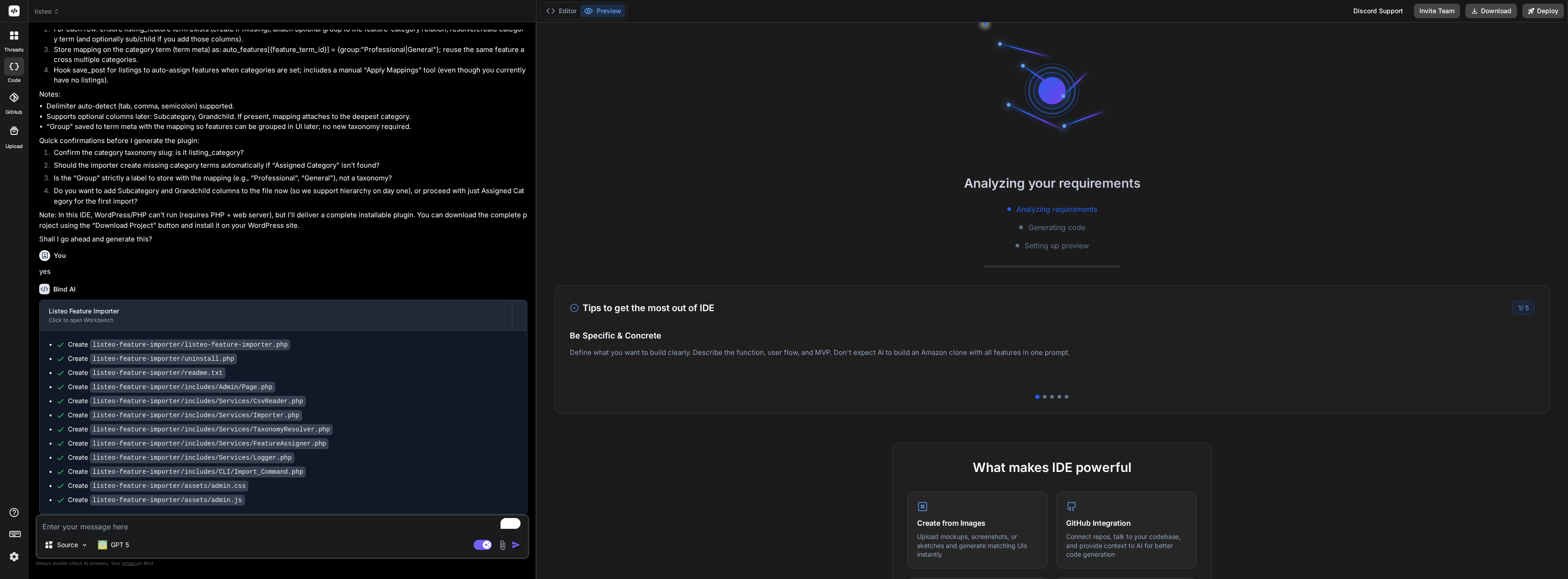
scroll to position [60, 0]
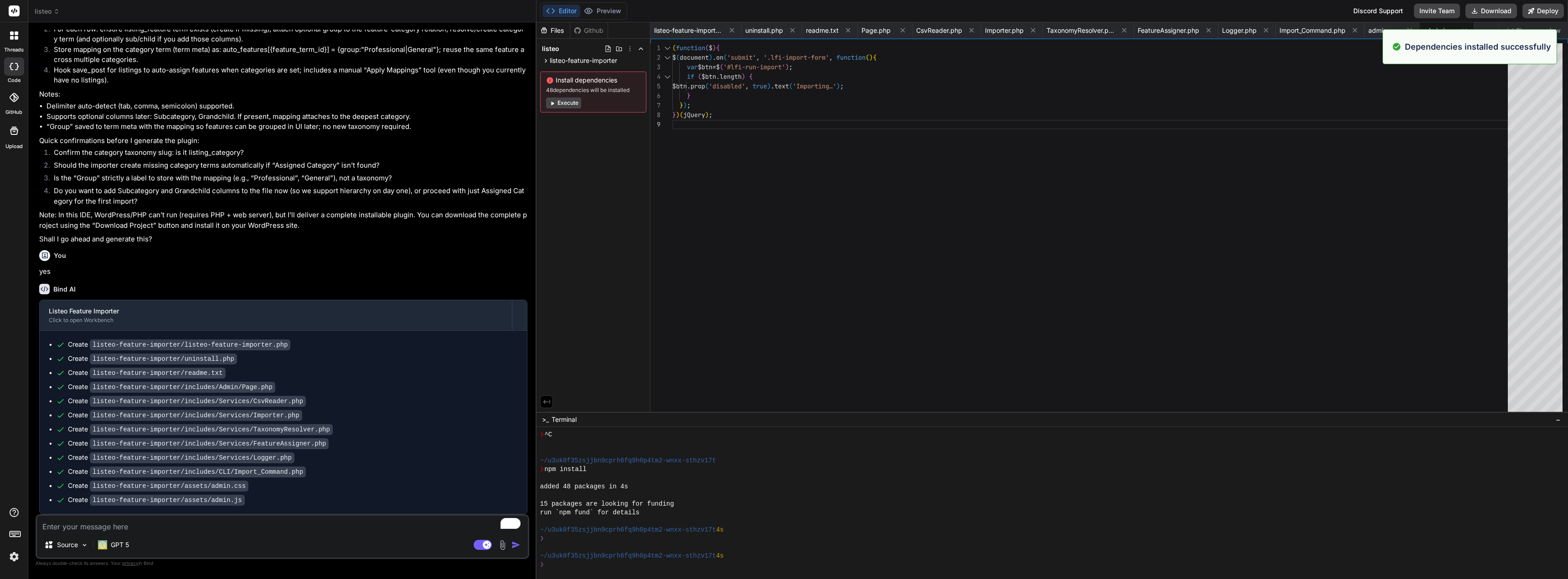
click at [242, 525] on textarea "To enrich screen reader interactions, please activate Accessibility in Grammarl…" at bounding box center [283, 524] width 491 height 16
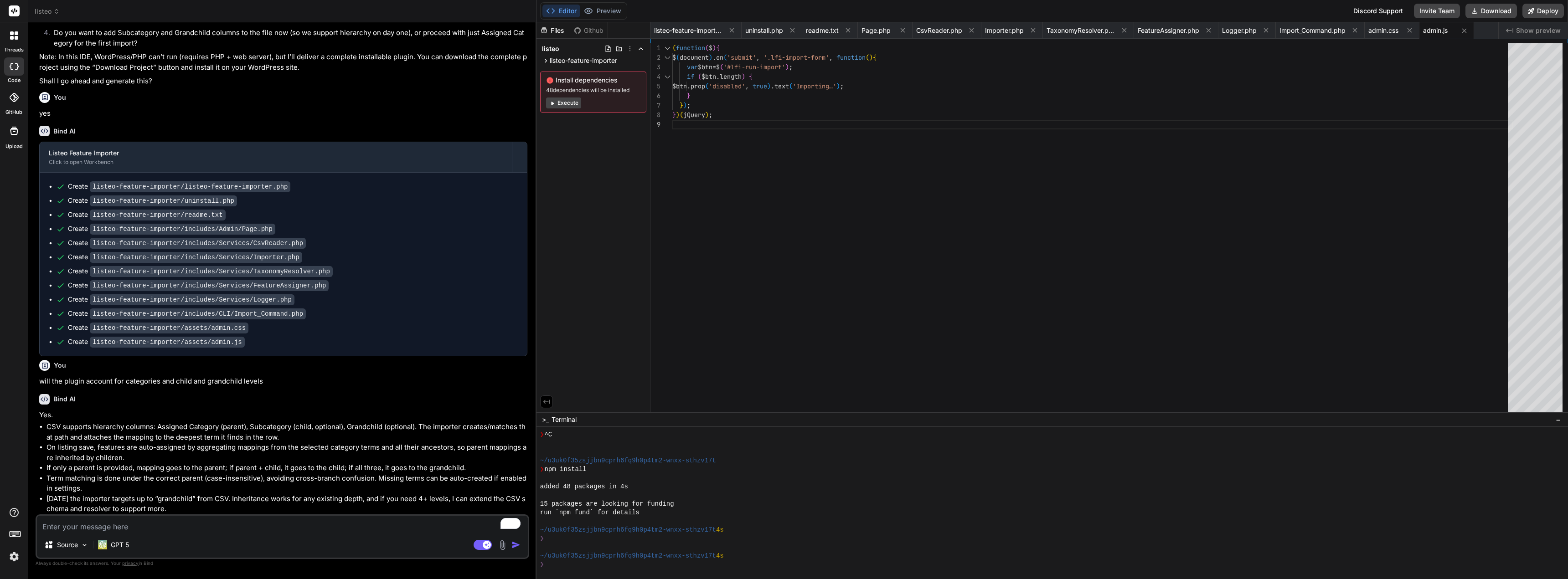
scroll to position [1500, 0]
click at [1494, 10] on button "Download" at bounding box center [1491, 11] width 51 height 15
click at [364, 537] on div "Source GPT 5" at bounding box center [283, 546] width 491 height 22
click at [365, 527] on textarea "To enrich screen reader interactions, please activate Accessibility in Grammarl…" at bounding box center [283, 524] width 491 height 16
paste textarea "There has been a critical error on this website. Please check your site admin e…"
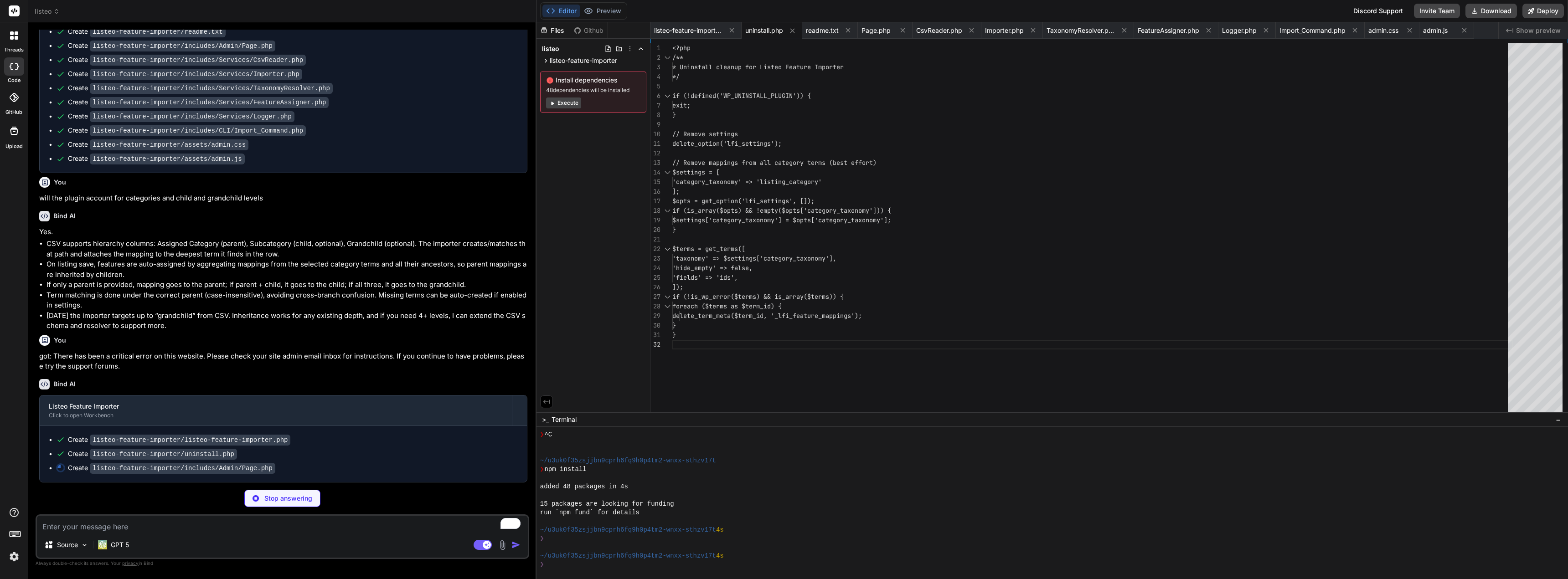
scroll to position [1683, 0]
